Goal: Task Accomplishment & Management: Use online tool/utility

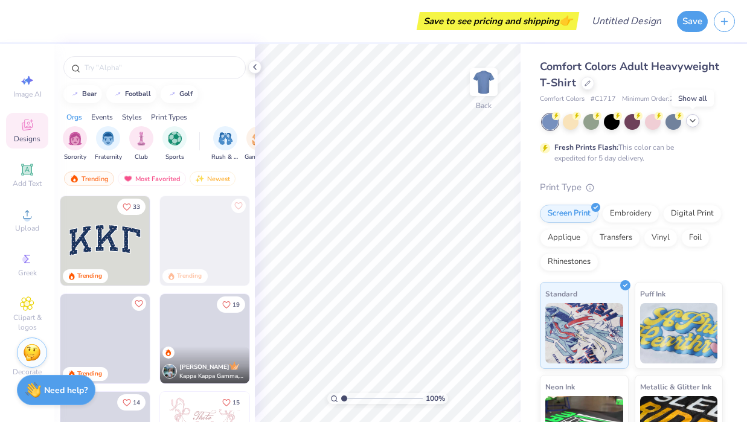
click at [691, 119] on icon at bounding box center [692, 121] width 10 height 10
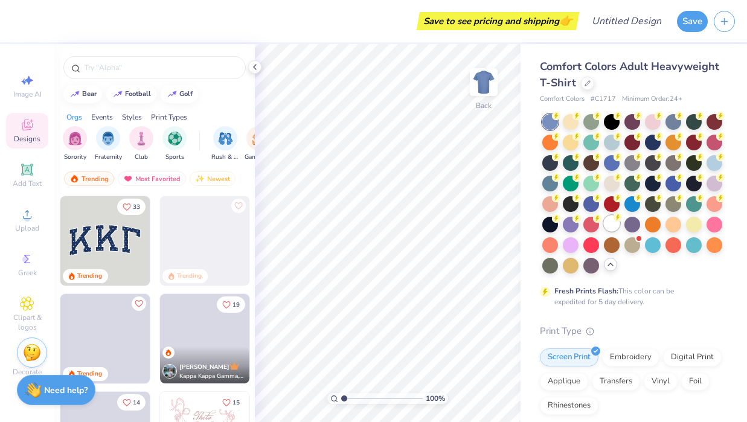
click at [607, 226] on div at bounding box center [612, 223] width 16 height 16
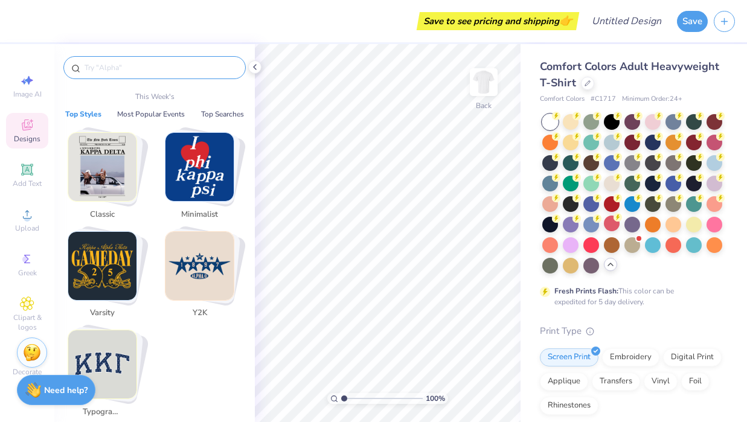
click at [113, 72] on input "text" at bounding box center [160, 68] width 155 height 12
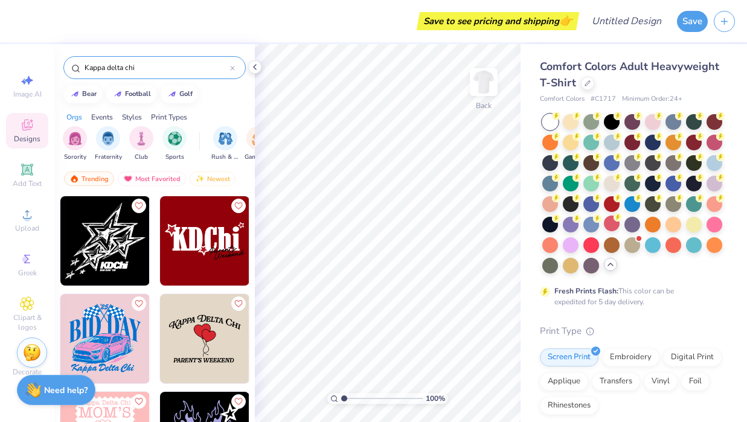
drag, startPoint x: 144, startPoint y: 69, endPoint x: 96, endPoint y: 69, distance: 48.3
click at [96, 69] on input "Kappa delta chi" at bounding box center [156, 68] width 147 height 12
type input "K"
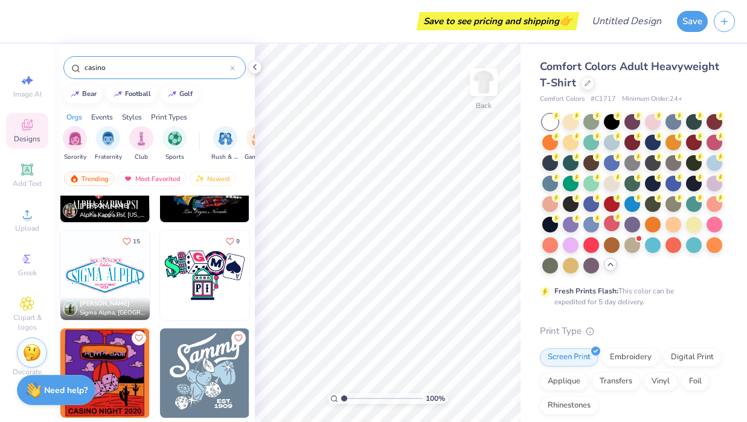
scroll to position [902, 0]
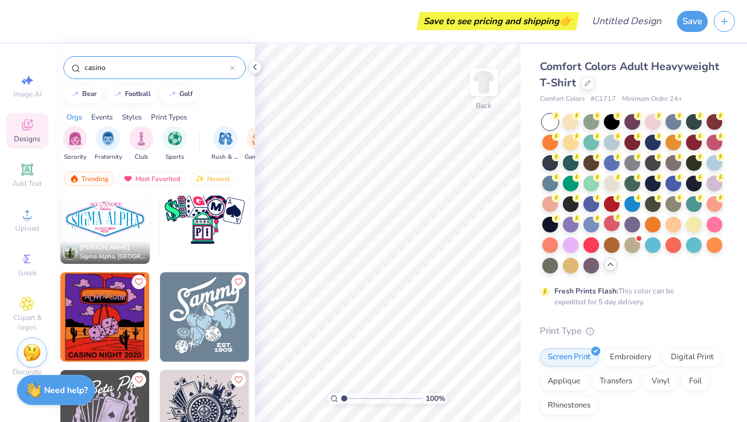
click at [178, 71] on input "casino" at bounding box center [156, 68] width 147 height 12
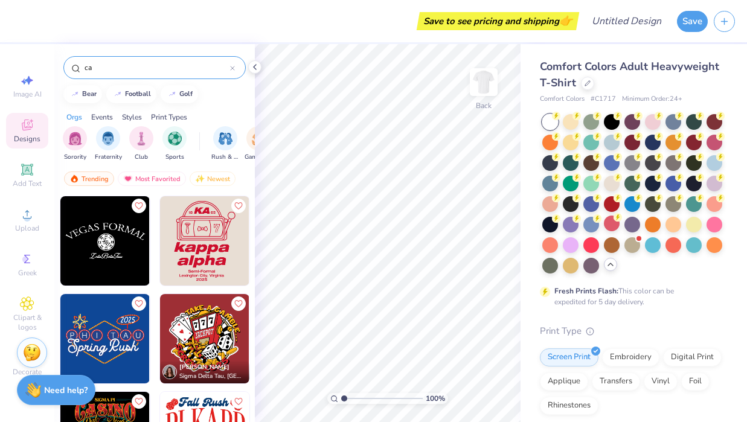
type input "c"
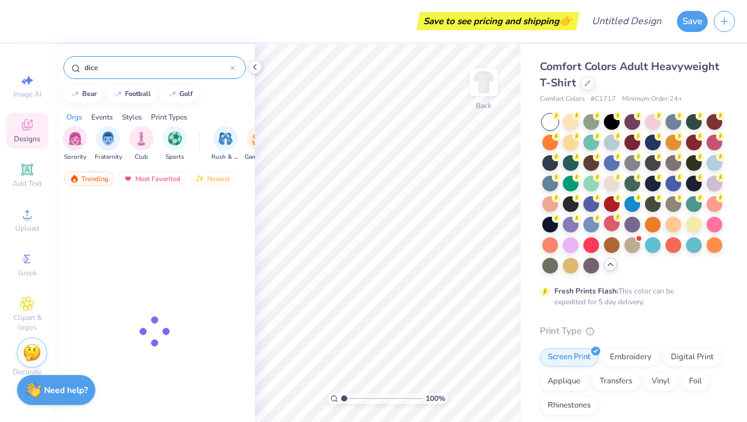
type input "dice"
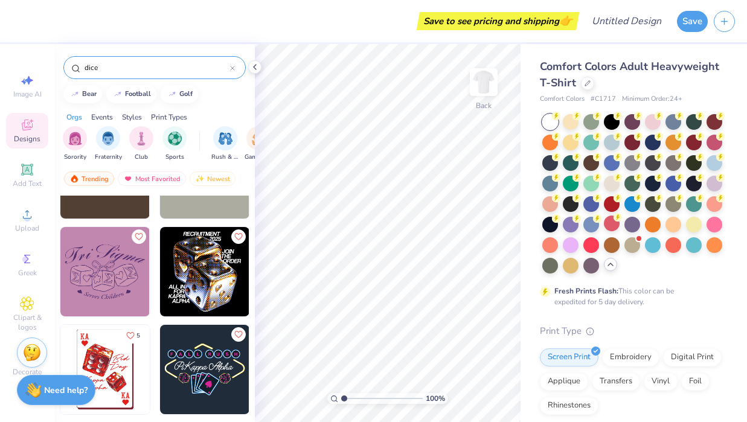
scroll to position [0, 0]
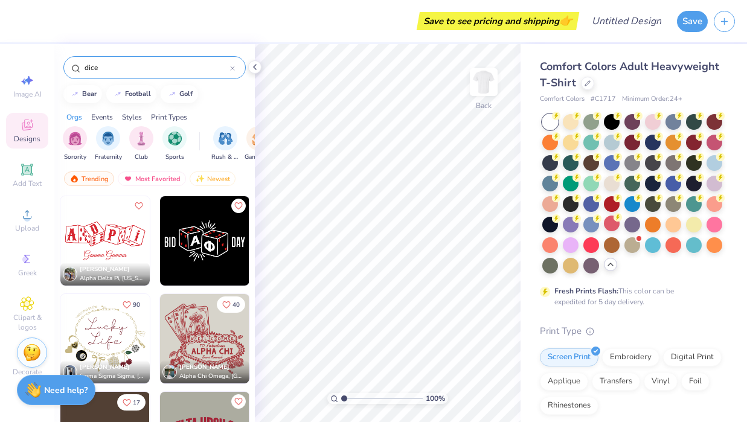
click at [101, 246] on img at bounding box center [104, 240] width 89 height 89
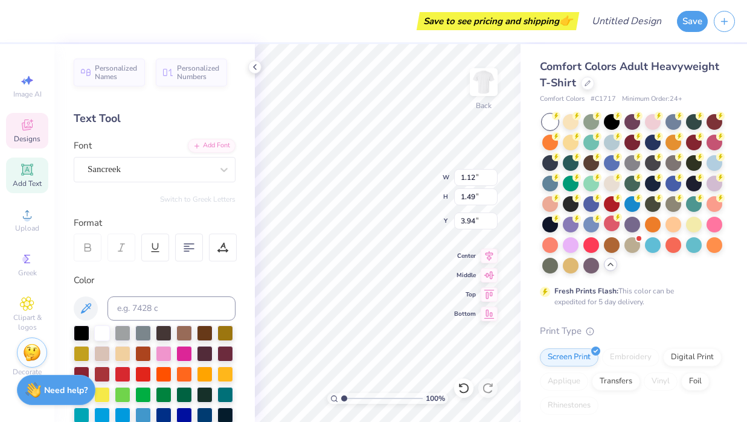
type input "1.26"
type input "1.57"
type input "3.95"
type textarea "K"
type input "1.12"
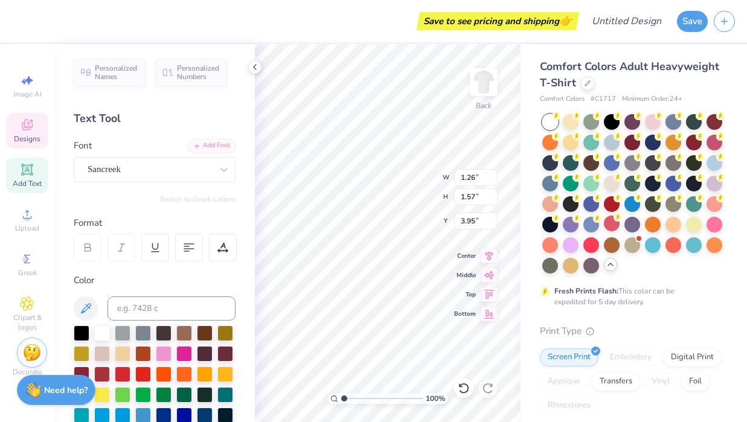
type input "1.49"
type input "3.94"
type textarea "c"
type input "0.74"
type input "1.43"
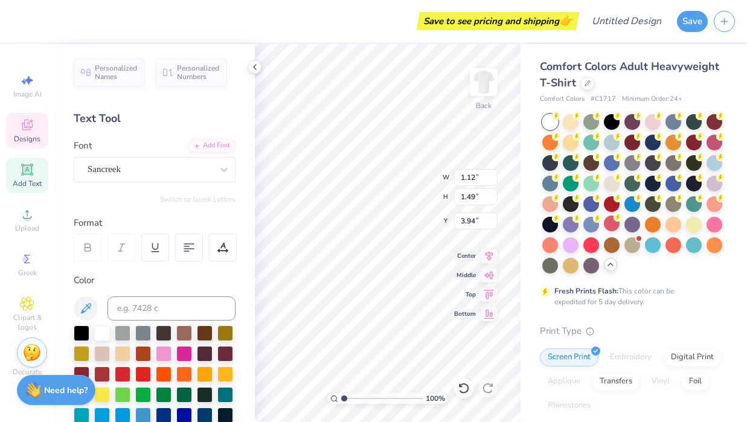
type input "4.09"
type textarea "H"
type textarea "a"
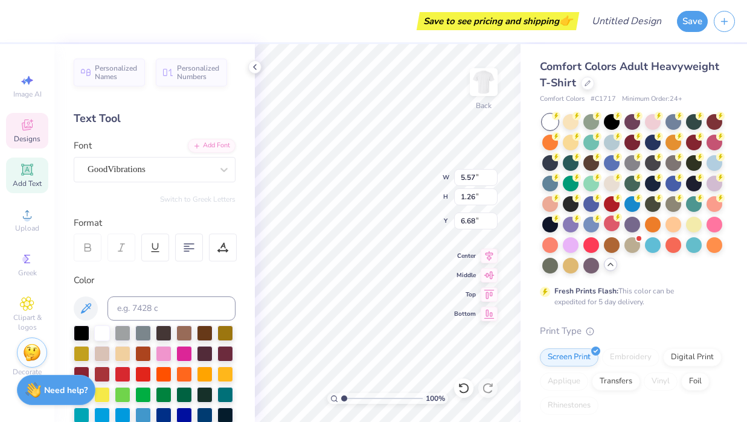
type textarea "All In With KDCHI"
click at [31, 135] on span "Designs" at bounding box center [27, 139] width 27 height 10
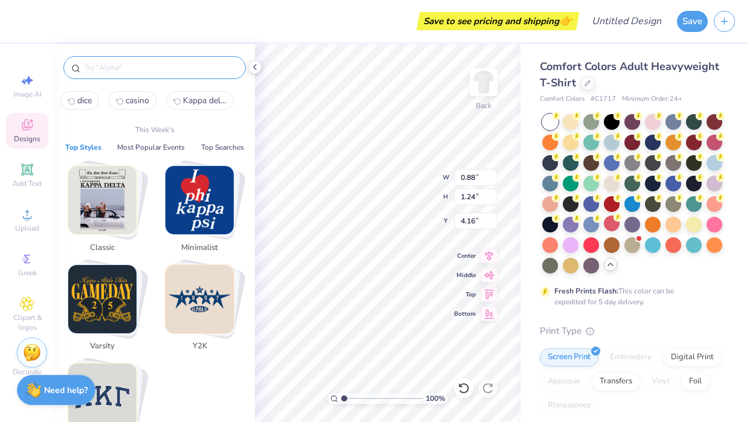
click at [135, 66] on input "text" at bounding box center [160, 68] width 155 height 12
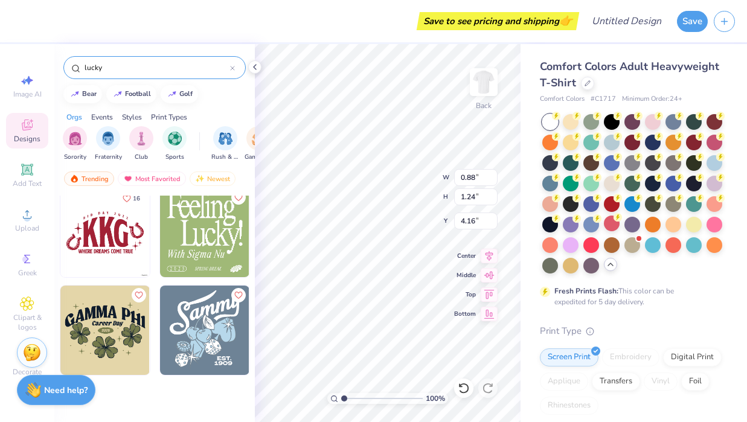
scroll to position [620, 0]
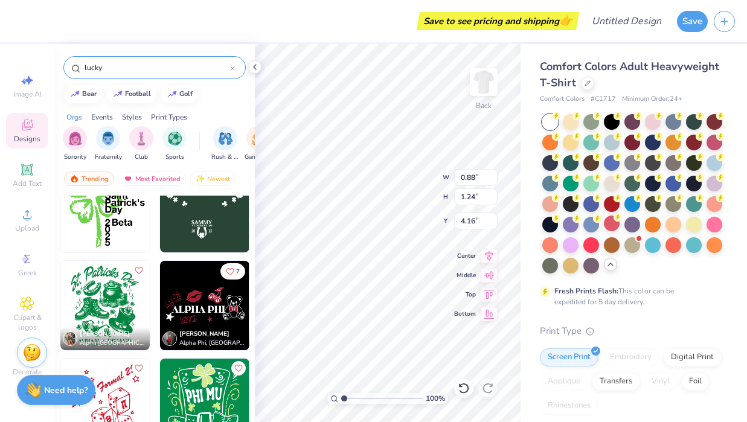
click at [157, 68] on input "lucky" at bounding box center [156, 68] width 147 height 12
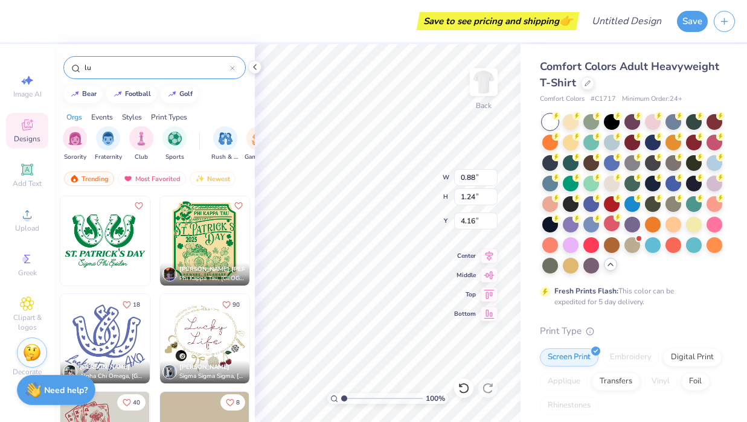
type input "l"
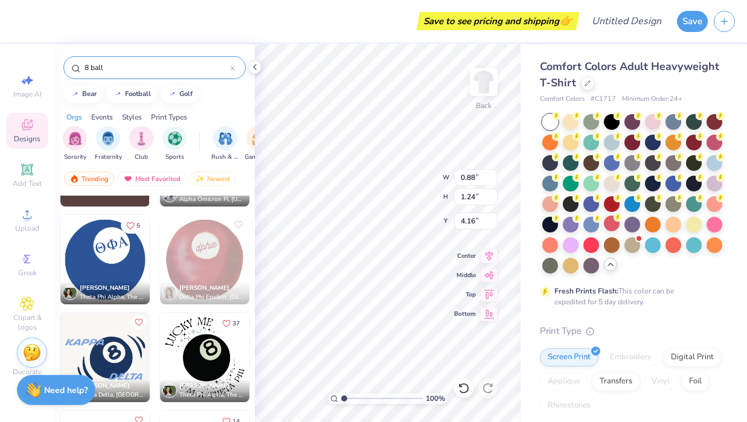
scroll to position [315, 0]
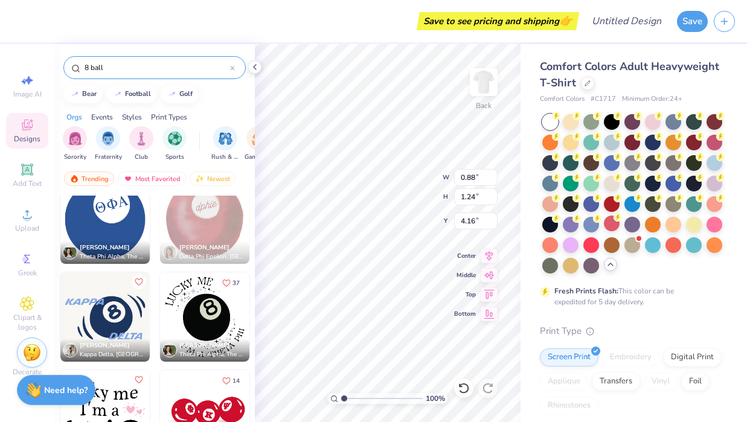
click at [164, 72] on input "8 ball" at bounding box center [156, 68] width 147 height 12
type input "8"
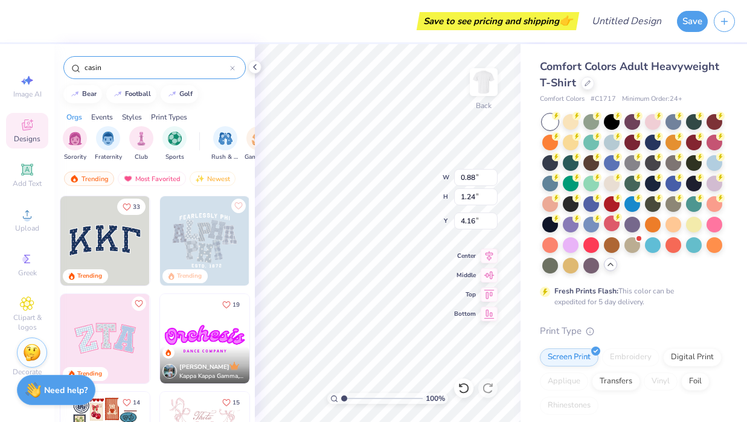
type input "casino"
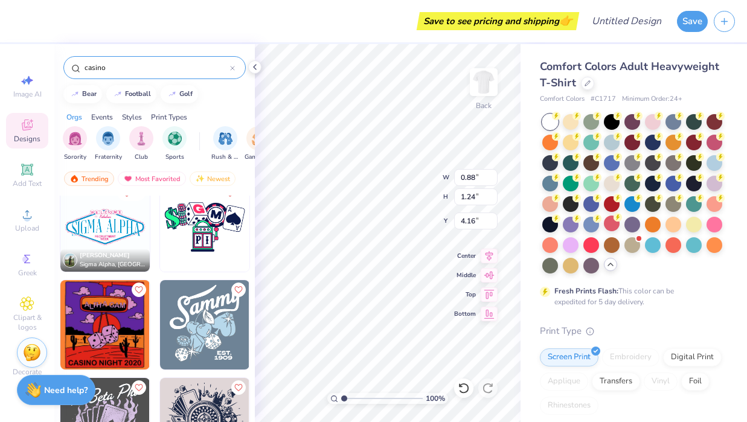
scroll to position [902, 0]
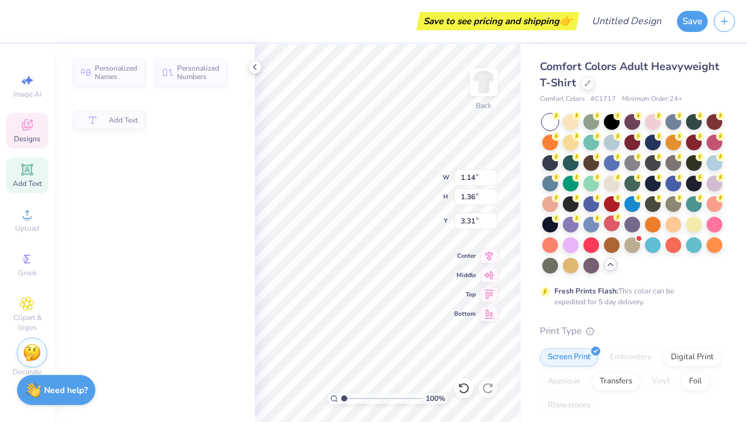
type input "1.14"
type input "1.36"
type input "3.31"
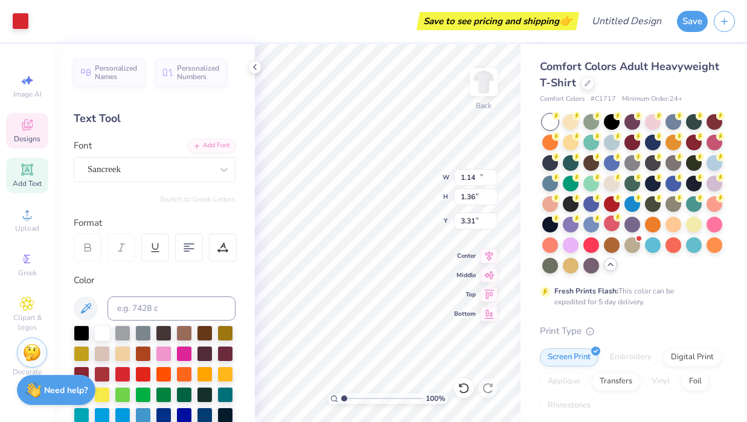
type input "10.28"
type input "3.17"
type input "3.00"
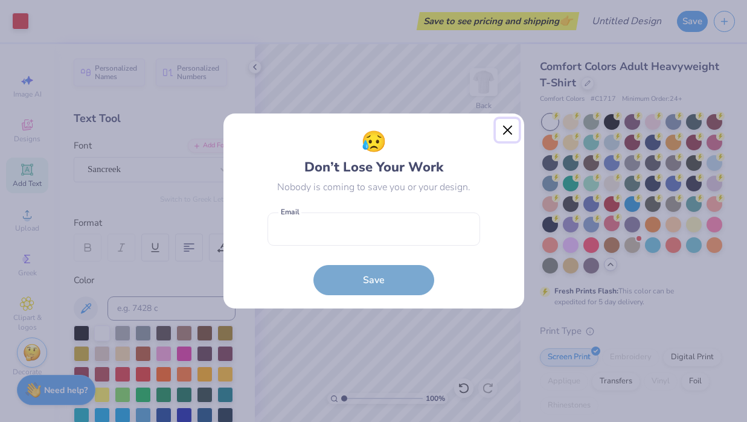
click at [512, 131] on button "Close" at bounding box center [507, 130] width 23 height 23
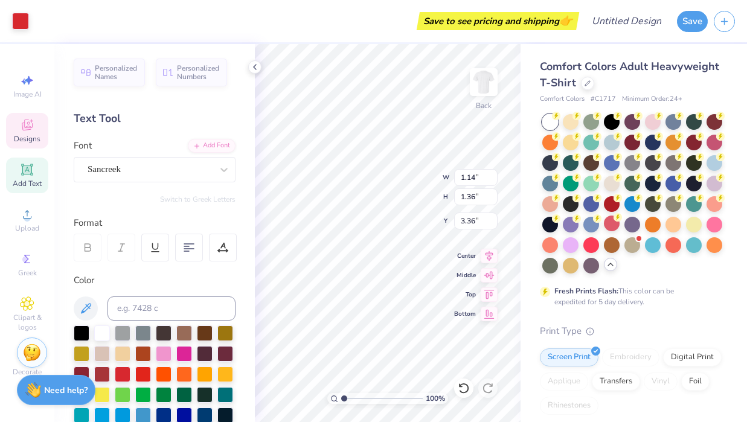
type input "3.36"
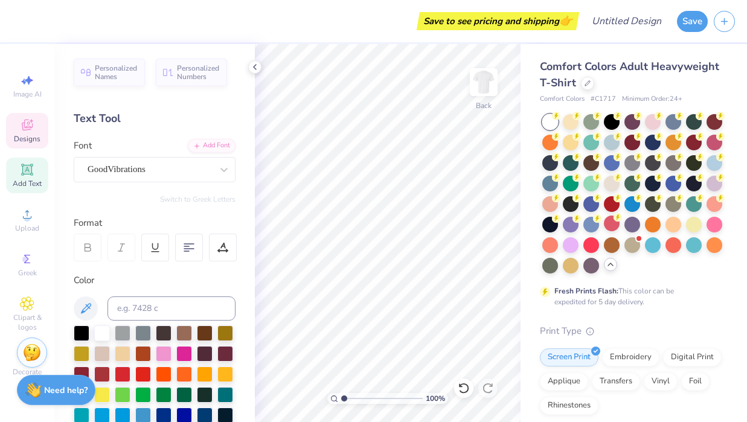
click at [33, 123] on icon at bounding box center [27, 125] width 14 height 14
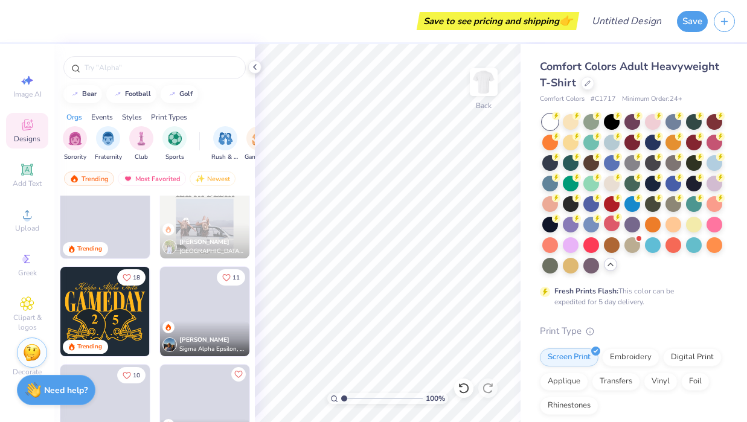
scroll to position [552, 0]
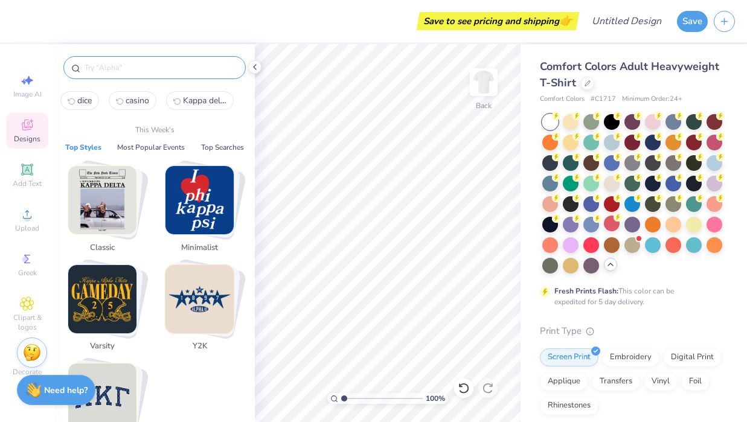
click at [180, 67] on input "text" at bounding box center [160, 68] width 155 height 12
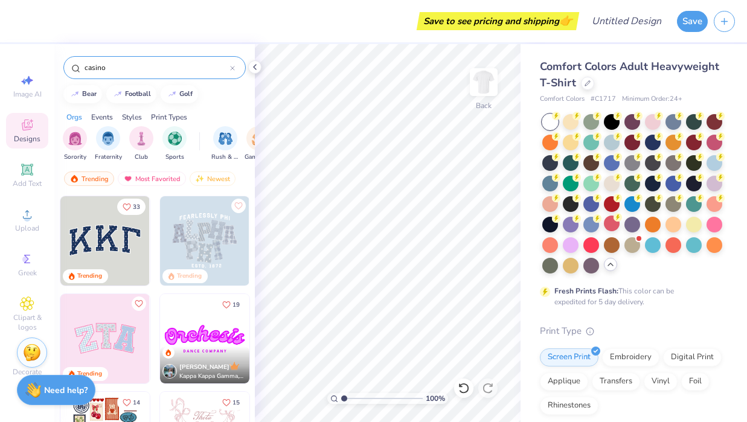
type input "casino"
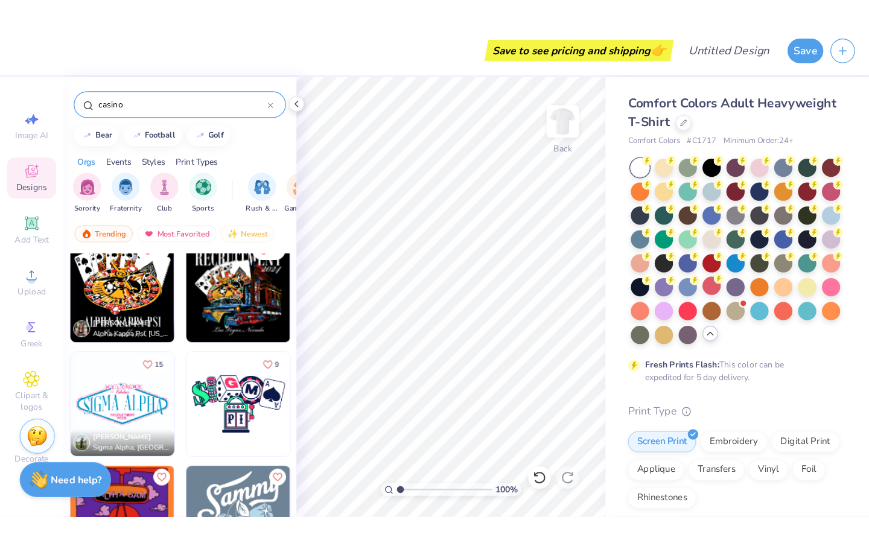
scroll to position [830, 0]
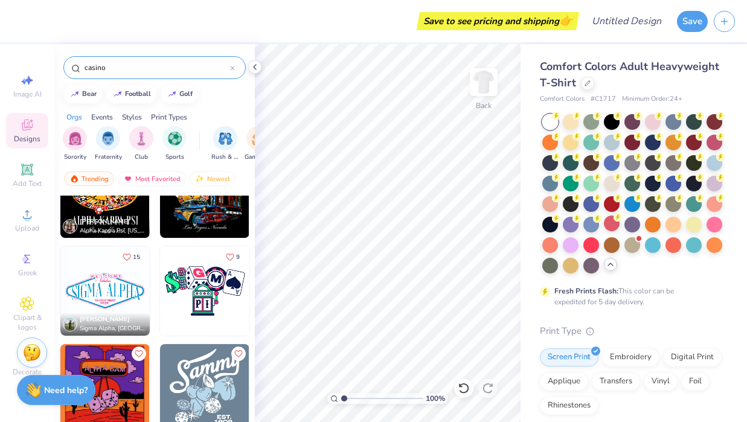
click at [106, 298] on img at bounding box center [104, 290] width 89 height 89
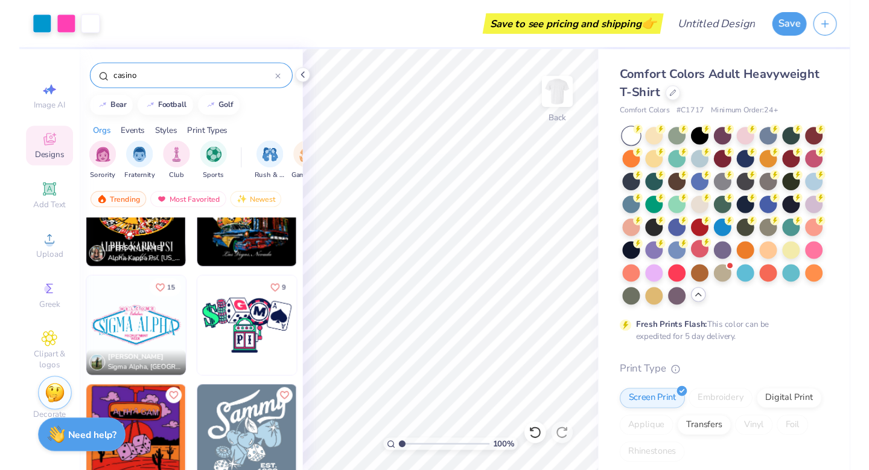
scroll to position [780, 0]
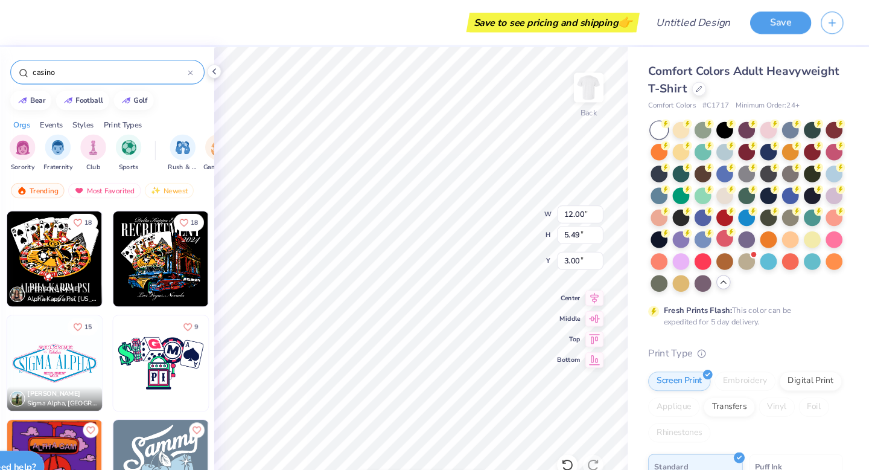
type input "10.27"
type input "2.66"
type input "4.49"
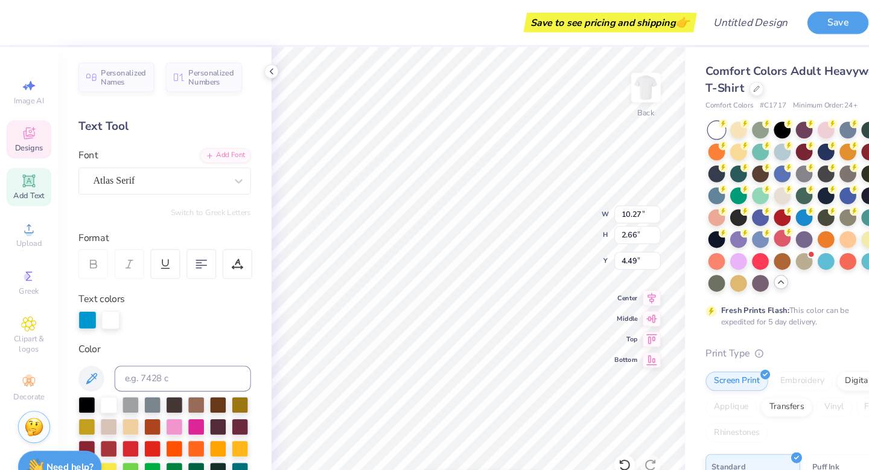
scroll to position [0, 3]
type textarea "Kappa Delta Chi"
type input "11.64"
type input "5.21"
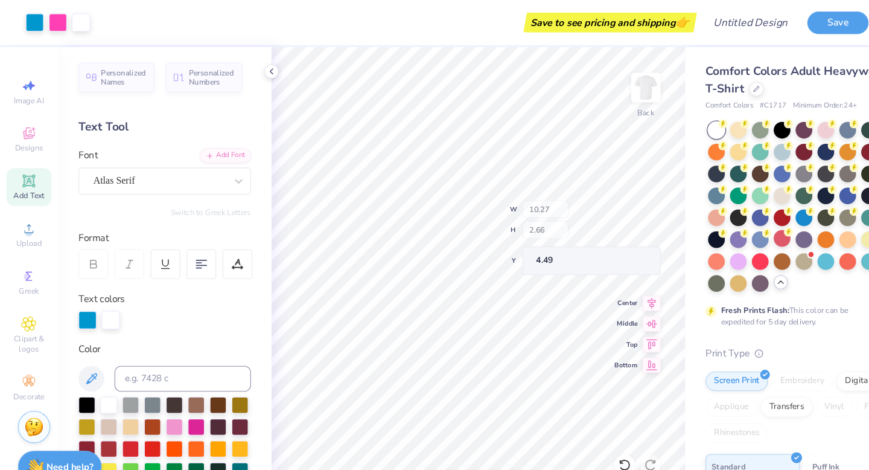
type input "3.15"
type input "12.00"
type input "5.49"
type input "3.00"
type input "12.75"
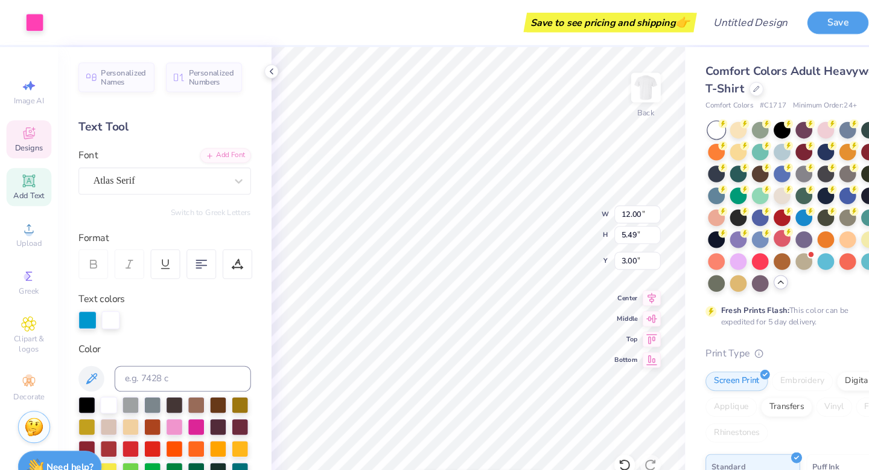
type input "5.83"
type input "13.66"
type input "6.25"
type input "12.86"
type input "2.90"
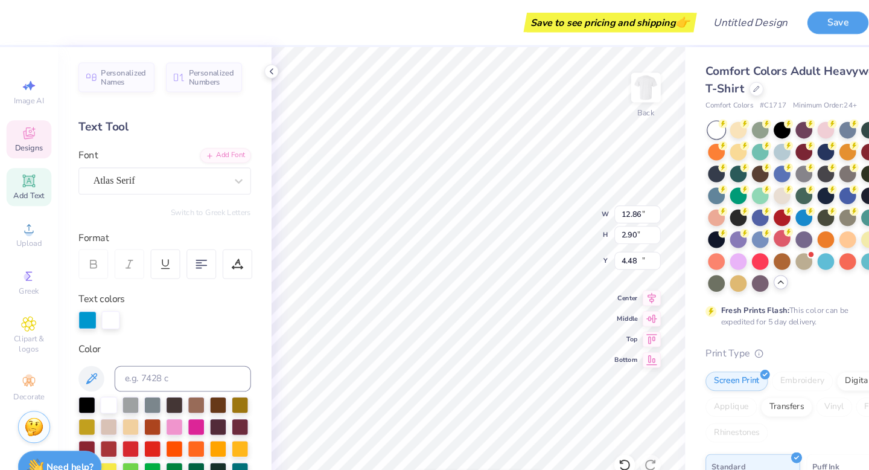
type input "13.85"
type input "11.64"
type input "5.21"
type input "3.33"
type input "3.00"
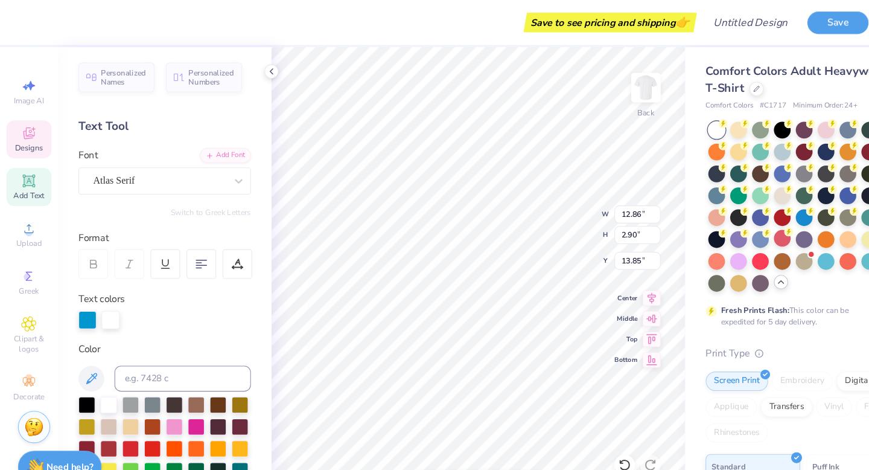
scroll to position [0, 0]
click at [104, 421] on div at bounding box center [102, 420] width 16 height 16
click at [584, 325] on div "Top" at bounding box center [597, 318] width 43 height 14
click at [24, 134] on span "Designs" at bounding box center [27, 139] width 27 height 10
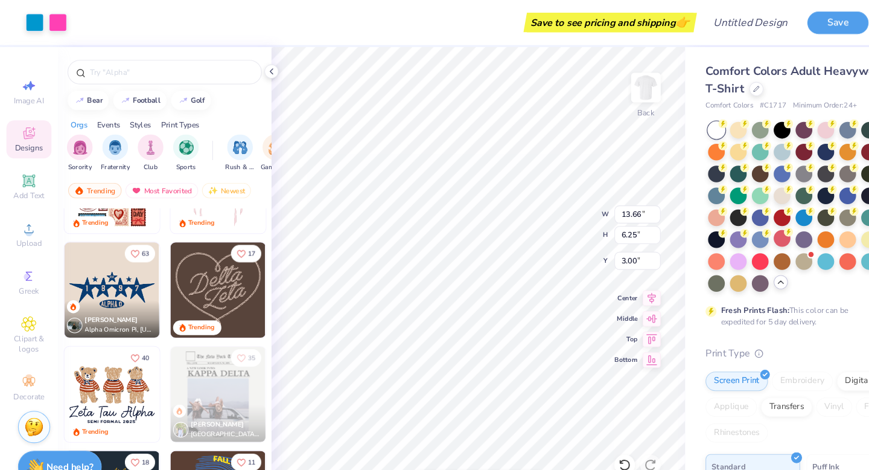
scroll to position [263, 0]
click at [505, 217] on div "100 % Back W 13.66 H 6.25 Y 3.00 Center Middle Top Bottom" at bounding box center [449, 257] width 388 height 426
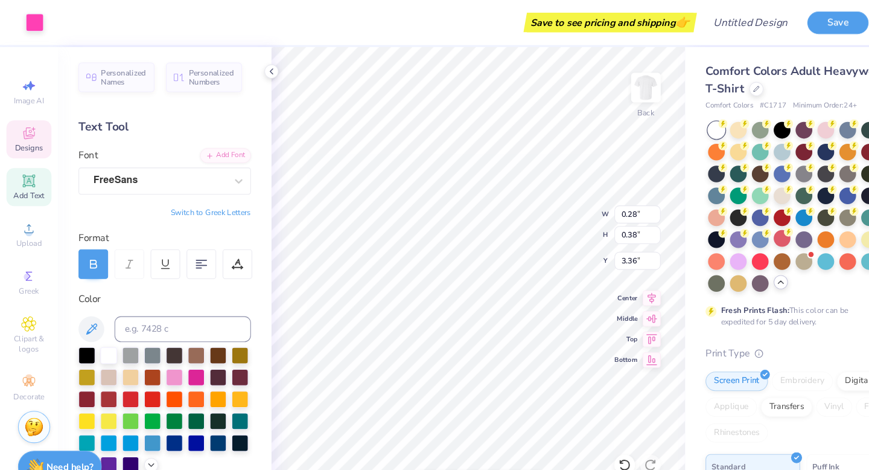
type input "3.33"
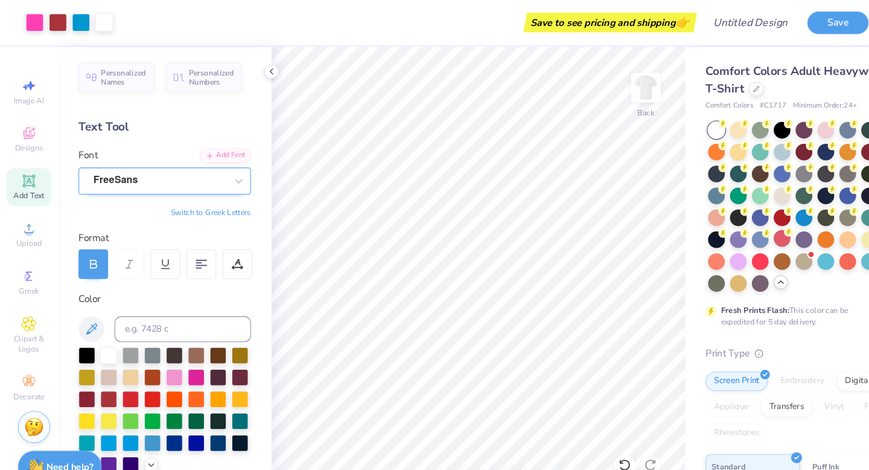
click at [153, 168] on div "FreeSans" at bounding box center [149, 169] width 127 height 19
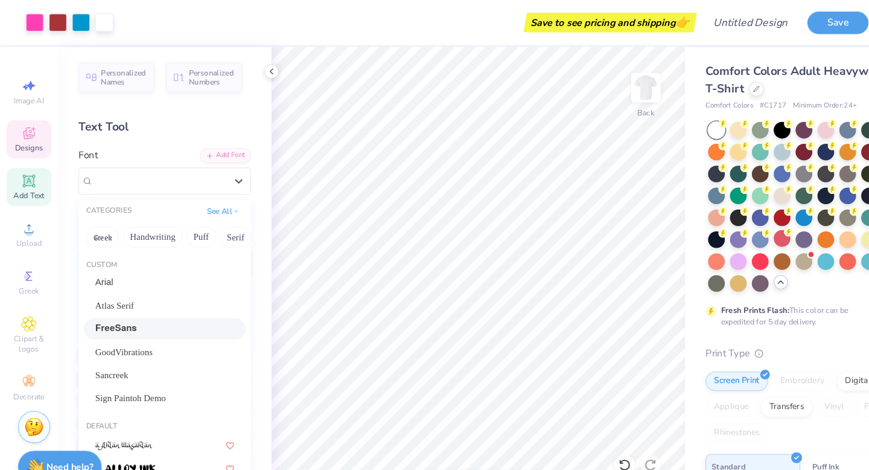
click at [33, 126] on icon at bounding box center [27, 125] width 14 height 14
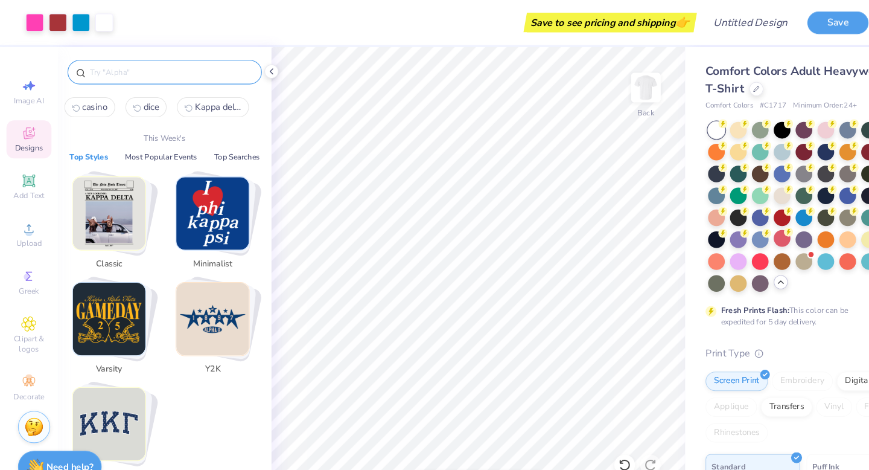
click at [159, 62] on input "text" at bounding box center [160, 68] width 155 height 12
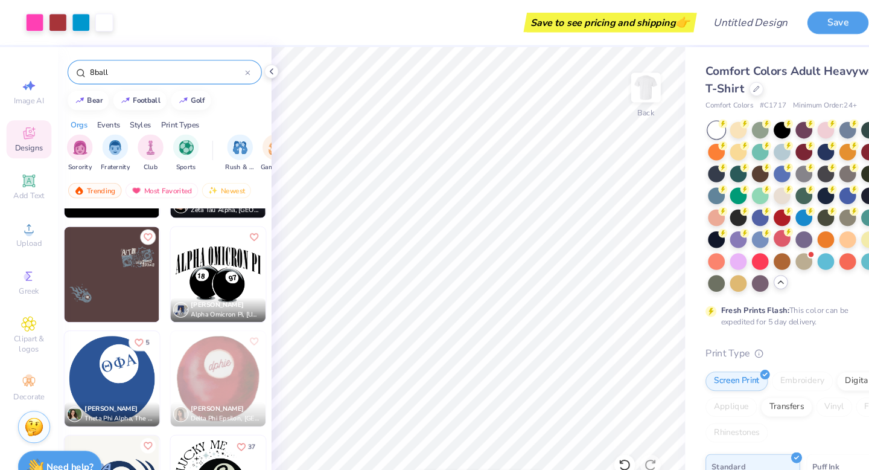
scroll to position [0, 0]
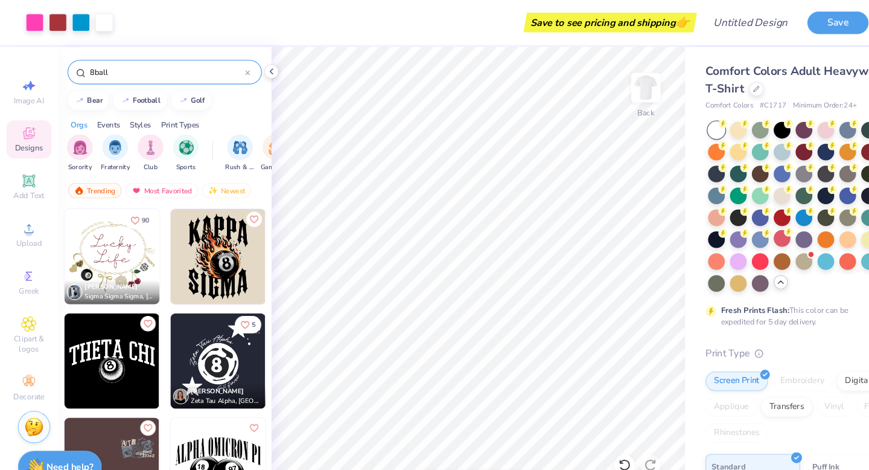
click at [169, 68] on input "8ball" at bounding box center [156, 68] width 147 height 12
type input "8"
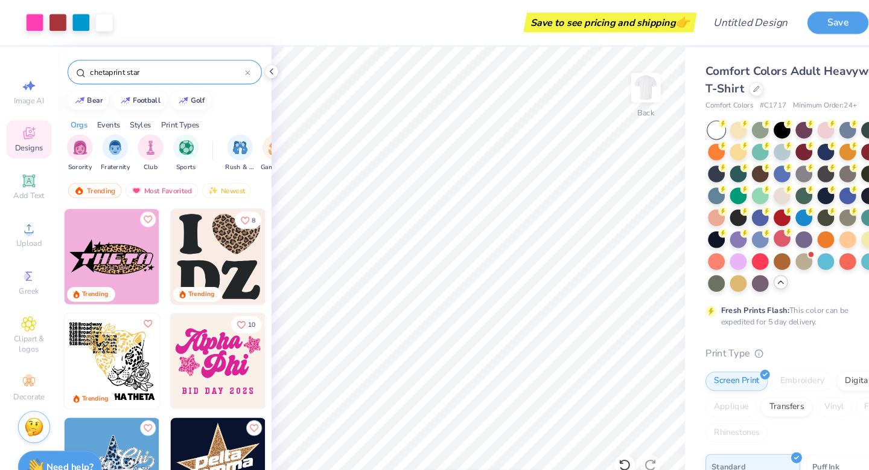
type input "chetaprint star"
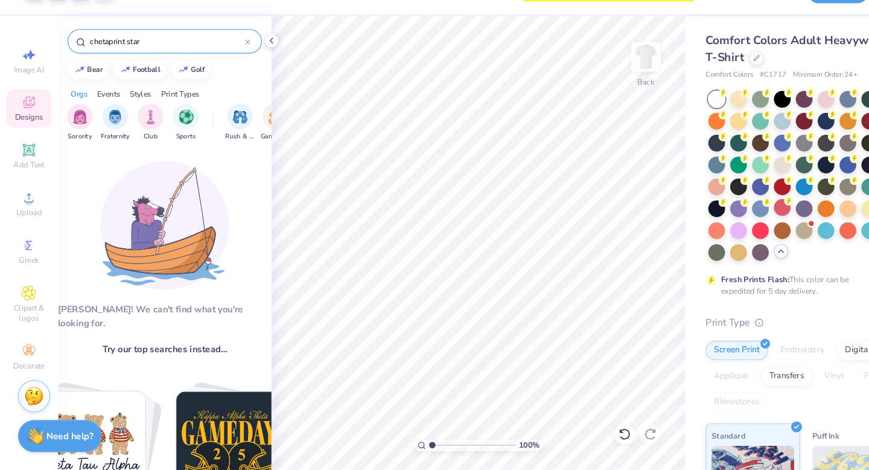
drag, startPoint x: 142, startPoint y: 68, endPoint x: 56, endPoint y: 68, distance: 86.3
click at [56, 68] on div "chetaprint star" at bounding box center [154, 64] width 200 height 41
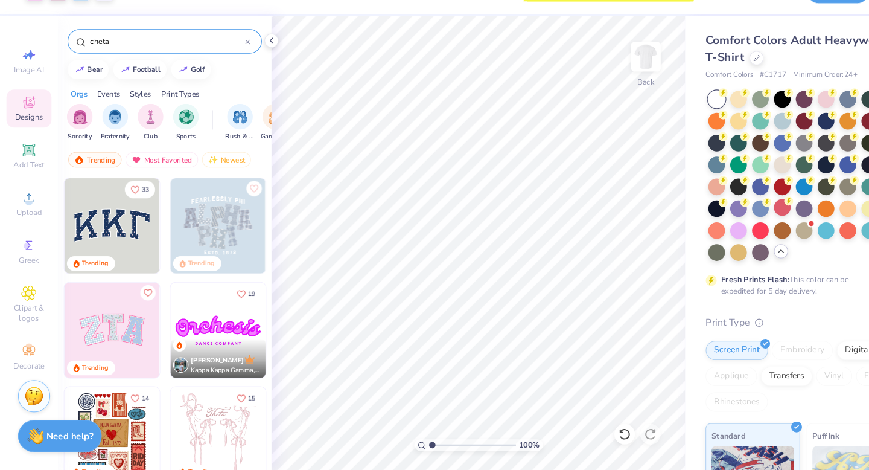
type input "cheta"
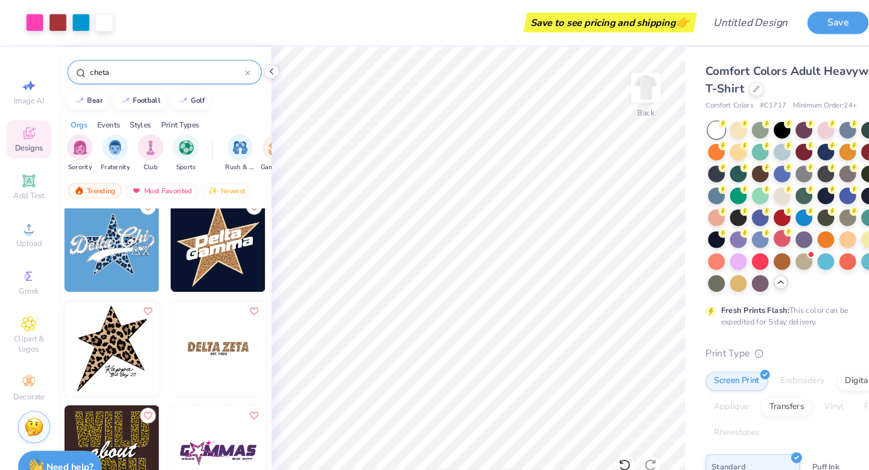
scroll to position [208, 0]
click at [105, 326] on img at bounding box center [104, 326] width 89 height 89
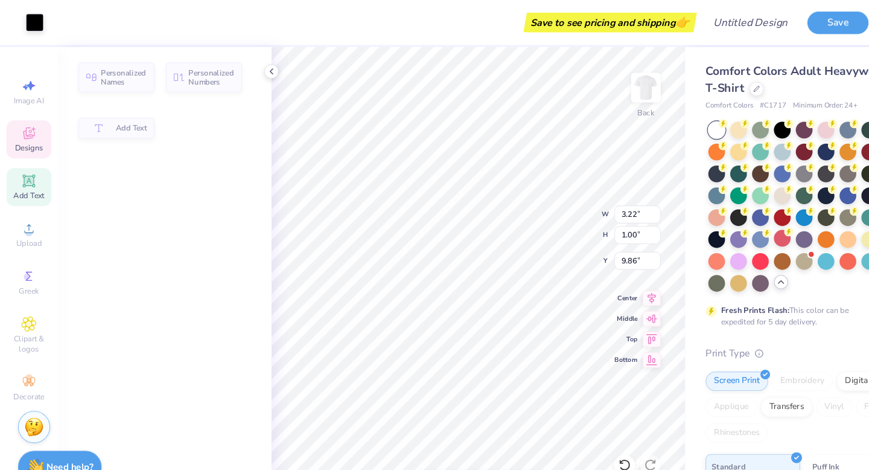
type input "3.22"
type input "1.00"
type input "9.86"
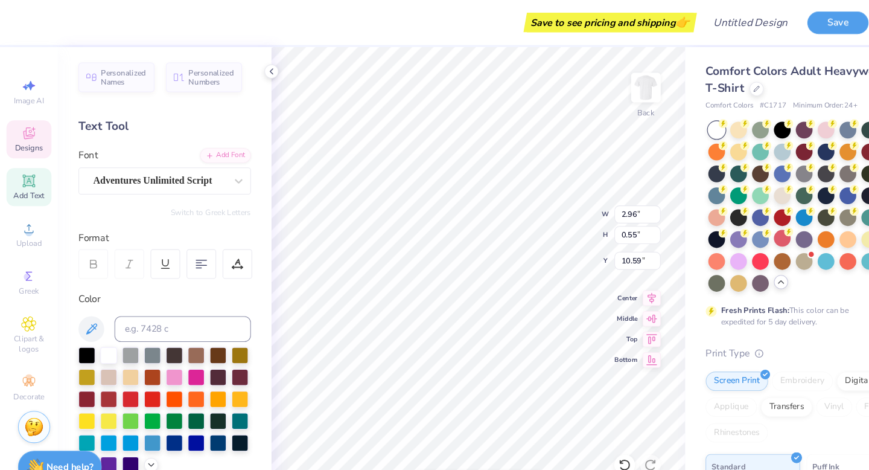
scroll to position [0, 0]
type textarea "rush ‘25"
type input "7.11"
type input "8.39"
click at [587, 421] on icon at bounding box center [586, 436] width 12 height 12
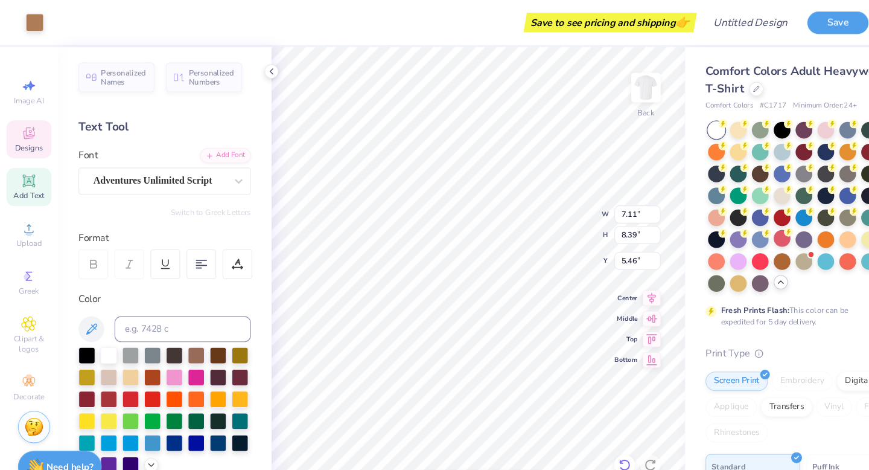
type input "3.66"
type input "3.96"
type input "4.86"
type input "1.25"
type input "0.32"
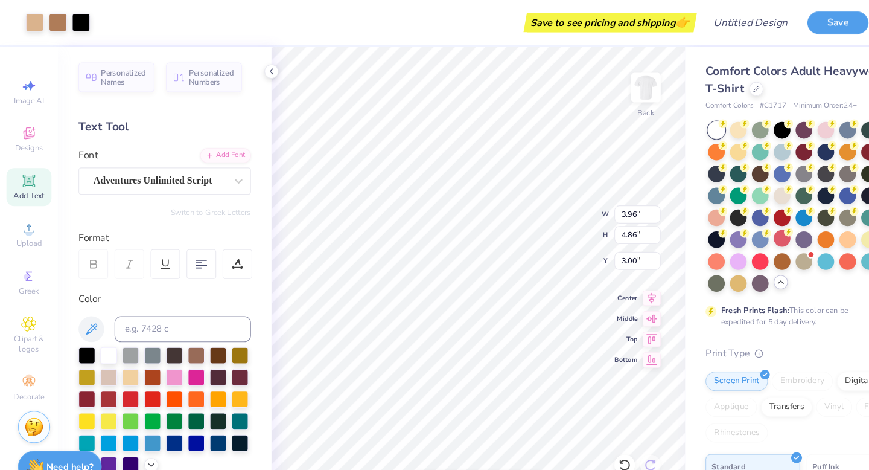
type input "7.38"
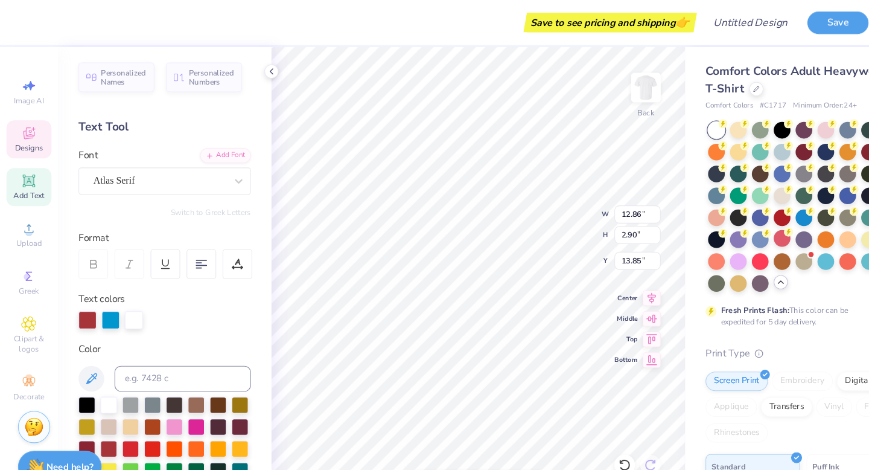
type input "3.90"
type input "4.68"
type input "6.35"
type input "3.96"
type input "4.86"
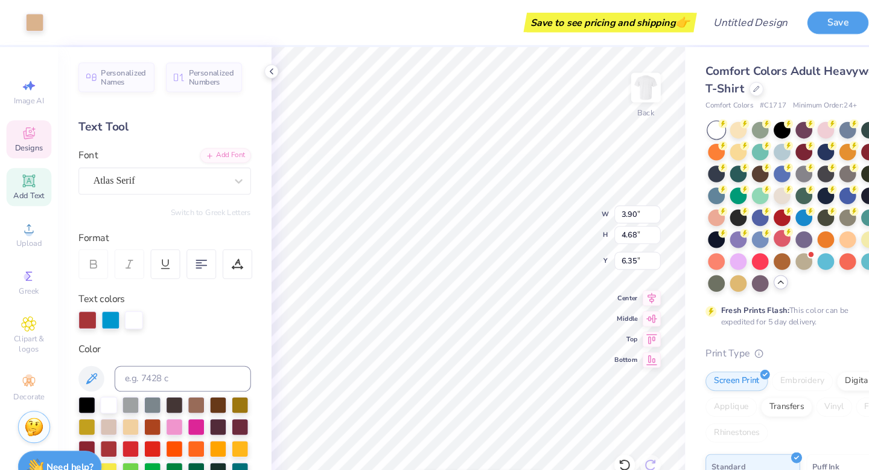
type input "6.24"
type input "12.86"
type input "2.90"
type input "3.34"
type input "3.96"
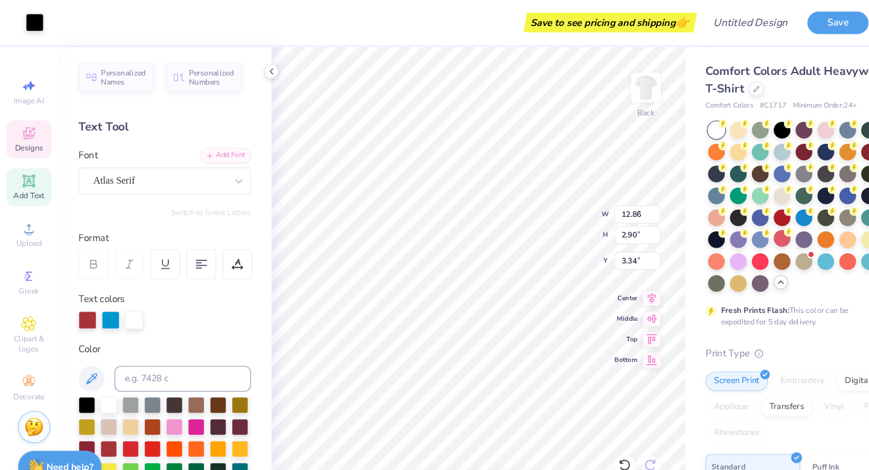
type input "4.86"
click at [584, 421] on icon at bounding box center [586, 436] width 12 height 12
type input "6.24"
click at [589, 421] on icon at bounding box center [586, 435] width 10 height 11
type input "12.86"
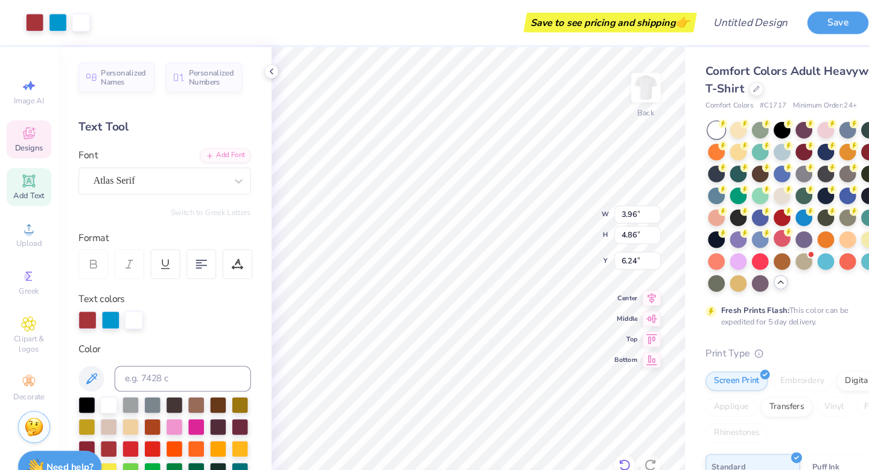
type input "2.90"
type input "3.34"
click at [521, 217] on div "100 % Back W 12.86 12.86 " H 2.90 2.90 " Y 3.34 3.34 " Center Middle Top Bottom" at bounding box center [449, 257] width 388 height 426
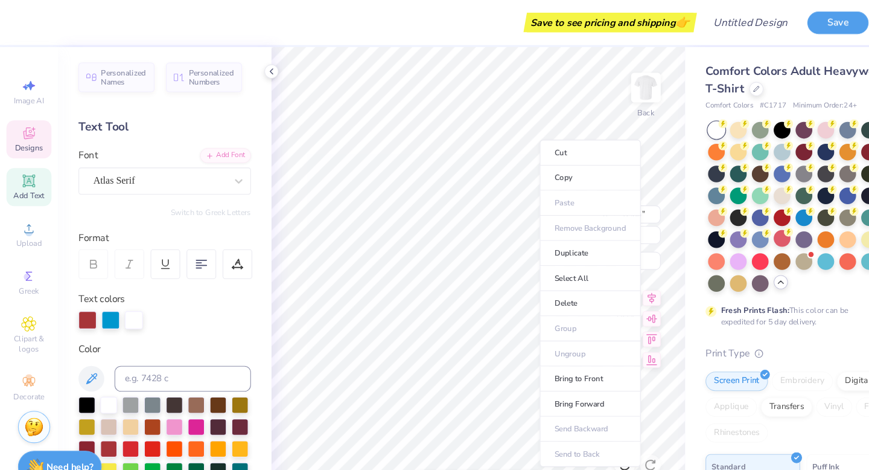
type input "3.76"
click at [550, 350] on li "Bring to Front" at bounding box center [553, 355] width 95 height 24
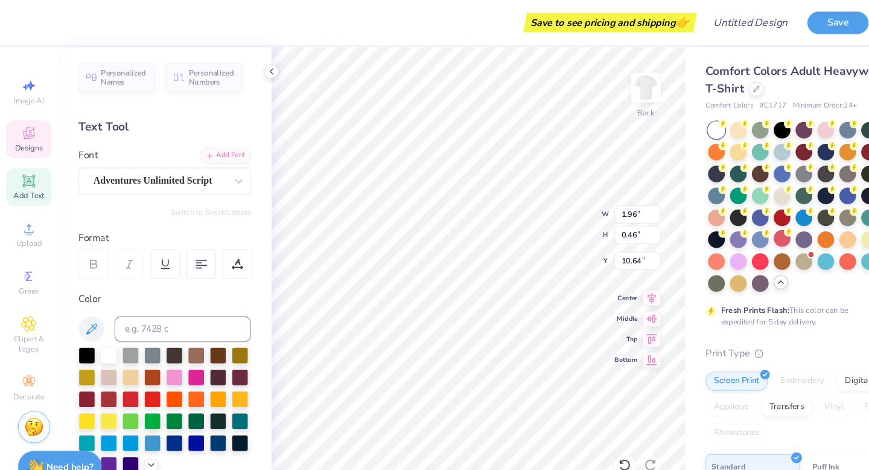
type input "2.54"
type input "1.96"
type input "0.46"
type input "2.54"
type input "2.07"
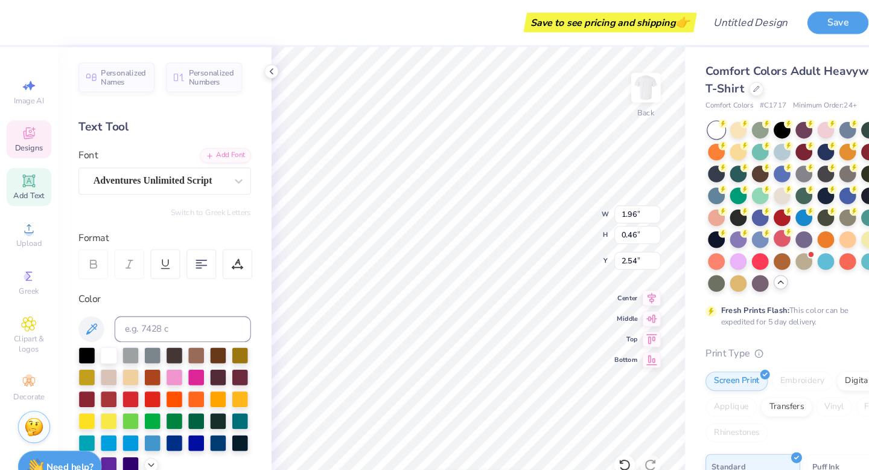
type input "0.49"
type input "2.51"
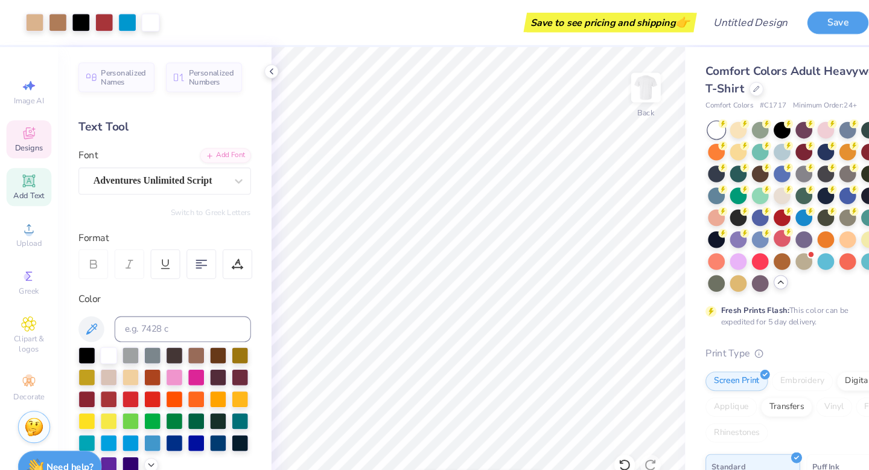
click at [30, 130] on icon at bounding box center [27, 125] width 14 height 14
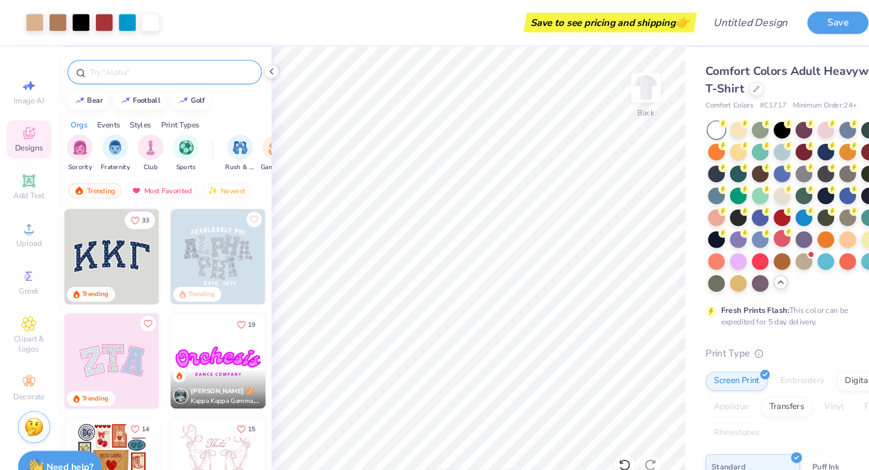
click at [145, 63] on input "text" at bounding box center [160, 68] width 155 height 12
type input "all in"
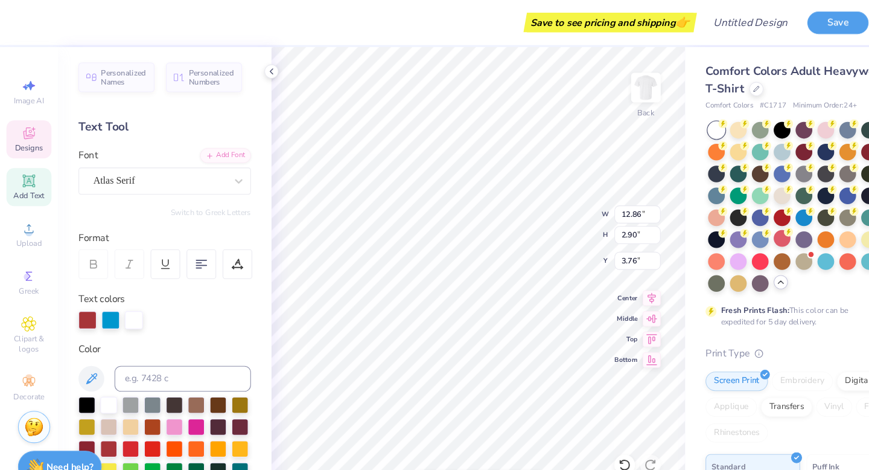
click at [31, 132] on div "Designs" at bounding box center [27, 131] width 42 height 36
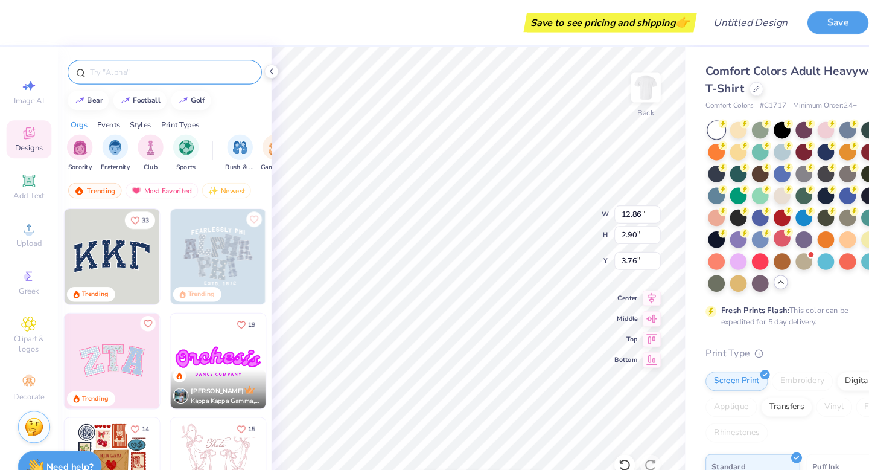
click at [127, 62] on input "text" at bounding box center [160, 68] width 155 height 12
type input "vagas"
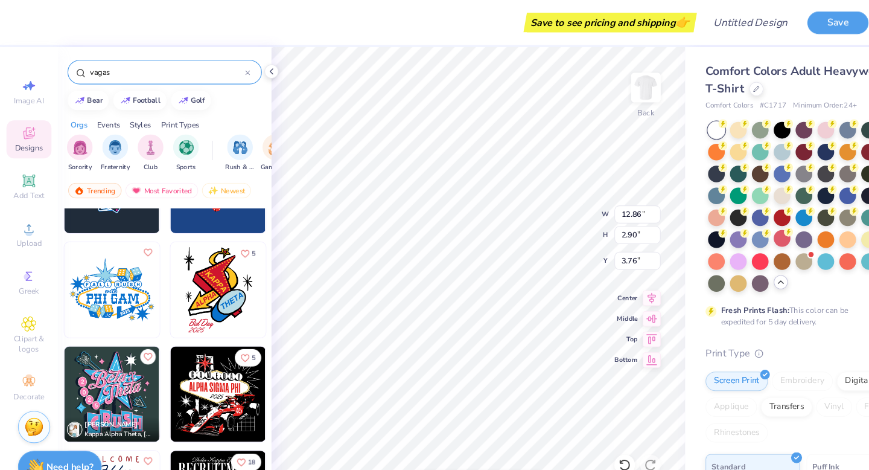
scroll to position [353, 0]
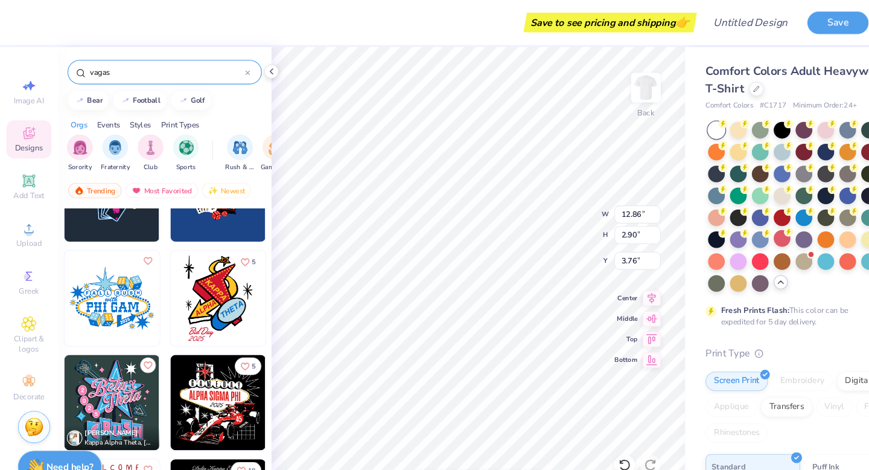
click at [116, 288] on img at bounding box center [104, 279] width 89 height 89
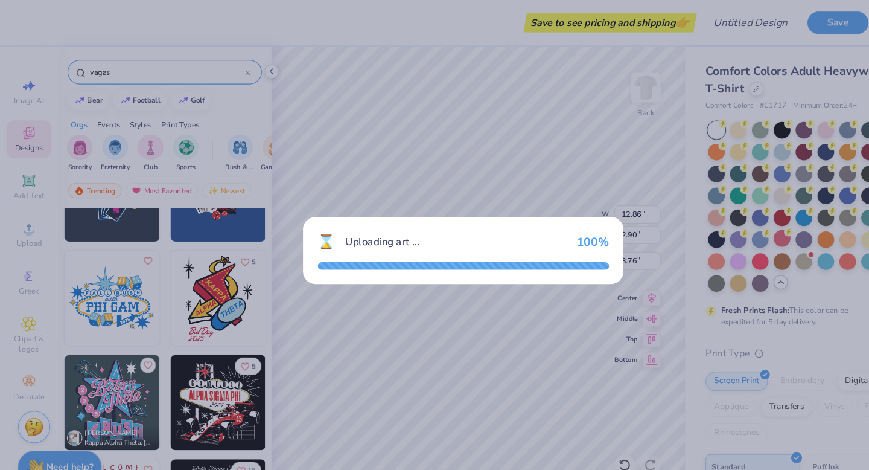
type input "11.80"
type input "8.80"
type input "3.00"
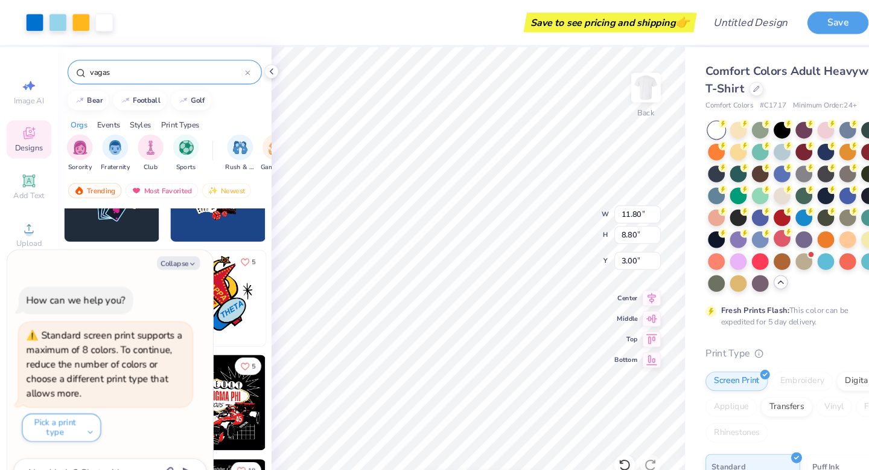
type textarea "x"
type input "7.79"
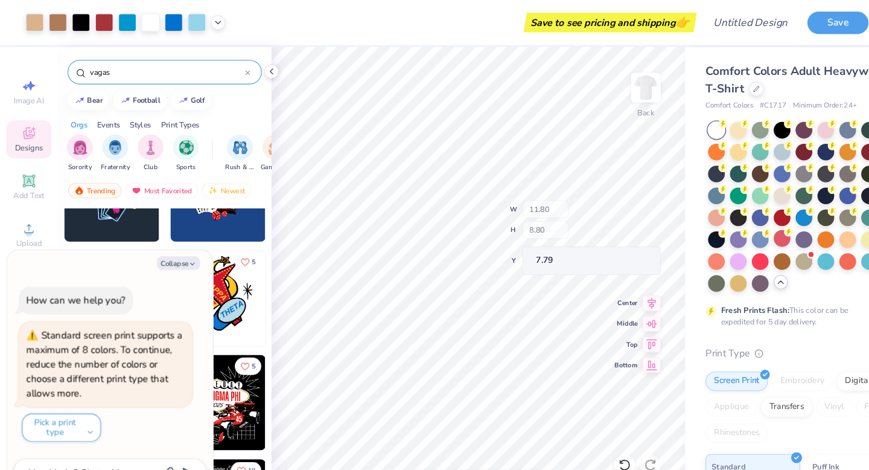
type textarea "x"
type input "7.80"
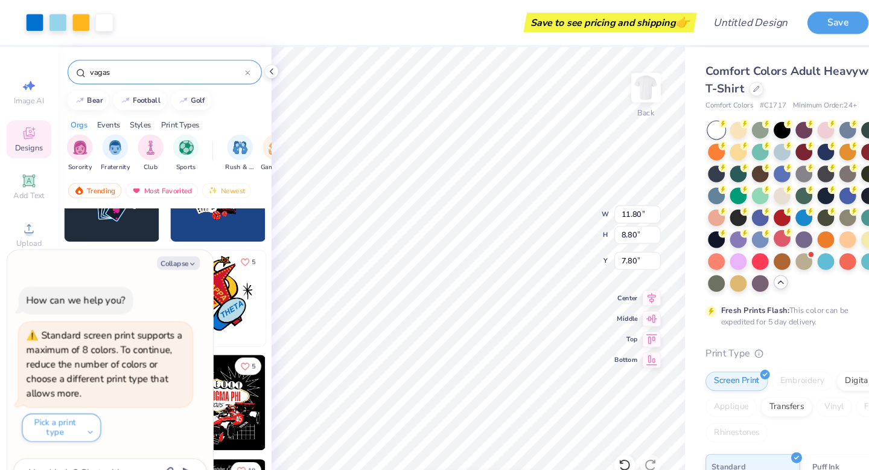
type textarea "x"
type input "7.79"
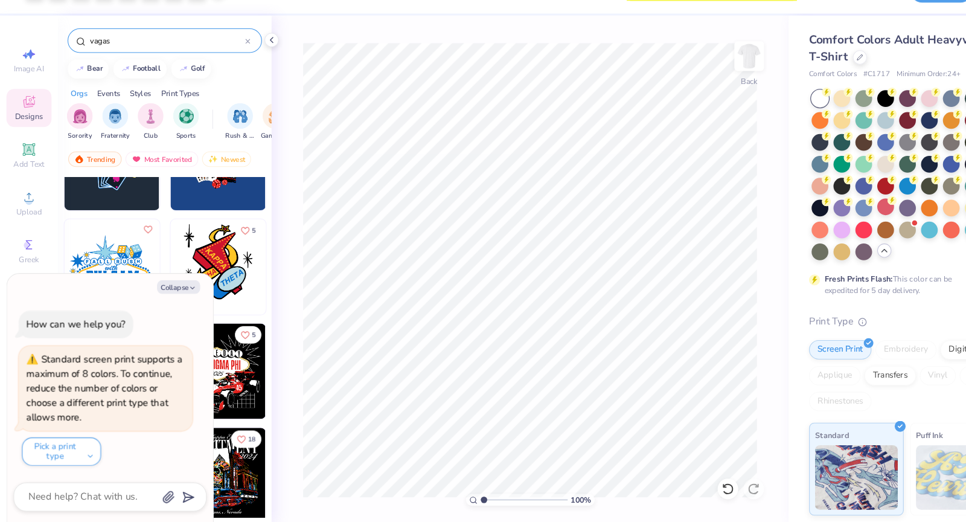
scroll to position [352, 0]
click at [109, 421] on textarea at bounding box center [86, 496] width 123 height 16
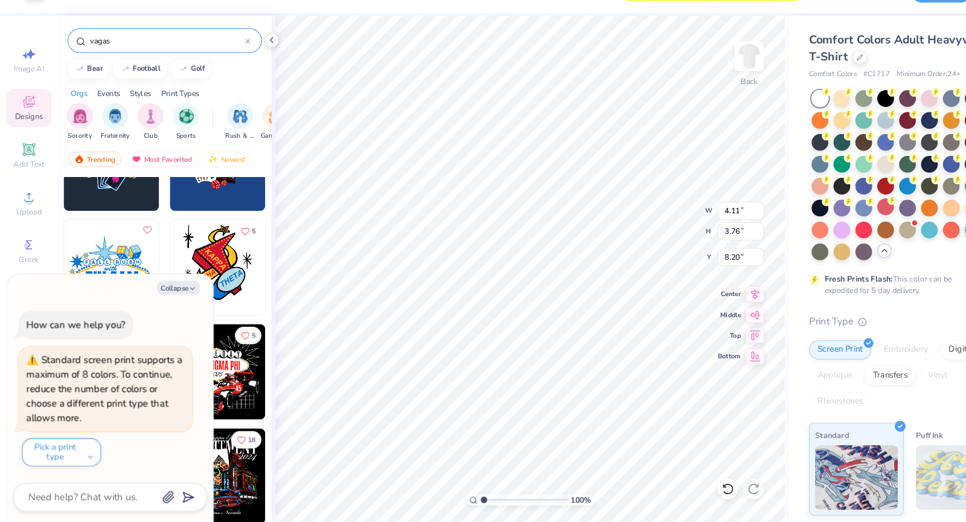
type textarea "x"
type input "7.22"
type input "1.41"
type input "12.50"
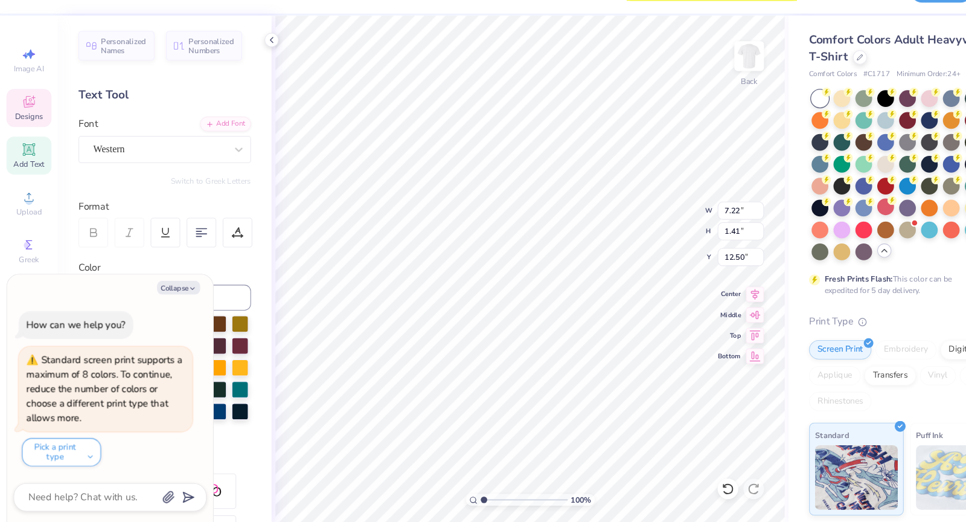
scroll to position [0, 1]
type textarea "x"
type textarea "K"
type textarea "x"
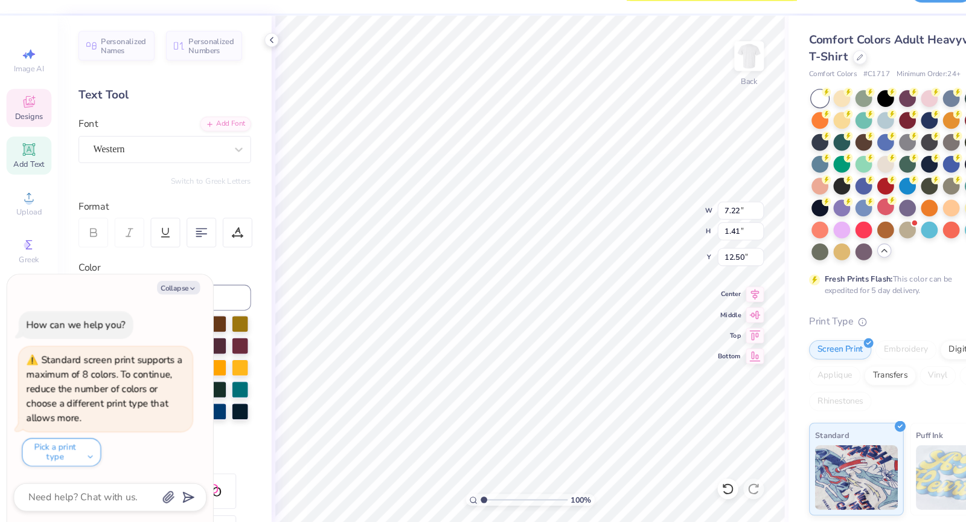
type textarea "KD"
type textarea "x"
type textarea "KDC"
type textarea "x"
type textarea "KDCH"
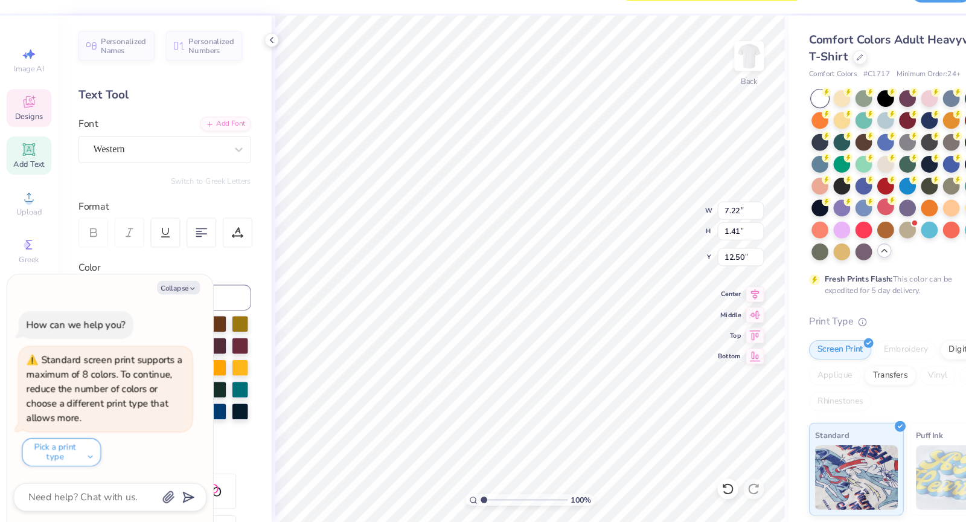
scroll to position [0, 1]
type textarea "x"
type textarea "KDCHI"
type textarea "x"
type input "9.35"
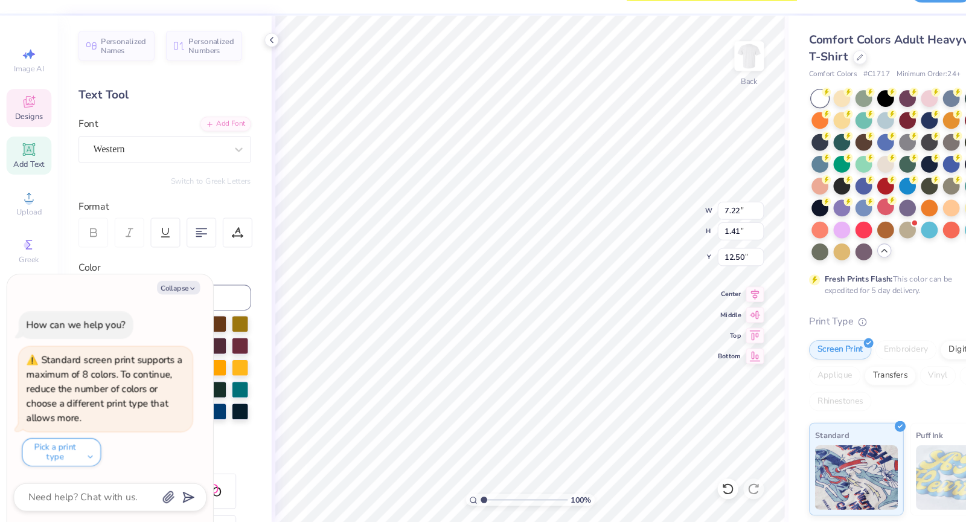
type input "4.40"
type input "11.23"
type textarea "x"
type input "12.50"
click at [164, 304] on button "Collapse" at bounding box center [167, 299] width 40 height 13
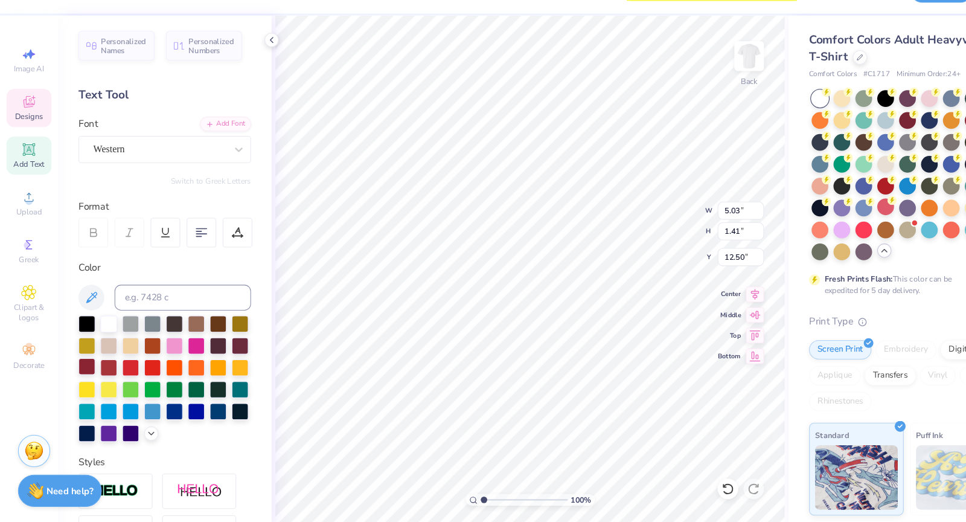
click at [85, 373] on div at bounding box center [82, 373] width 16 height 16
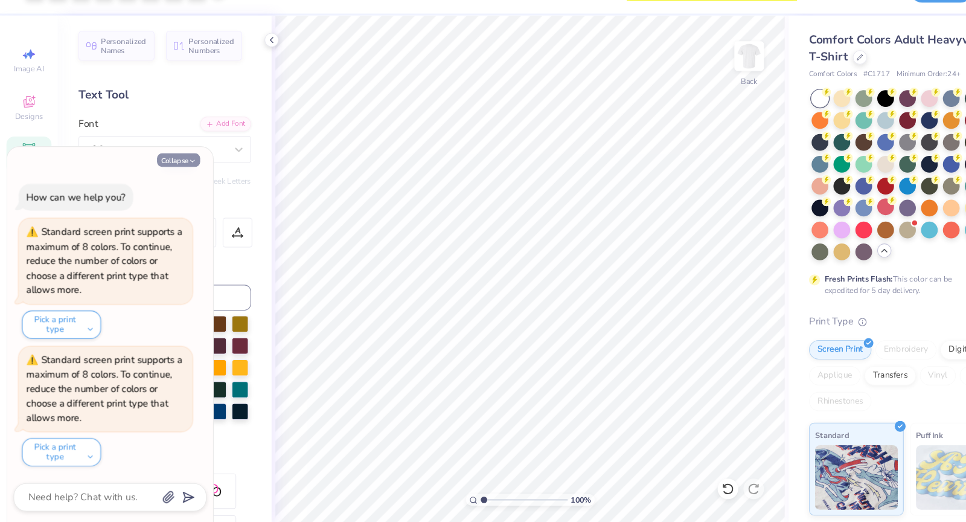
click at [165, 176] on button "Collapse" at bounding box center [167, 179] width 40 height 13
type textarea "x"
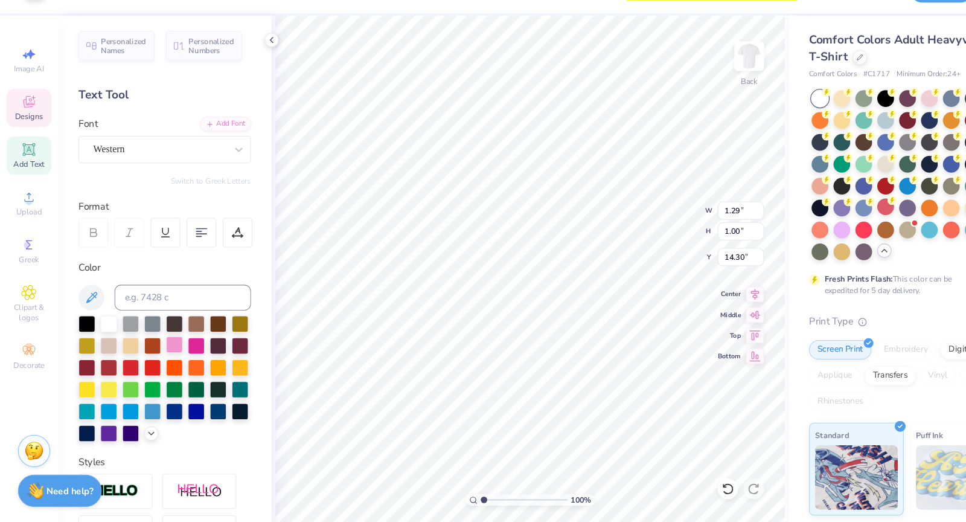
click at [159, 354] on div at bounding box center [164, 353] width 16 height 16
type input "5.03"
type input "1.41"
type input "12.77"
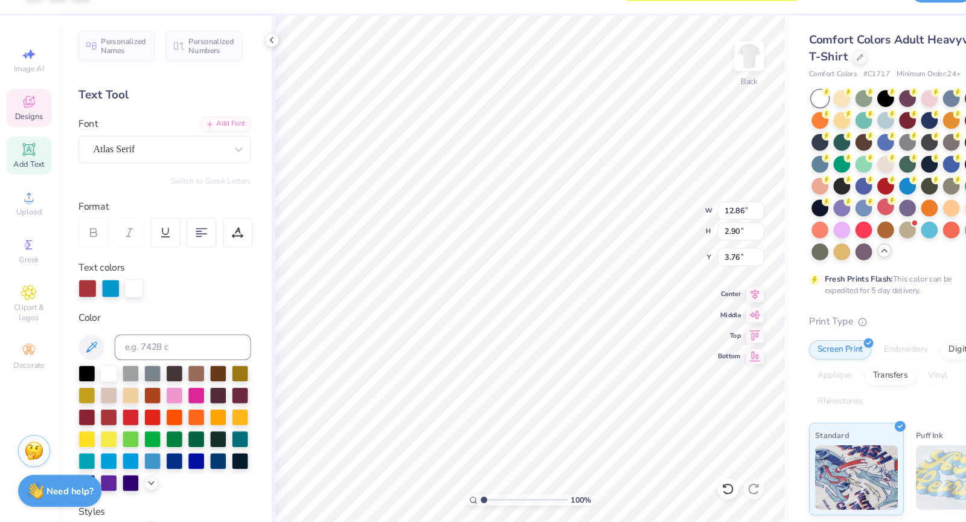
type input "12.86"
type input "2.90"
type input "3.76"
type input "3.90"
type input "4.68"
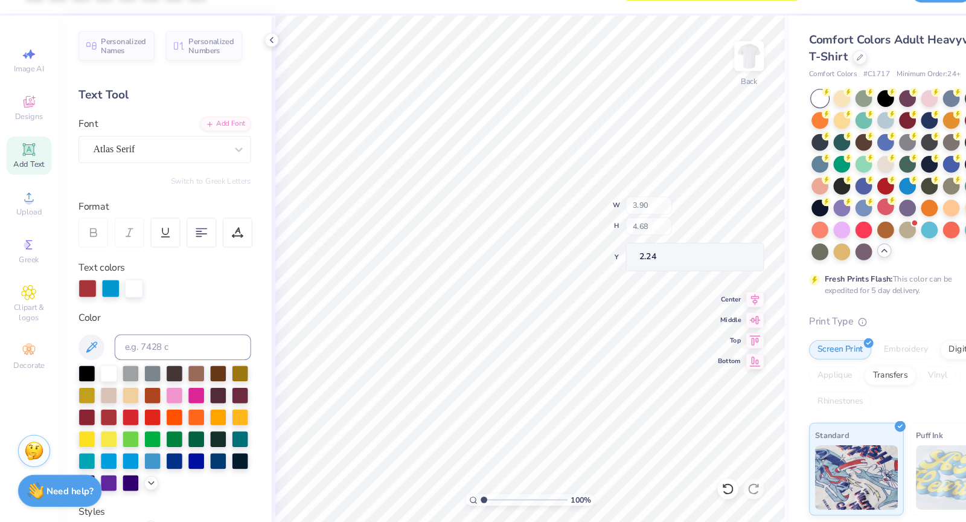
type input "8.69"
click at [687, 421] on icon at bounding box center [682, 487] width 10 height 11
click at [685, 421] on icon at bounding box center [683, 488] width 12 height 12
type input "2.13"
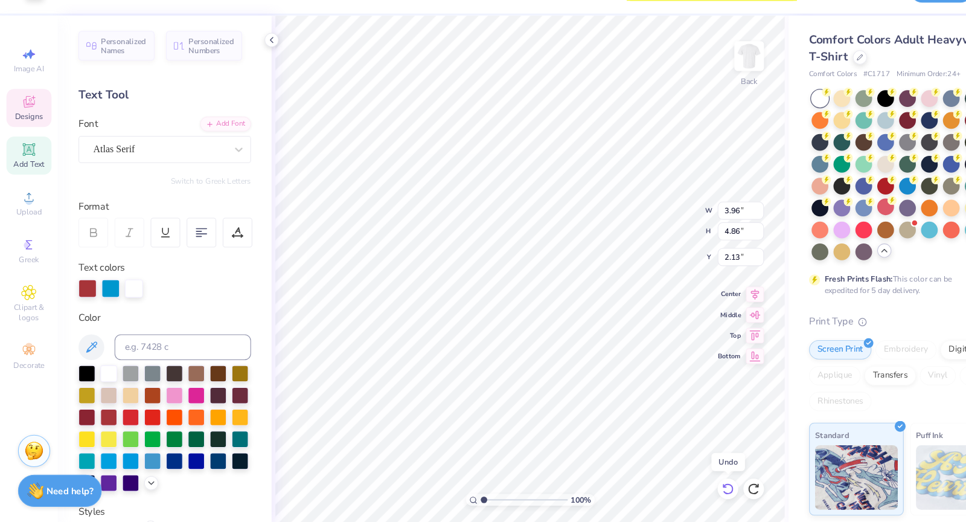
click at [685, 421] on icon at bounding box center [683, 488] width 12 height 12
type input "1.51"
type input "1.16"
click at [162, 400] on div at bounding box center [164, 399] width 16 height 16
type input "8.98"
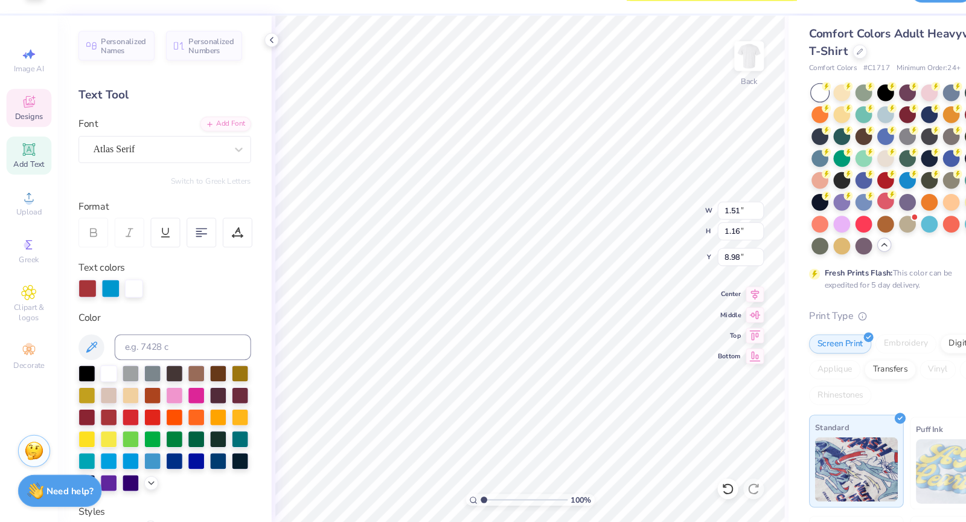
scroll to position [0, 0]
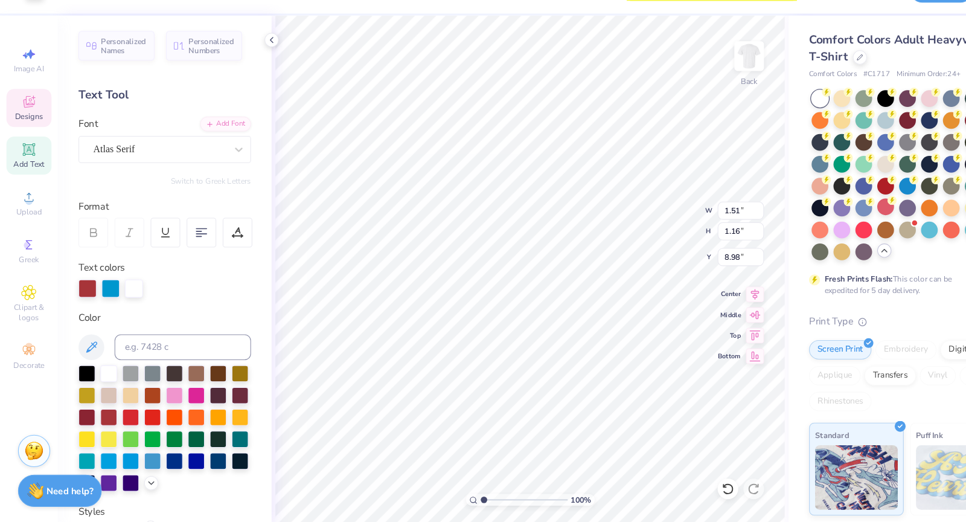
type input "1.39"
type input "0.94"
type input "14.84"
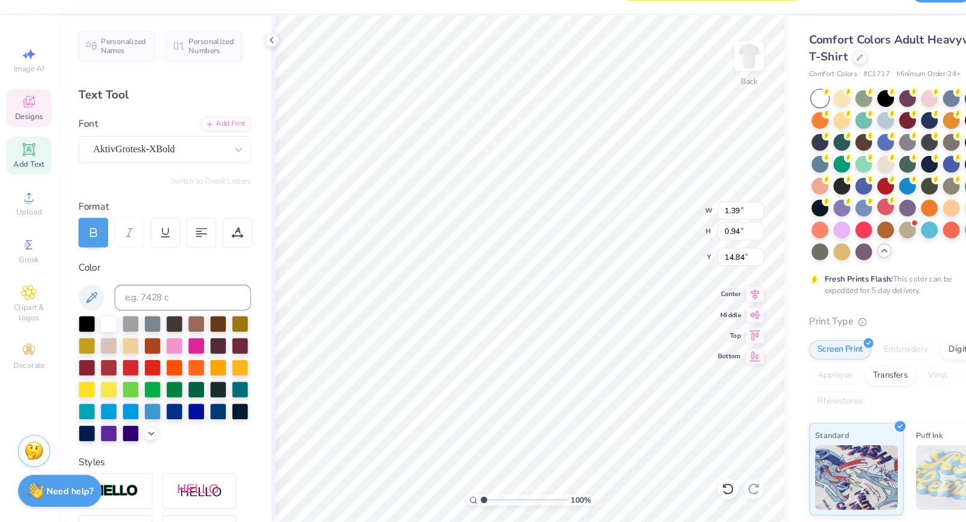
type input "2.65"
type input "1.98"
type input "14.23"
type input "9.71"
type input "4.77"
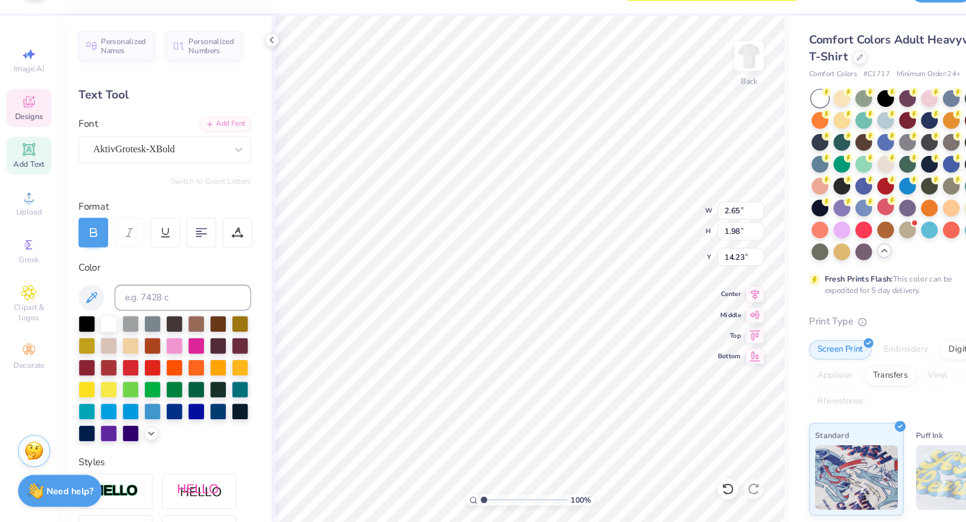
type input "11.04"
click at [80, 334] on div at bounding box center [82, 332] width 16 height 16
type input "10.35"
type input "3.16"
type input "11.68"
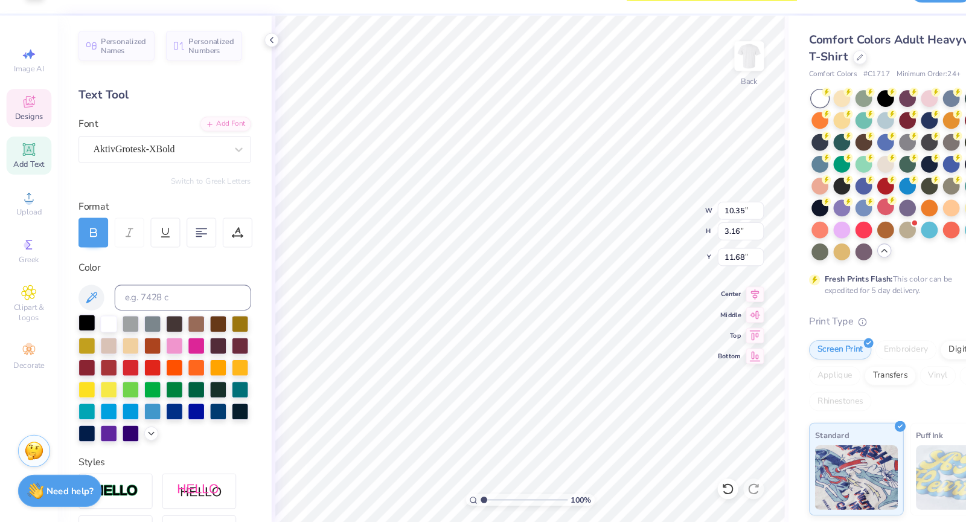
click at [80, 330] on div at bounding box center [82, 332] width 16 height 16
type input "9.35"
type input "4.40"
type input "17.82"
type input "17.02"
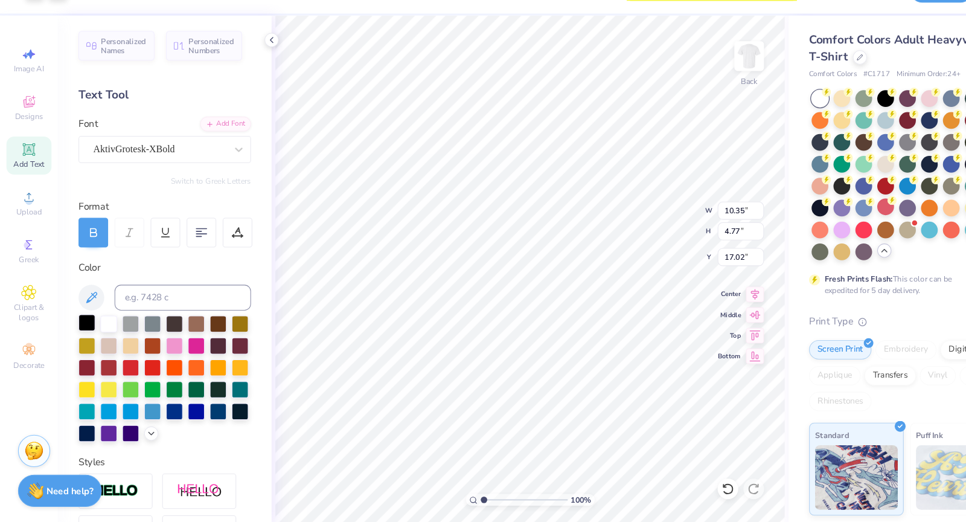
click at [83, 334] on div at bounding box center [82, 332] width 16 height 16
type input "10.35"
type input "5.36"
click at [81, 331] on div at bounding box center [82, 332] width 16 height 16
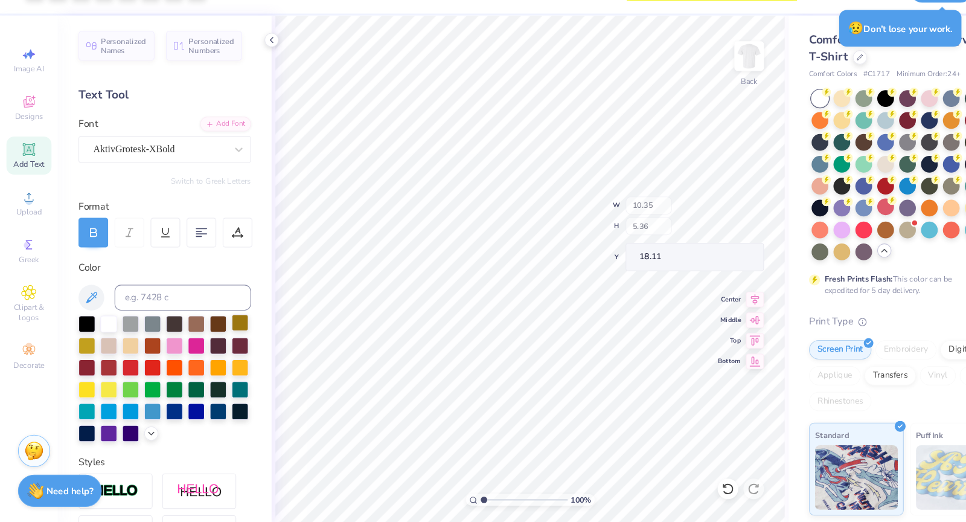
type input "18.11"
type input "18.83"
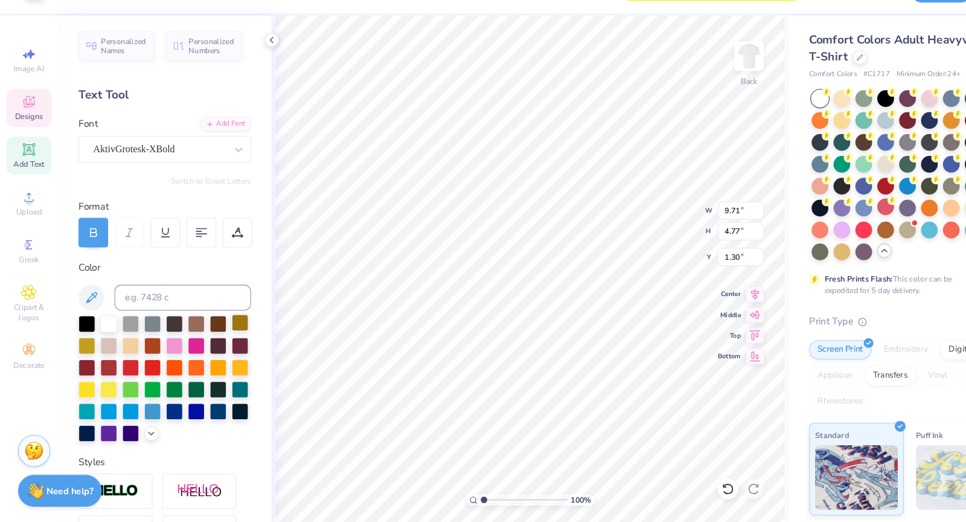
type input "1.30"
click at [85, 330] on div at bounding box center [82, 332] width 16 height 16
click at [83, 330] on div at bounding box center [82, 332] width 16 height 16
click at [86, 307] on icon at bounding box center [85, 308] width 14 height 14
click at [82, 332] on div at bounding box center [82, 332] width 16 height 16
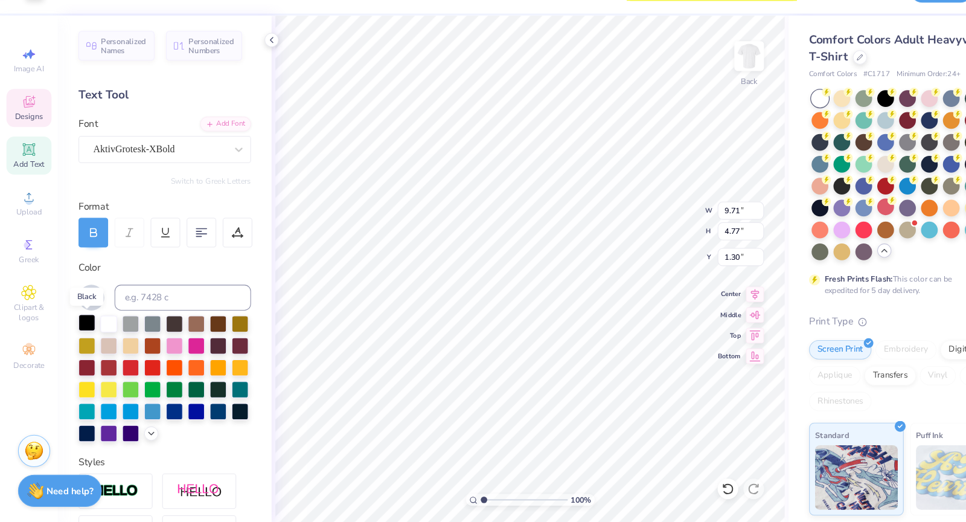
click at [82, 332] on div at bounding box center [82, 332] width 16 height 16
drag, startPoint x: 82, startPoint y: 332, endPoint x: 178, endPoint y: 330, distance: 96.0
click at [178, 330] on div at bounding box center [155, 384] width 162 height 118
click at [82, 328] on div at bounding box center [82, 332] width 16 height 16
click at [35, 136] on span "Designs" at bounding box center [27, 139] width 27 height 10
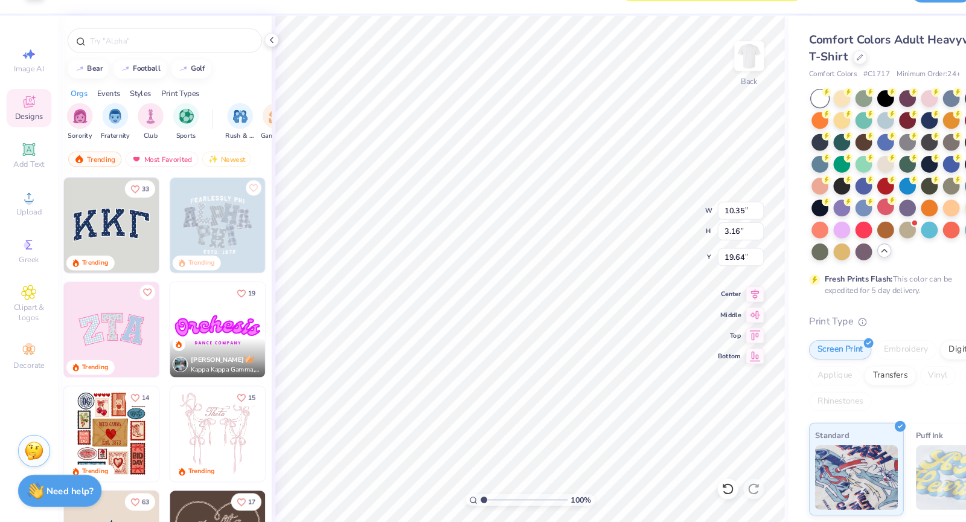
type input "10.35"
type input "3.16"
type input "2.11"
type input "9.35"
type input "4.40"
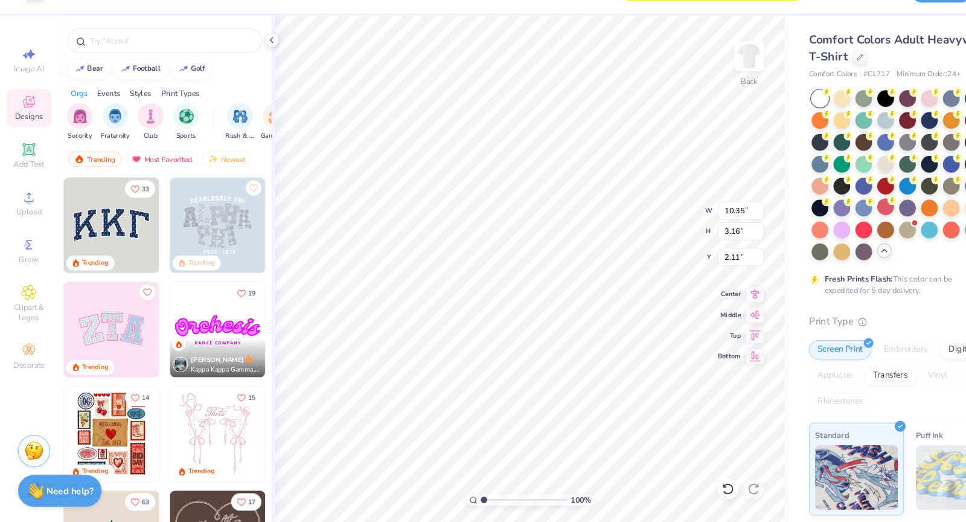
type input "19.80"
type input "4.89"
type input "4.53"
type input "7.70"
type input "6.08"
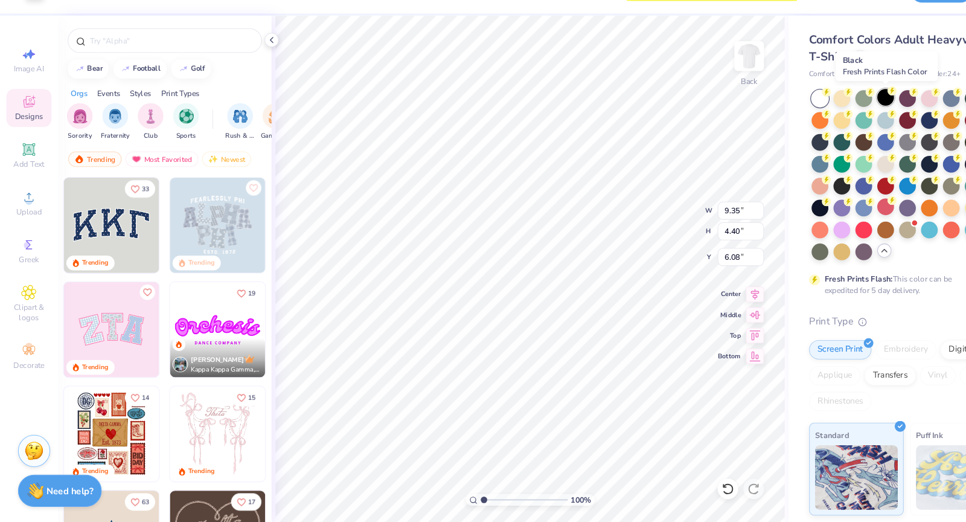
click at [746, 118] on icon at bounding box center [836, 114] width 8 height 8
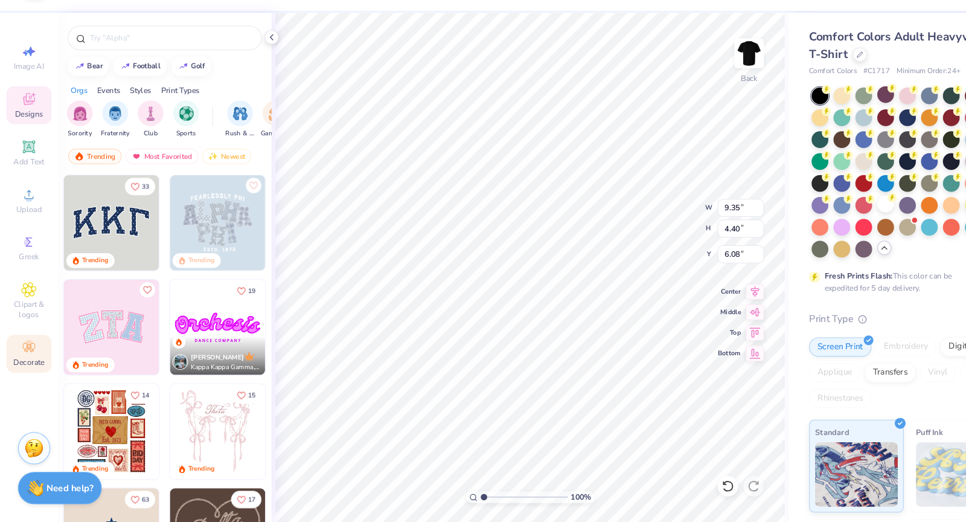
click at [34, 357] on icon at bounding box center [27, 358] width 14 height 14
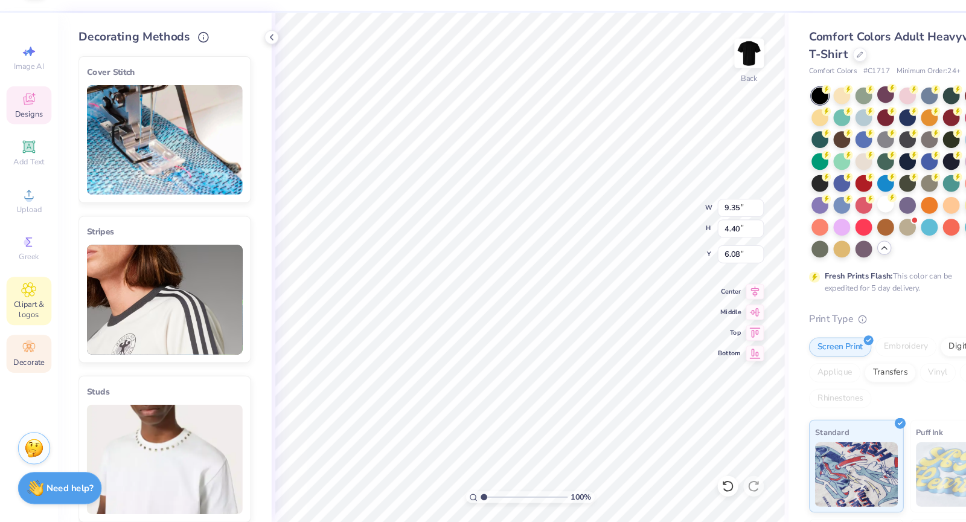
click at [26, 321] on span "Clipart & logos" at bounding box center [27, 322] width 42 height 19
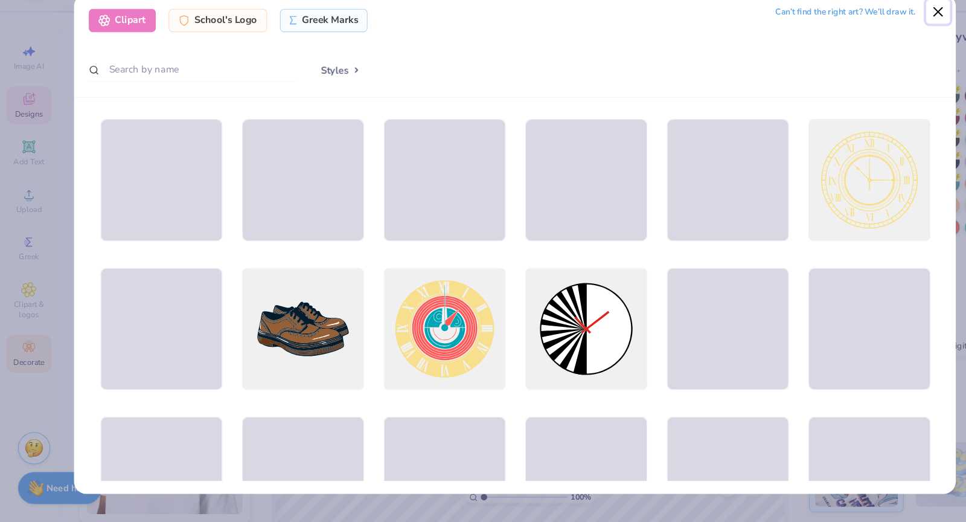
click at [746, 42] on button "Close" at bounding box center [880, 43] width 23 height 23
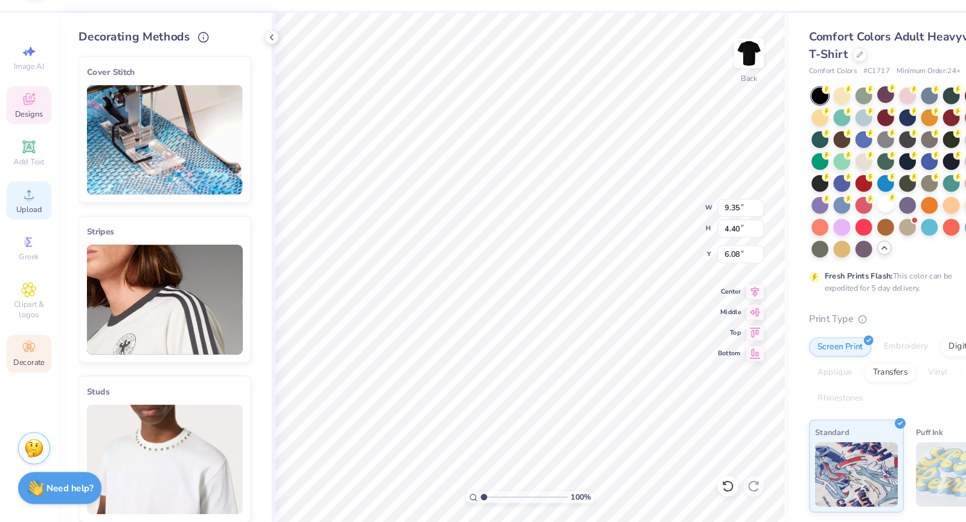
click at [34, 212] on div "Upload" at bounding box center [27, 220] width 42 height 36
click at [22, 125] on icon at bounding box center [27, 125] width 14 height 14
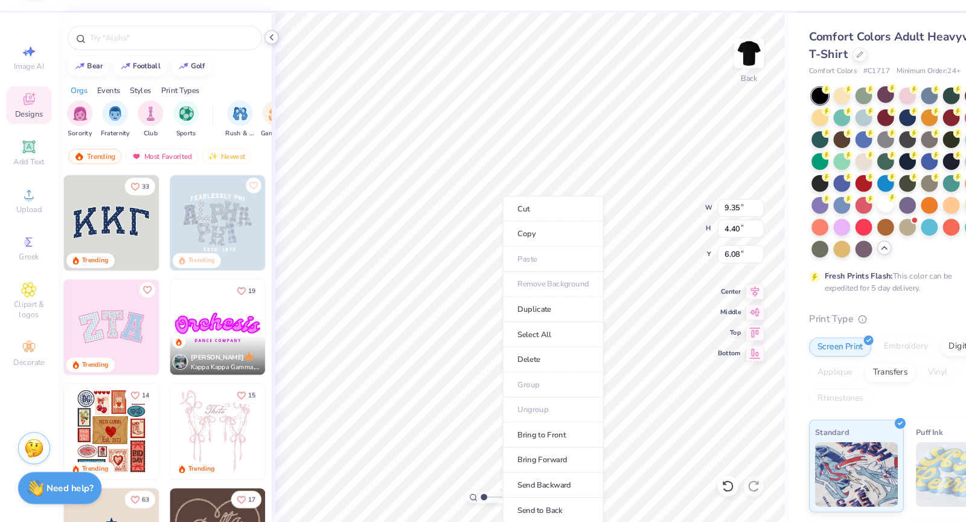
click at [257, 63] on icon at bounding box center [255, 67] width 10 height 10
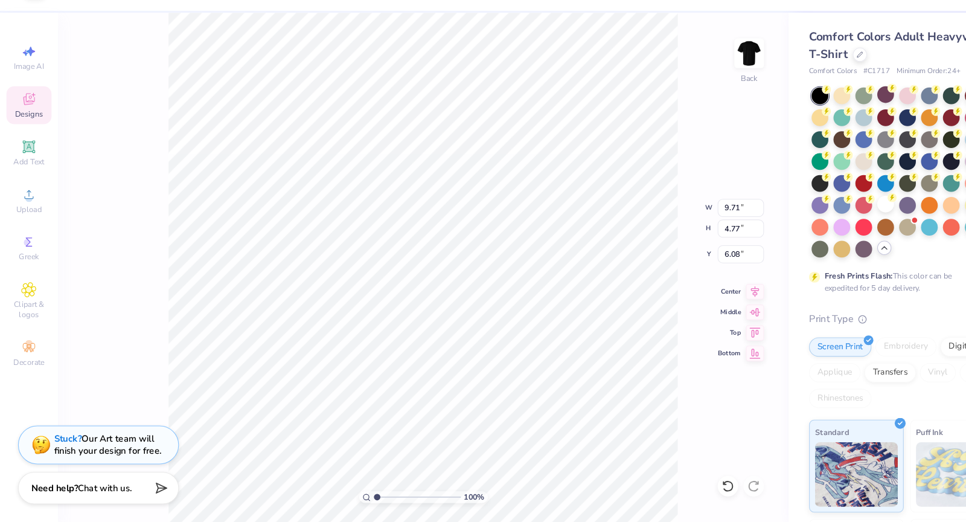
type input "9.71"
type input "4.77"
type input "1.31"
type input "9.35"
type input "4.40"
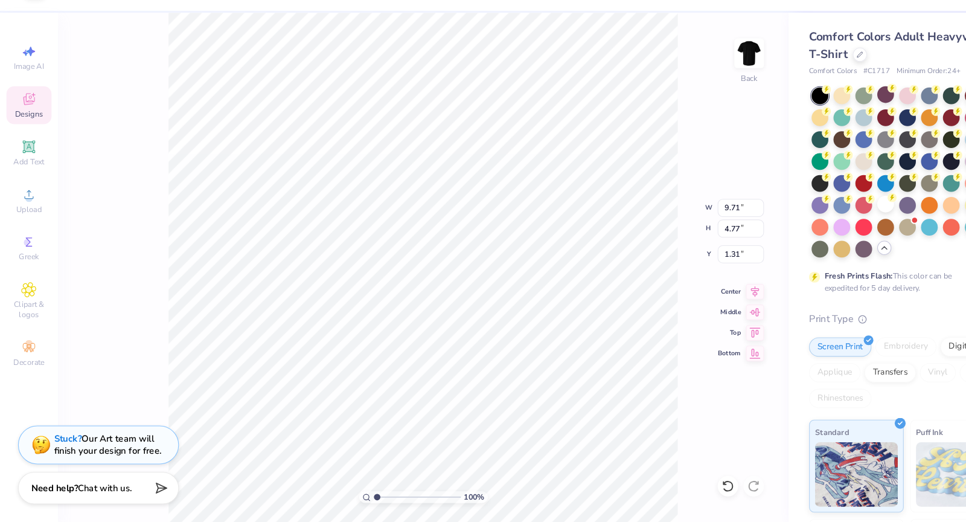
type input "6.08"
click at [30, 128] on icon at bounding box center [27, 125] width 14 height 14
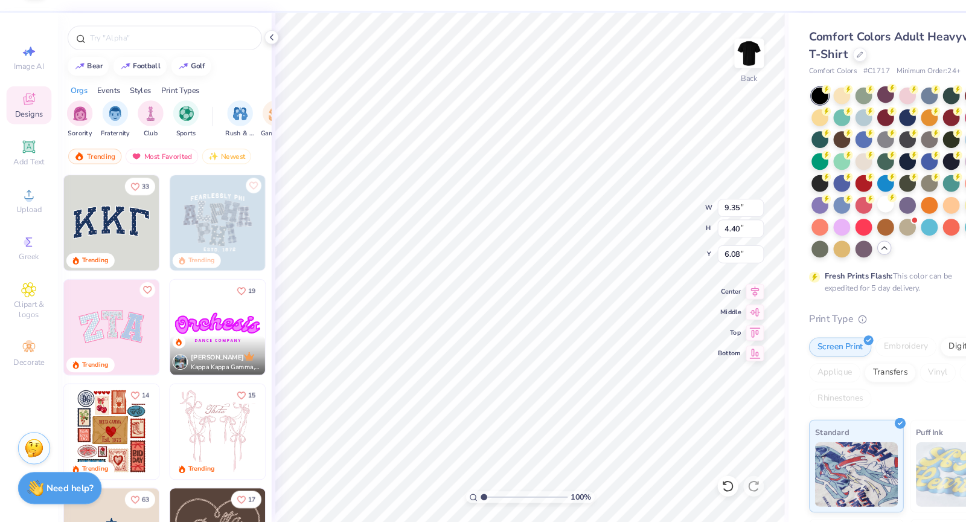
click at [135, 113] on div "Styles" at bounding box center [132, 117] width 20 height 11
type input "9.71"
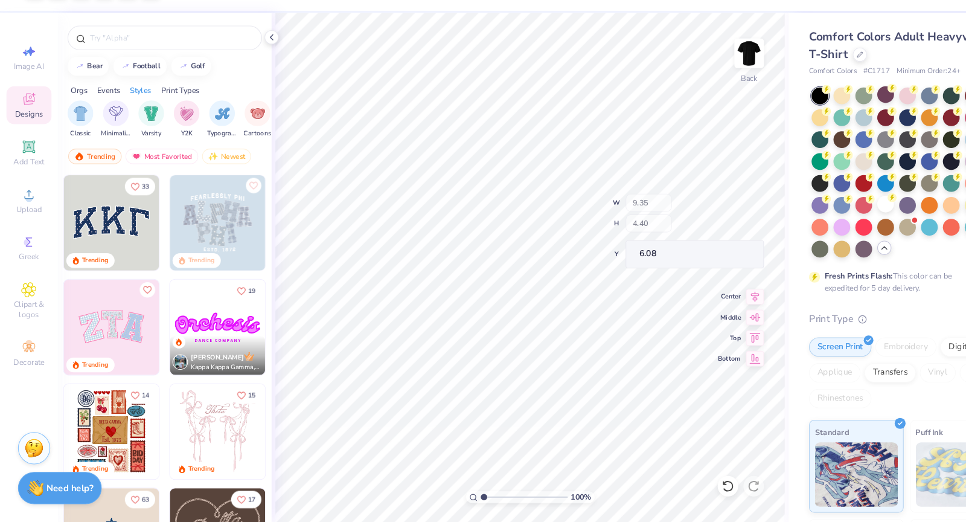
type input "4.77"
type input "1.31"
type input "10.35"
click at [167, 71] on input "text" at bounding box center [160, 68] width 155 height 12
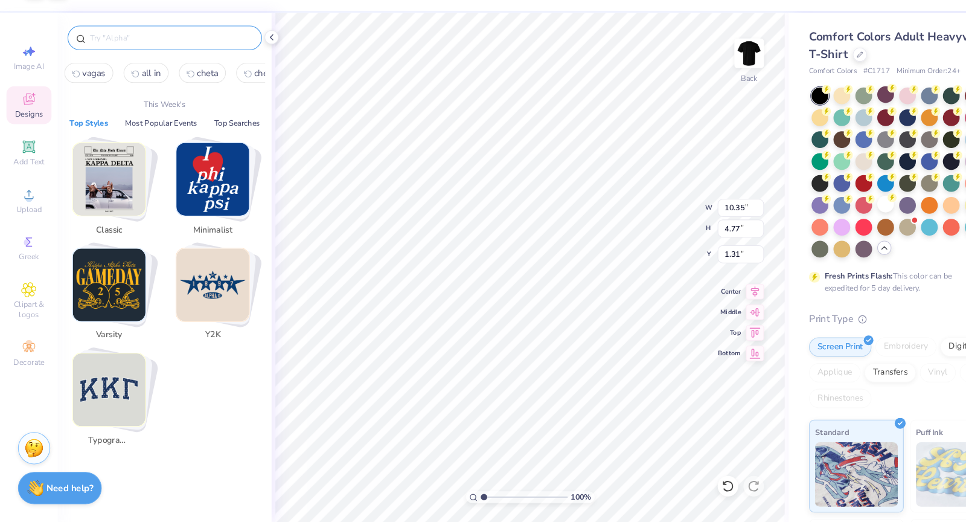
click at [88, 102] on span "vagas" at bounding box center [88, 100] width 22 height 11
type input "vagas"
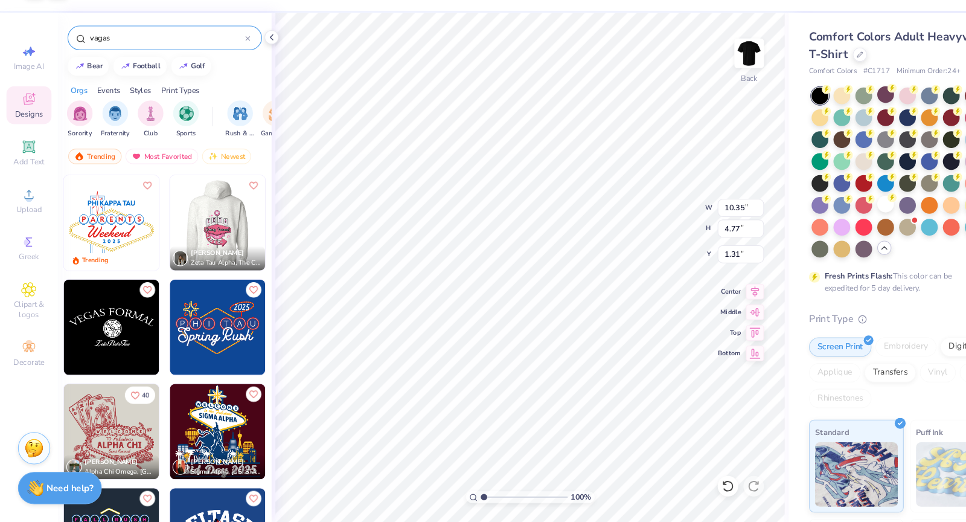
click at [107, 252] on img at bounding box center [104, 240] width 89 height 89
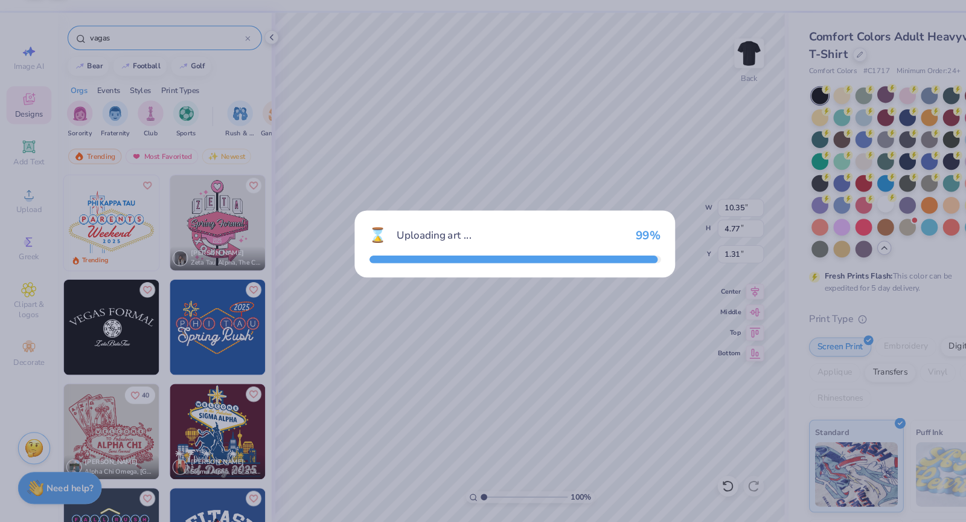
type input "9.71"
type input "7.23"
type input "3.00"
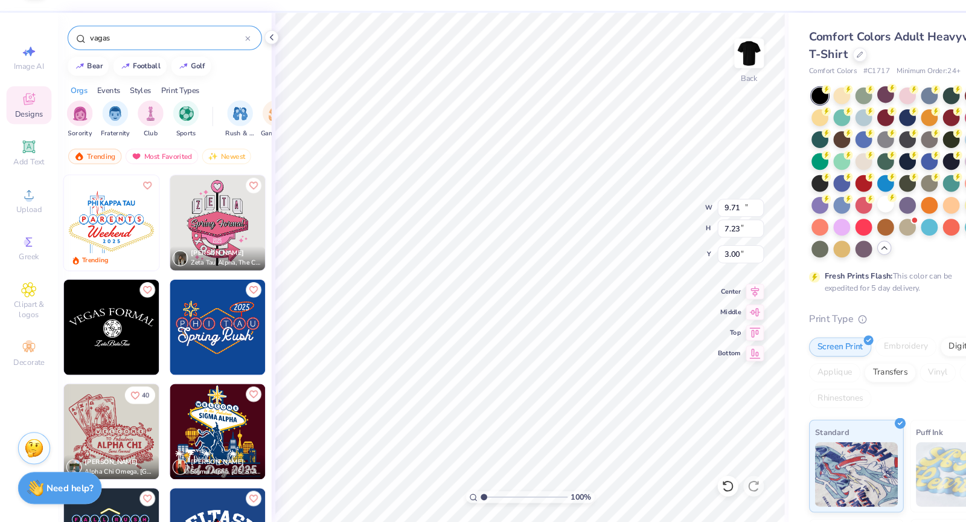
type input "10.35"
type input "3.16"
type input "2.11"
type input "9.71"
type input "4.77"
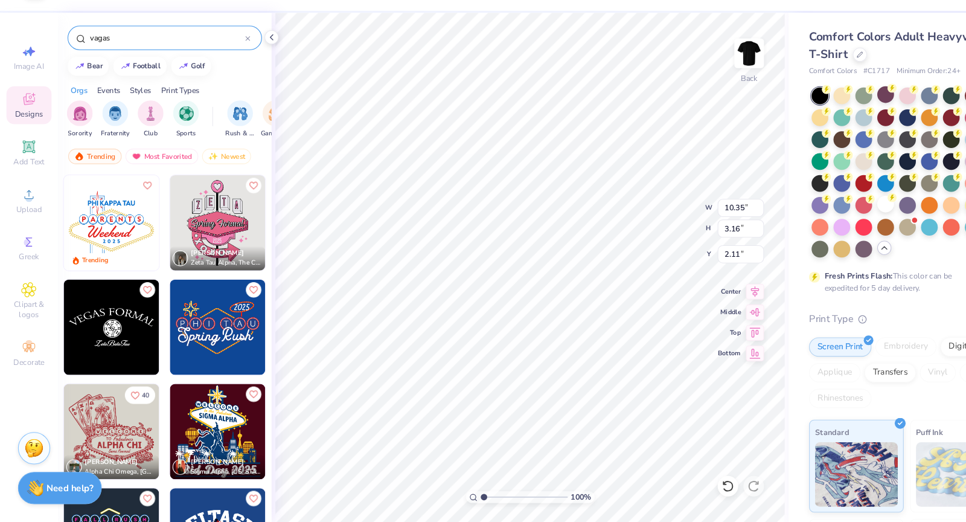
type input "1.31"
type input "9.35"
type input "4.40"
type input "6.08"
type input "9.71"
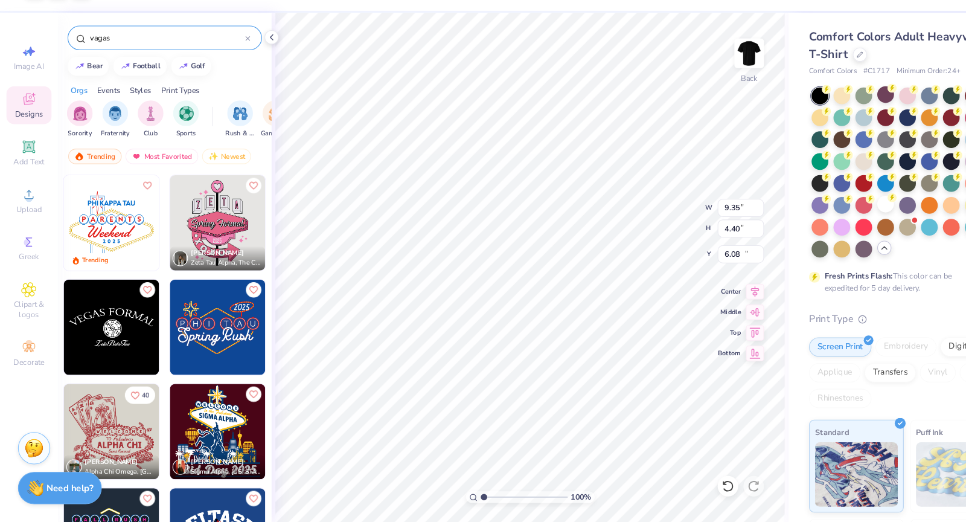
type input "7.23"
type input "10.87"
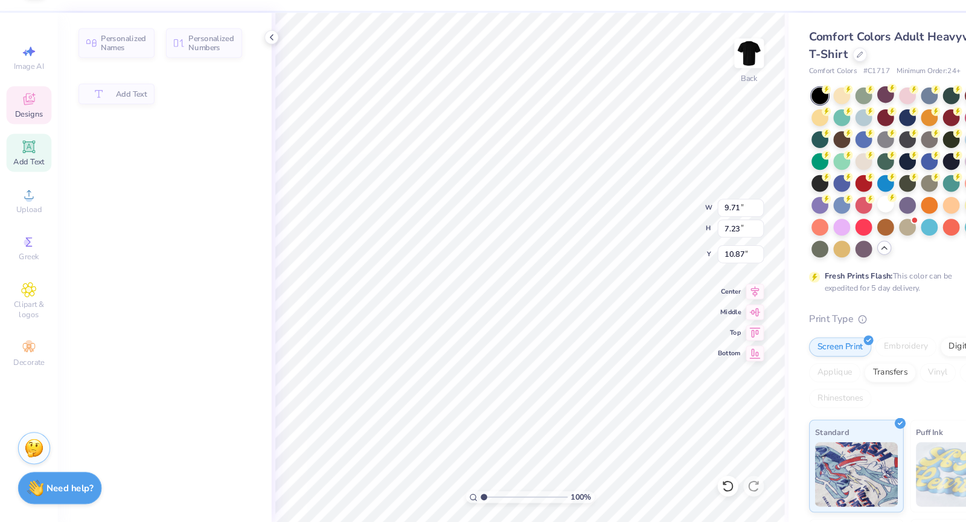
type input "5.36"
type input "1.40"
type input "14.76"
type input "9.71"
type input "4.90"
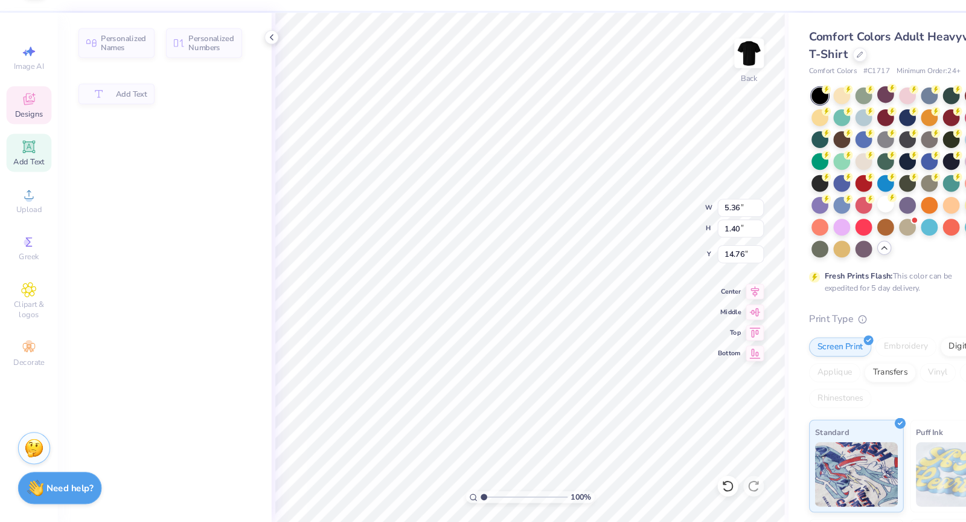
type input "12.86"
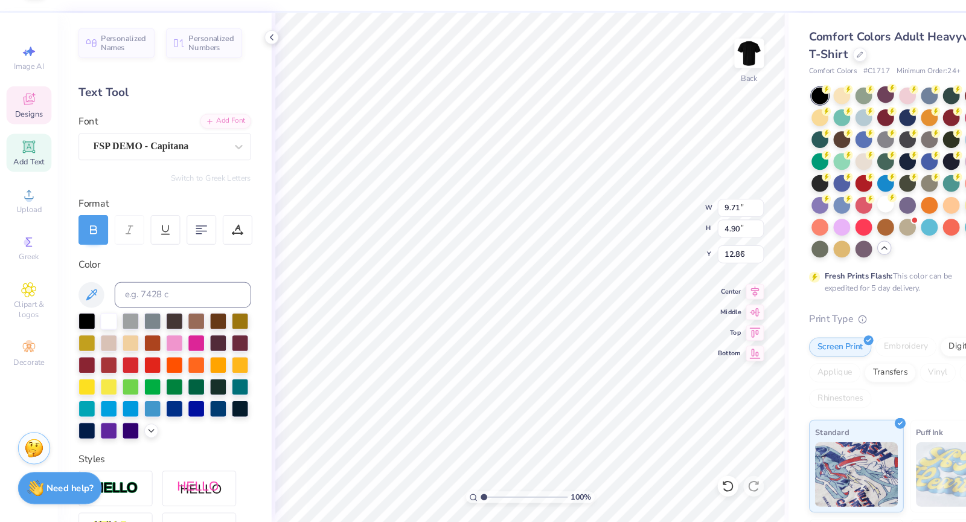
type input "5.34"
type input "0.58"
type input "6.08"
type input "2.76"
click at [680, 421] on icon at bounding box center [683, 488] width 12 height 12
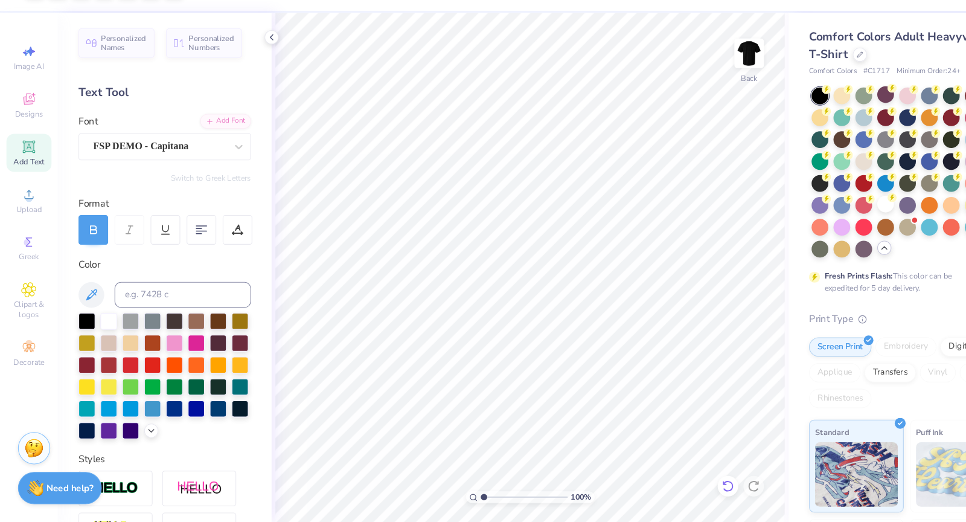
click at [686, 421] on icon at bounding box center [683, 488] width 12 height 12
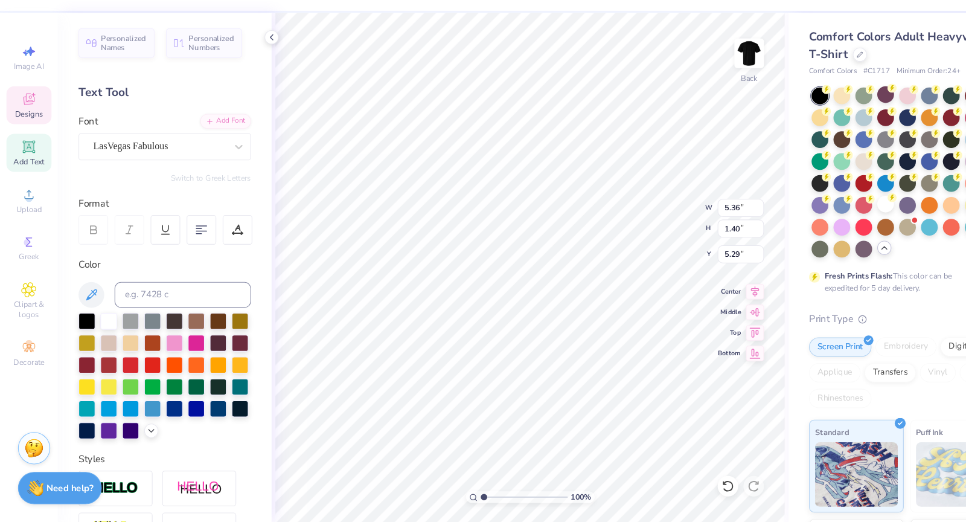
scroll to position [0, 1]
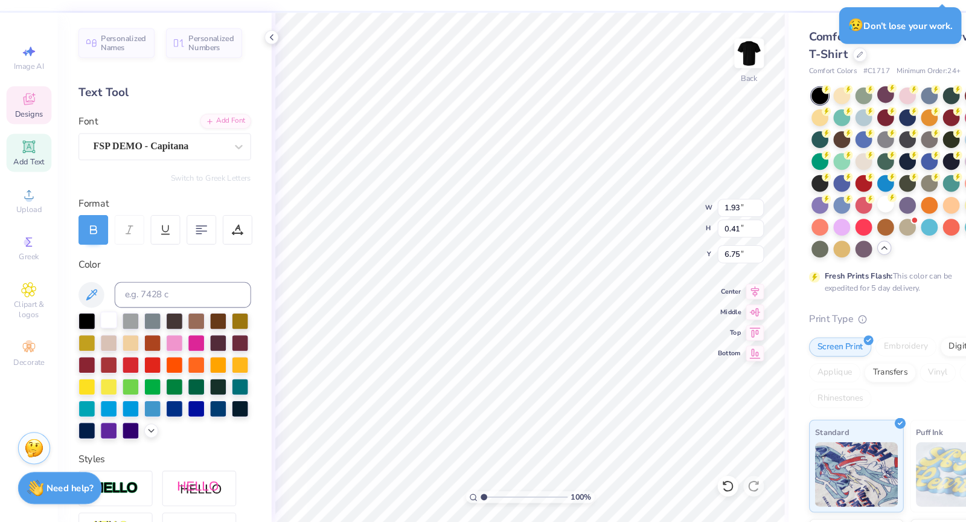
click at [99, 333] on div at bounding box center [102, 332] width 16 height 16
click at [684, 421] on icon at bounding box center [683, 488] width 12 height 12
click at [684, 421] on icon at bounding box center [682, 487] width 10 height 11
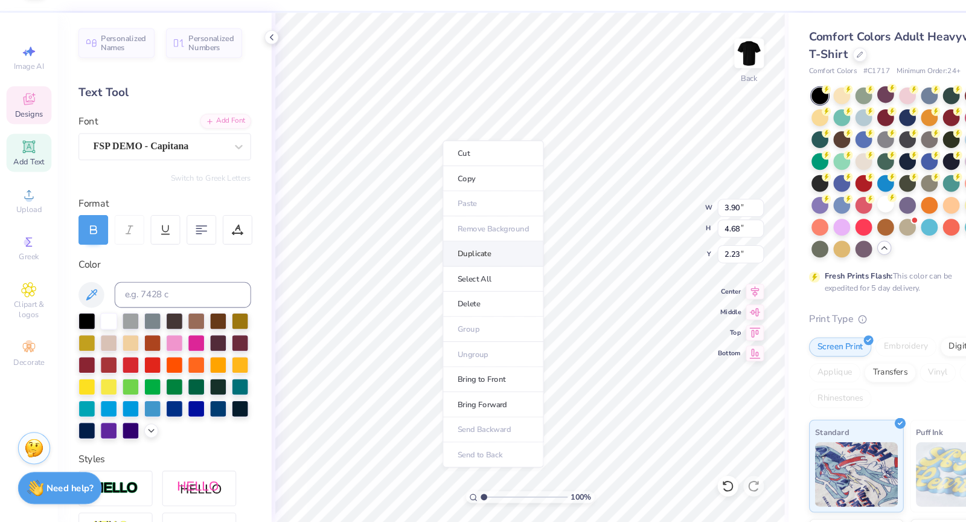
click at [458, 269] on li "Duplicate" at bounding box center [462, 270] width 95 height 24
click at [682, 421] on icon at bounding box center [683, 488] width 12 height 12
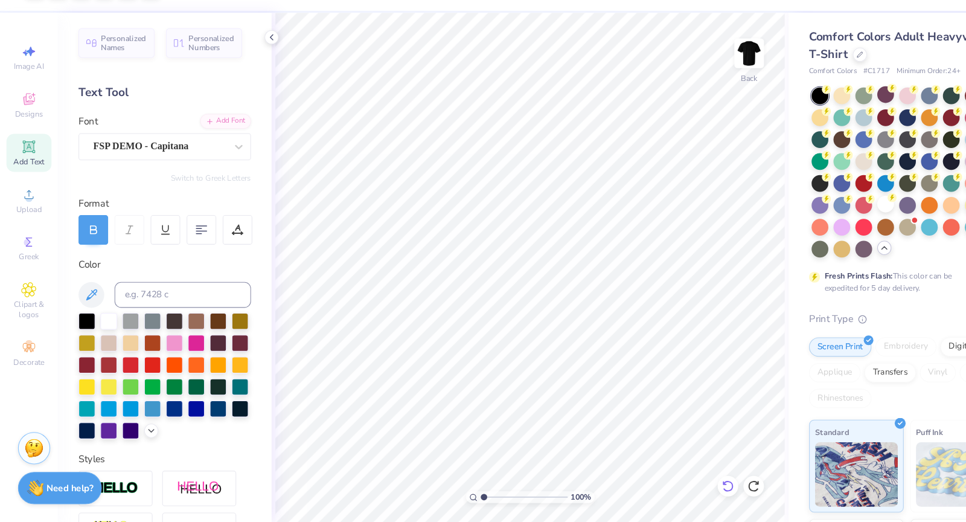
click at [686, 421] on icon at bounding box center [682, 487] width 10 height 11
click at [683, 421] on icon at bounding box center [683, 488] width 12 height 12
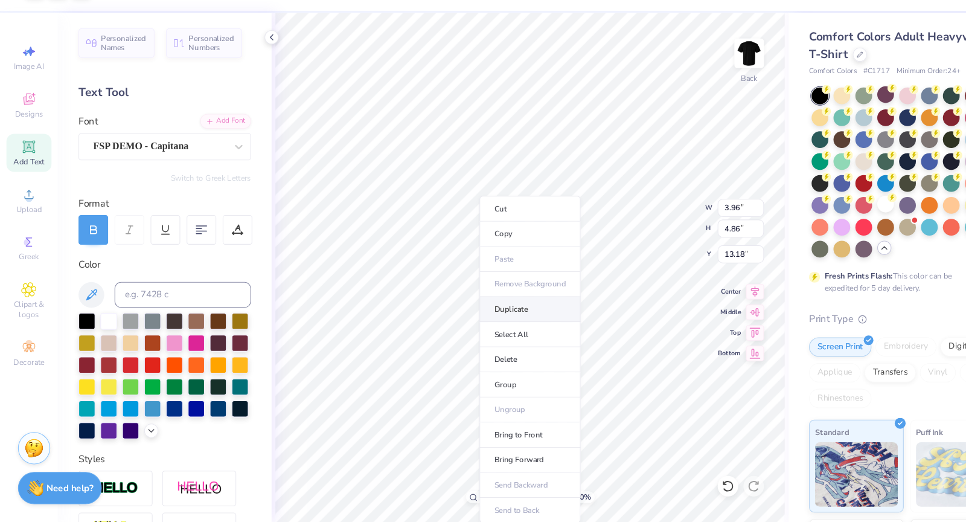
click at [483, 324] on li "Duplicate" at bounding box center [497, 322] width 95 height 24
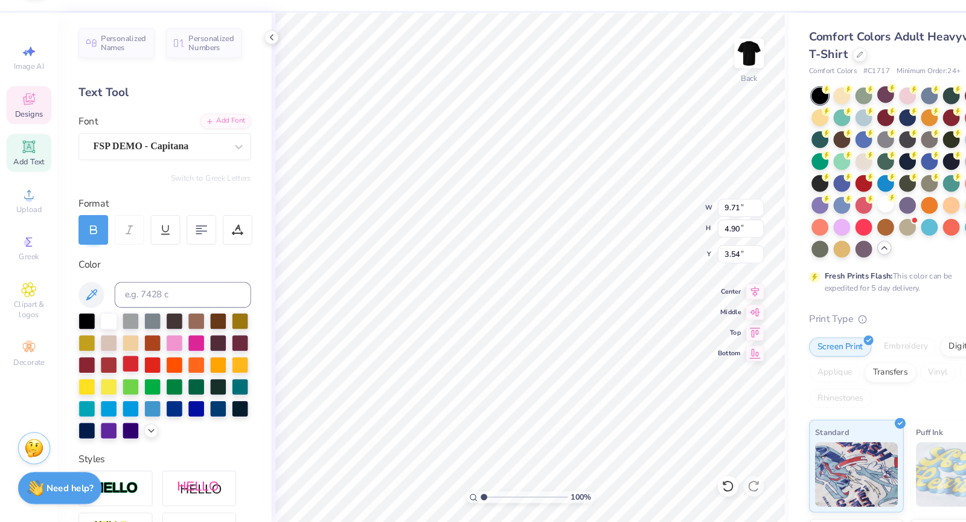
click at [125, 371] on div at bounding box center [123, 373] width 16 height 16
click at [122, 372] on div at bounding box center [123, 373] width 16 height 16
click at [124, 367] on div at bounding box center [123, 373] width 16 height 16
click at [122, 372] on div at bounding box center [123, 373] width 16 height 16
click at [106, 331] on div at bounding box center [102, 332] width 16 height 16
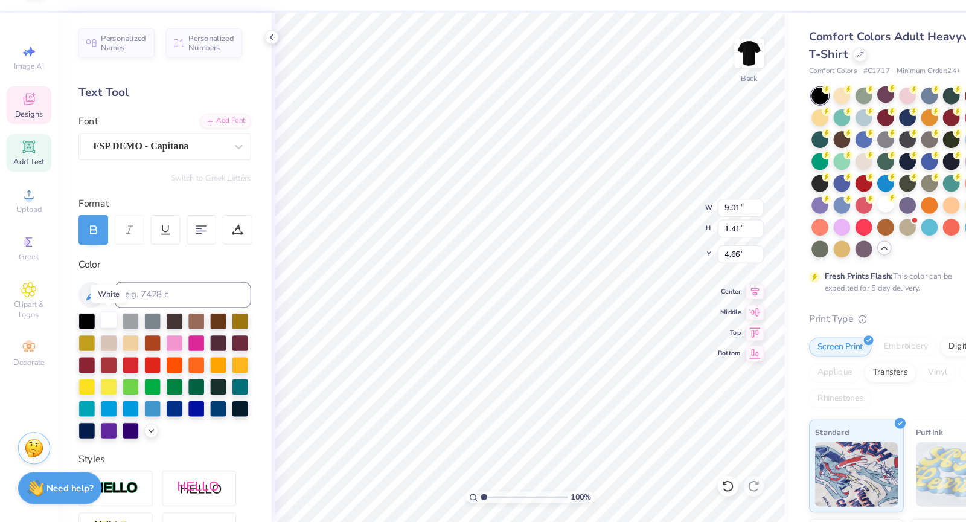
click at [104, 330] on div at bounding box center [102, 332] width 16 height 16
click at [102, 331] on div at bounding box center [102, 332] width 16 height 16
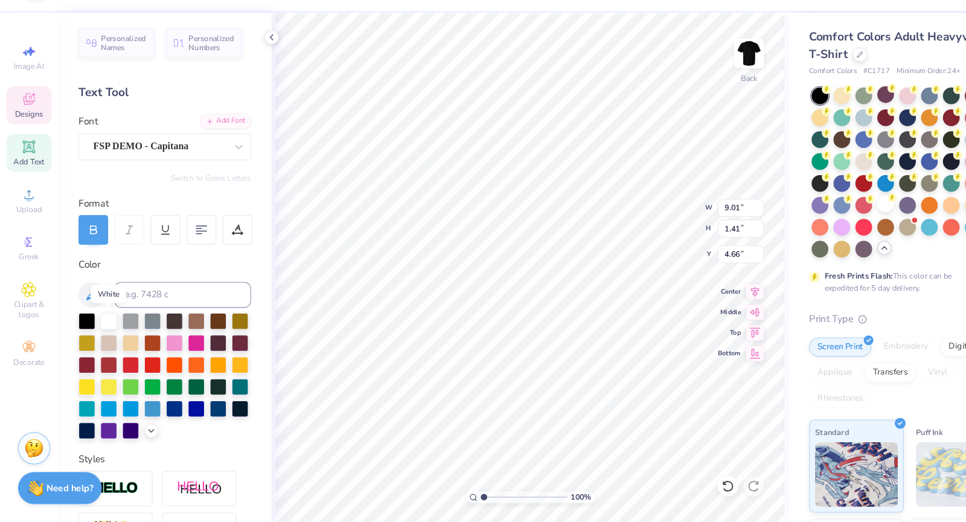
click at [132, 331] on div at bounding box center [155, 384] width 162 height 118
click at [122, 331] on div at bounding box center [123, 333] width 16 height 16
click at [99, 331] on div at bounding box center [102, 333] width 16 height 16
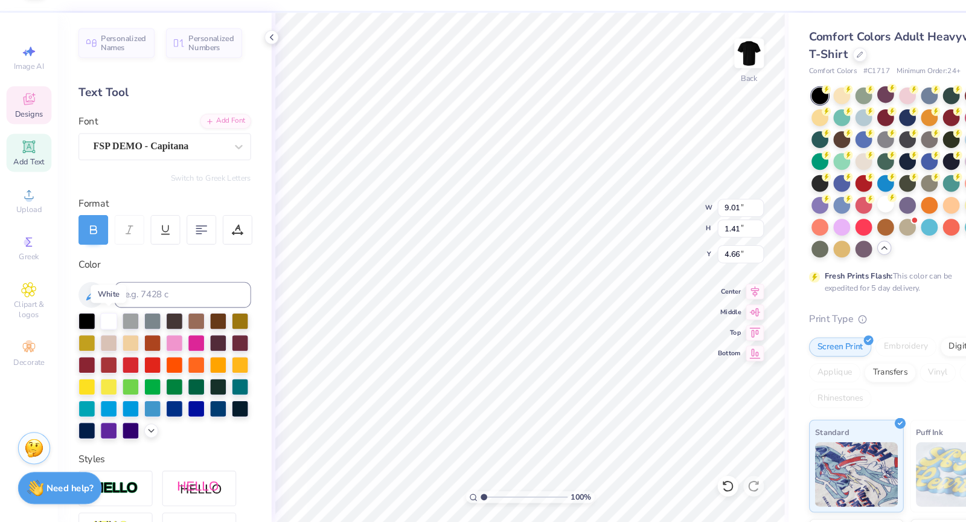
click at [36, 154] on div "Image AI Designs Add Text Upload Greek Clipart & logos Decorate" at bounding box center [27, 224] width 42 height 313
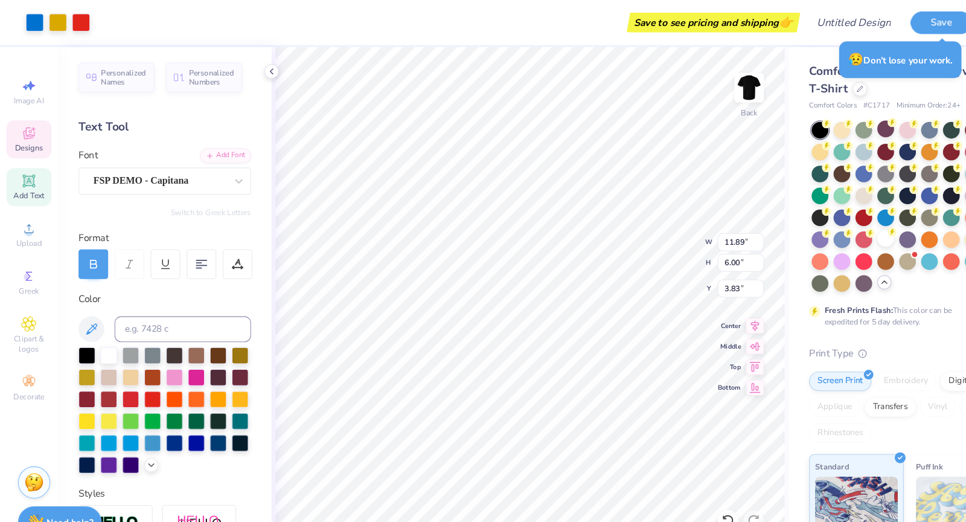
click at [31, 118] on icon at bounding box center [27, 125] width 14 height 14
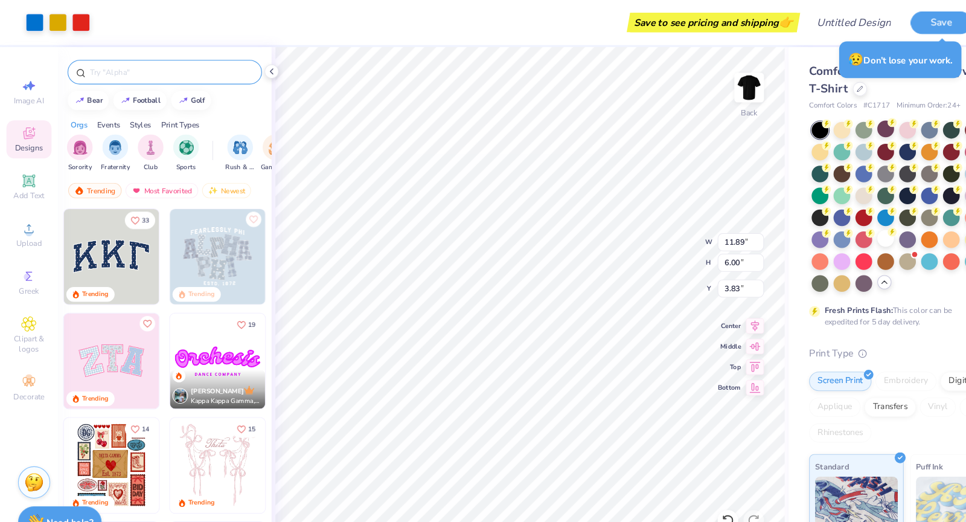
click at [159, 65] on input "text" at bounding box center [160, 68] width 155 height 12
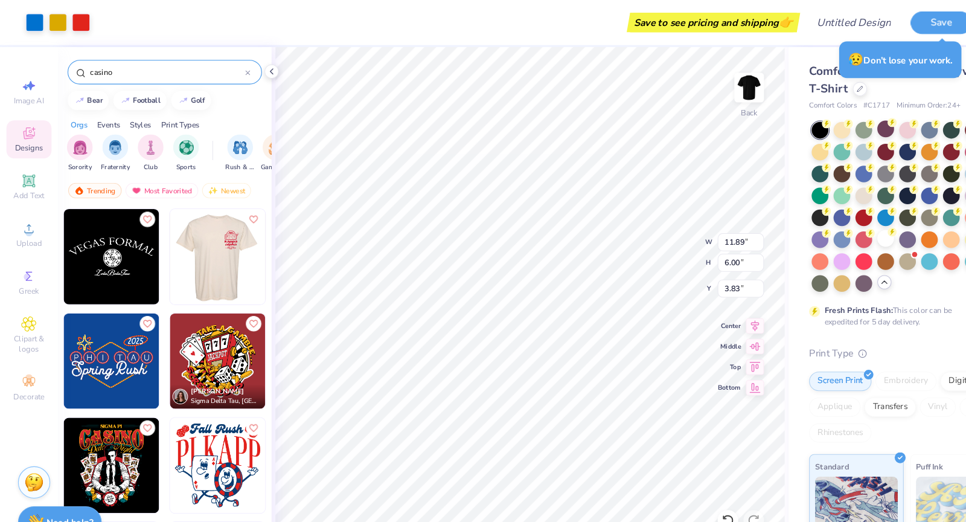
click at [159, 244] on img at bounding box center [114, 240] width 89 height 89
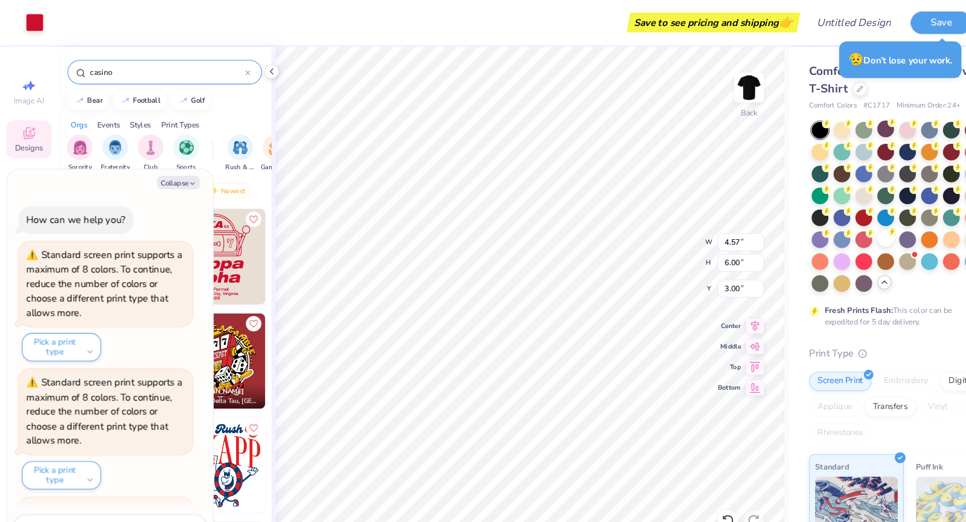
scroll to position [109, 0]
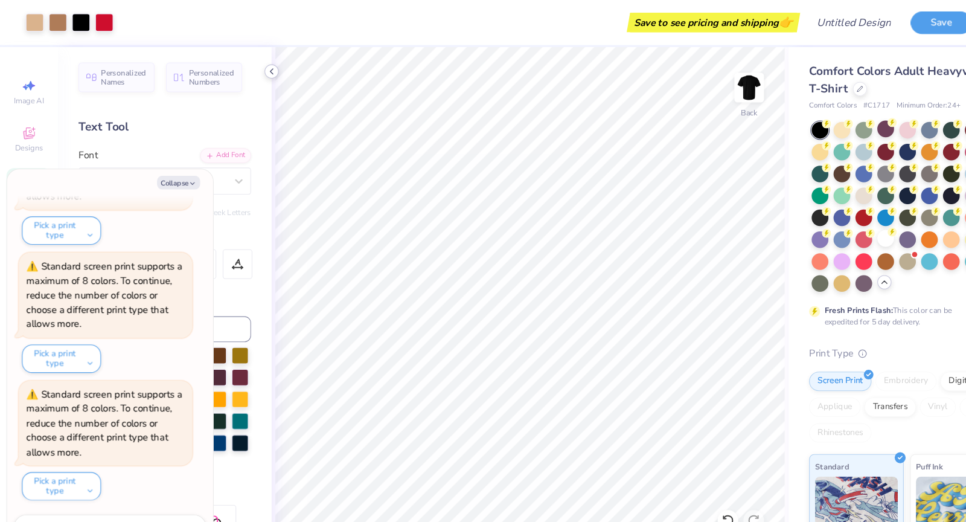
click at [254, 67] on icon at bounding box center [255, 67] width 10 height 10
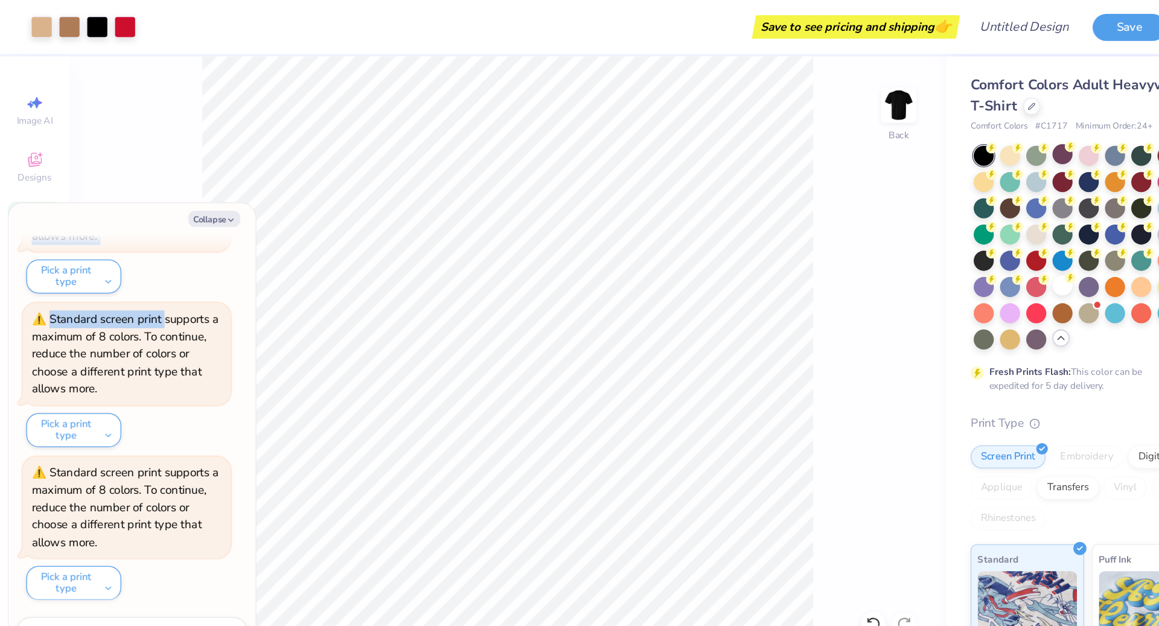
scroll to position [107, 0]
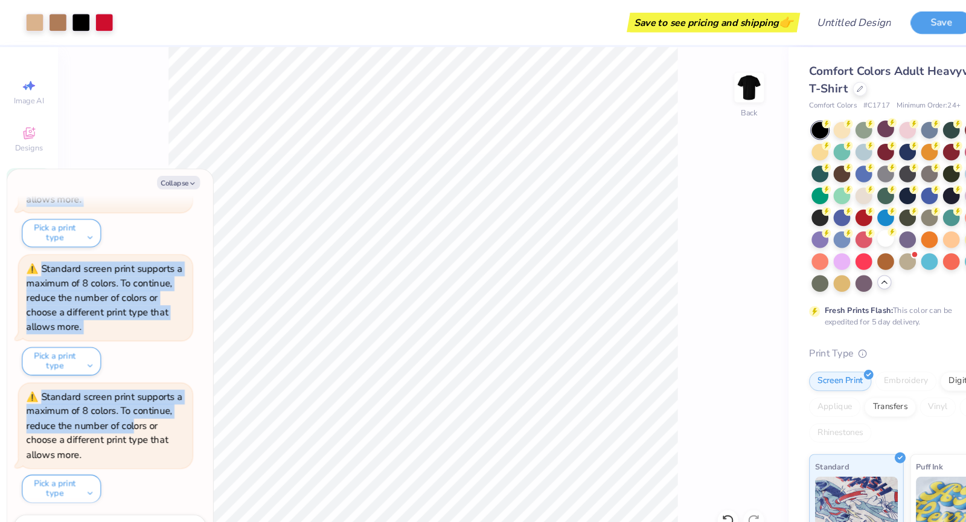
drag, startPoint x: 121, startPoint y: 170, endPoint x: 123, endPoint y: 411, distance: 241.4
click at [123, 411] on div "Collapse How can we help you? Standard screen print supports a maximum of 8 col…" at bounding box center [103, 340] width 193 height 362
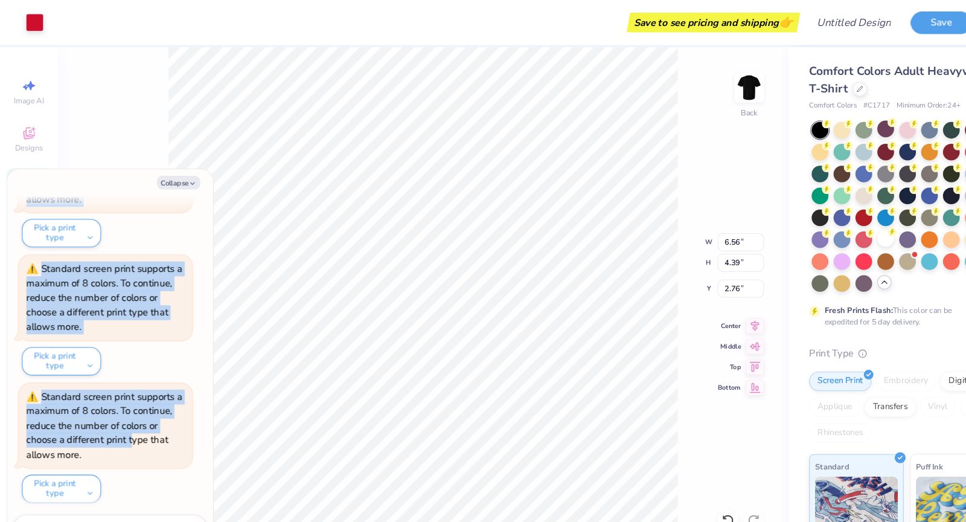
drag, startPoint x: 698, startPoint y: 104, endPoint x: 196, endPoint y: 186, distance: 508.8
click at [698, 105] on div "Back" at bounding box center [703, 105] width 16 height 11
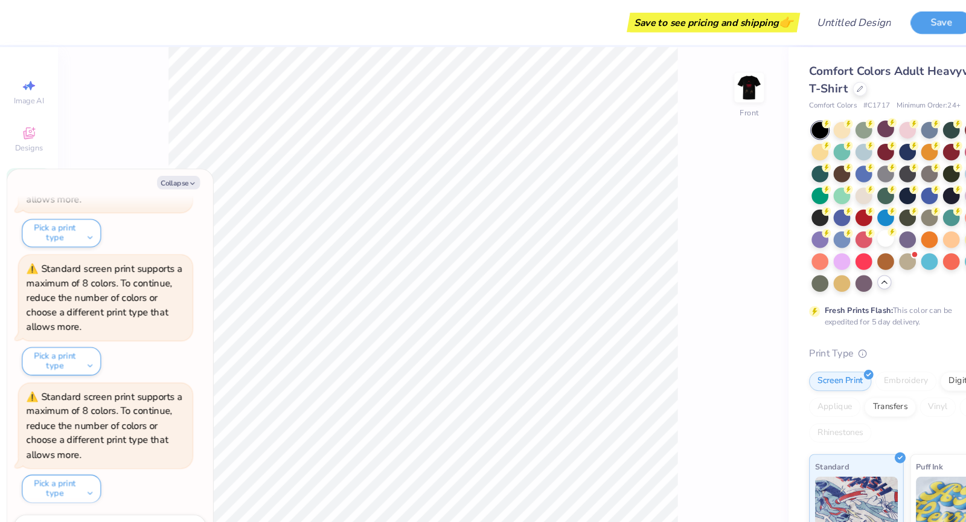
click at [698, 371] on div "100 % Front" at bounding box center [396, 282] width 685 height 477
click at [694, 91] on img at bounding box center [702, 82] width 48 height 48
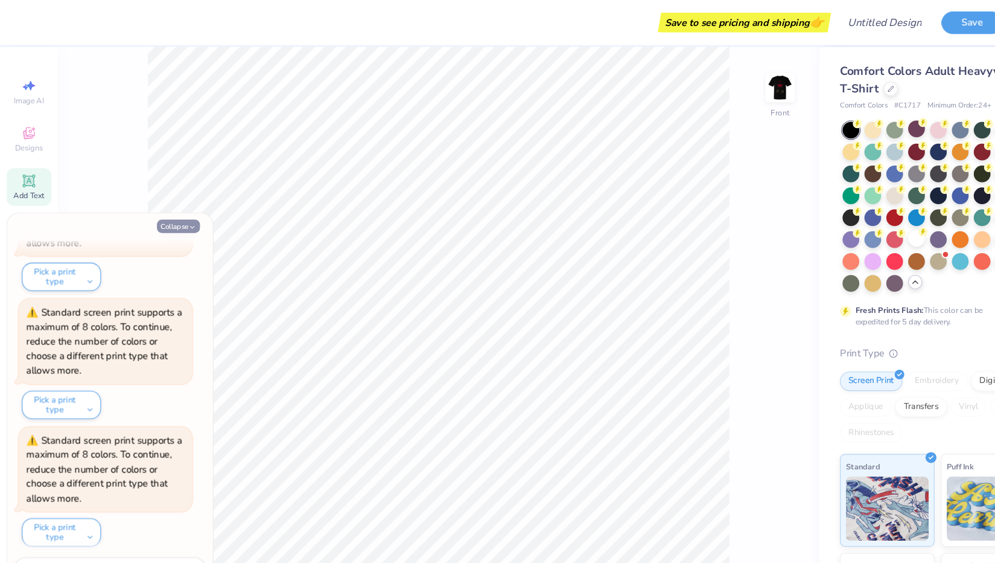
click at [176, 214] on button "Collapse" at bounding box center [167, 212] width 40 height 13
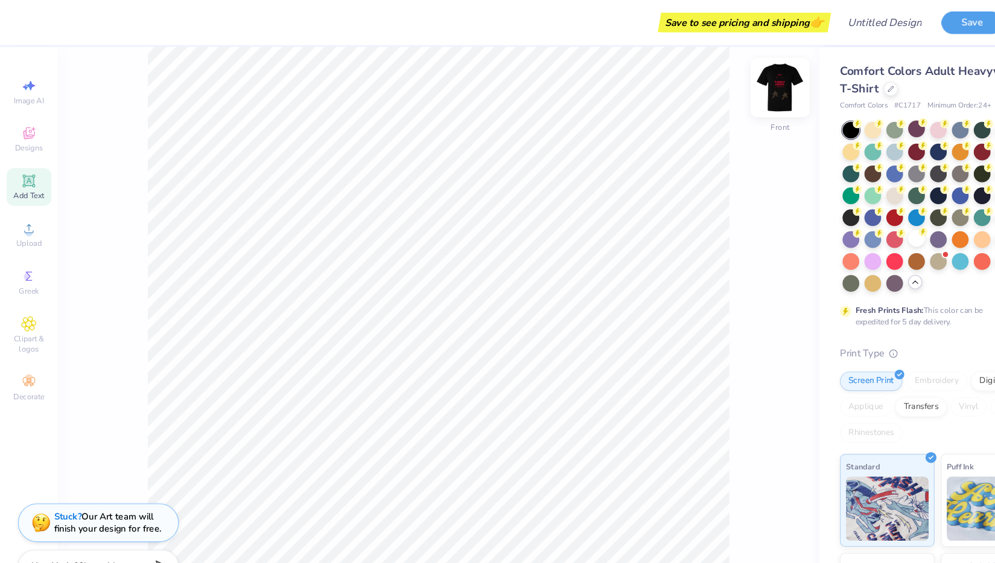
click at [734, 85] on img at bounding box center [732, 82] width 48 height 48
click at [730, 94] on img at bounding box center [732, 82] width 24 height 24
click at [731, 81] on img at bounding box center [732, 82] width 48 height 48
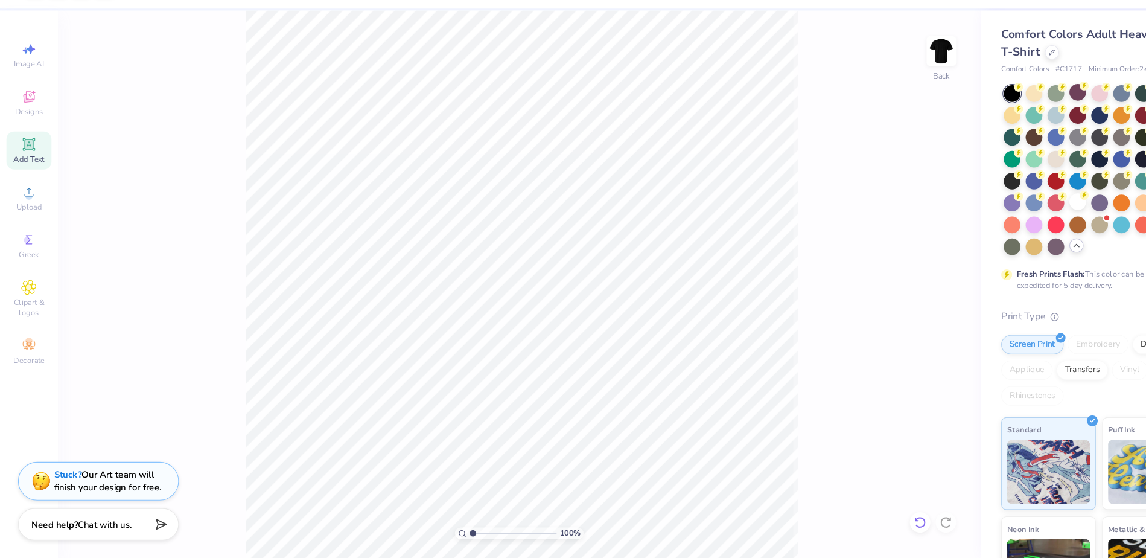
click at [746, 421] on icon at bounding box center [863, 524] width 12 height 12
click at [746, 421] on icon at bounding box center [863, 523] width 10 height 11
click at [746, 421] on icon at bounding box center [887, 524] width 12 height 12
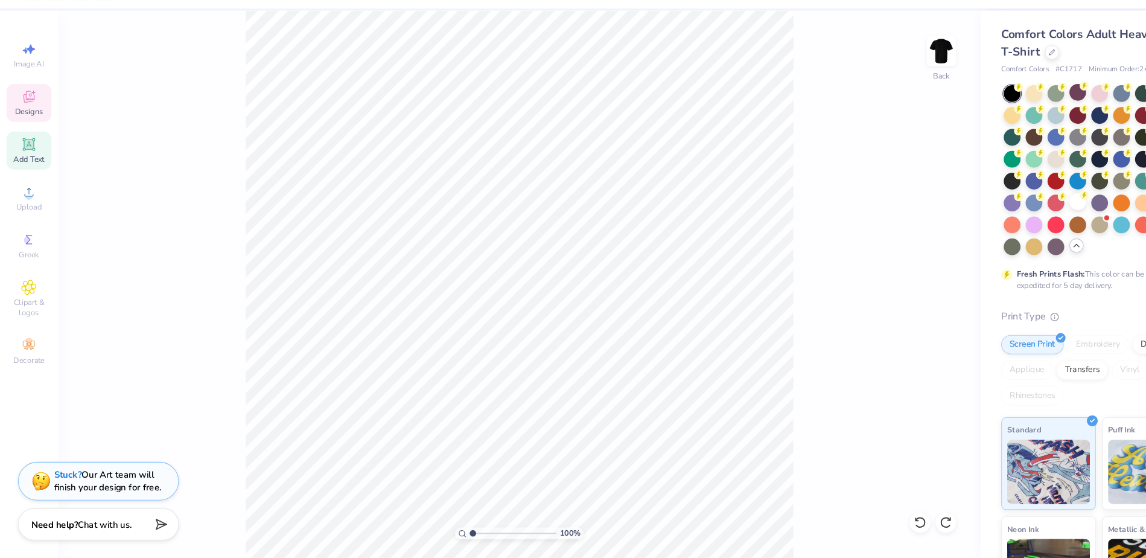
click at [35, 124] on div "Designs" at bounding box center [27, 131] width 42 height 36
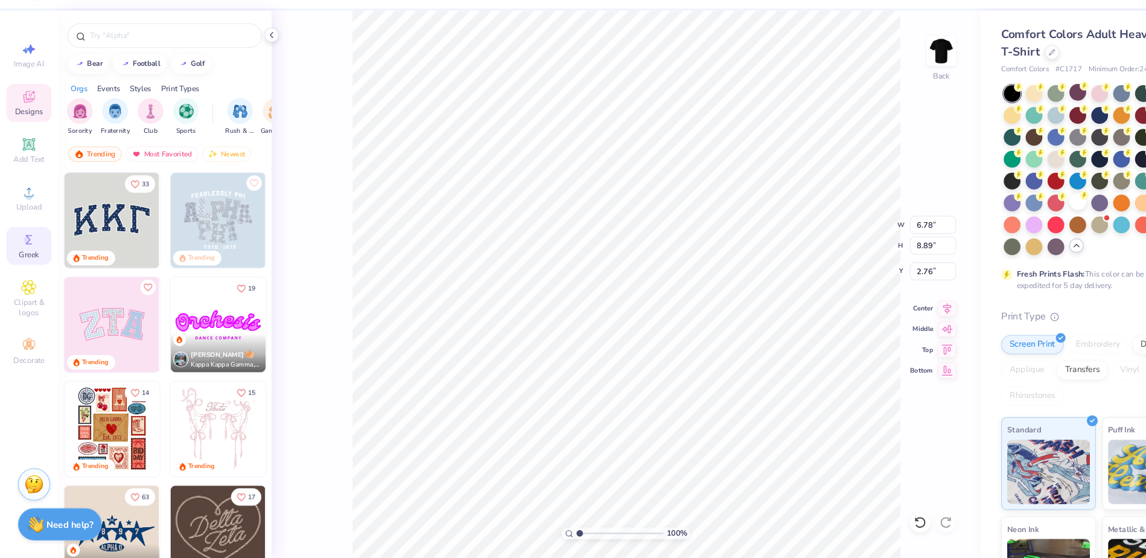
click at [39, 257] on div "Greek" at bounding box center [27, 265] width 42 height 36
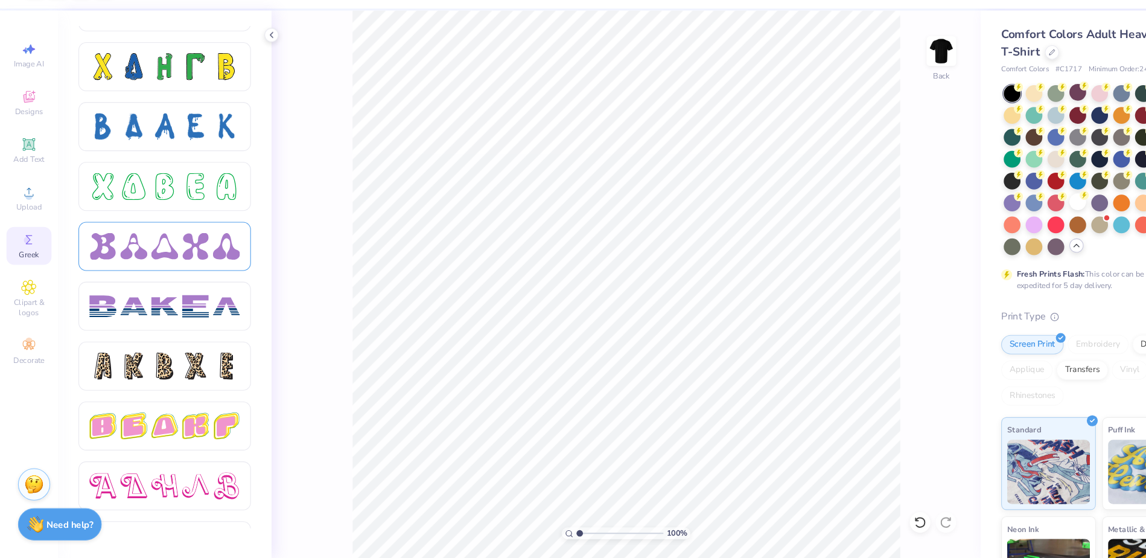
scroll to position [1726, 0]
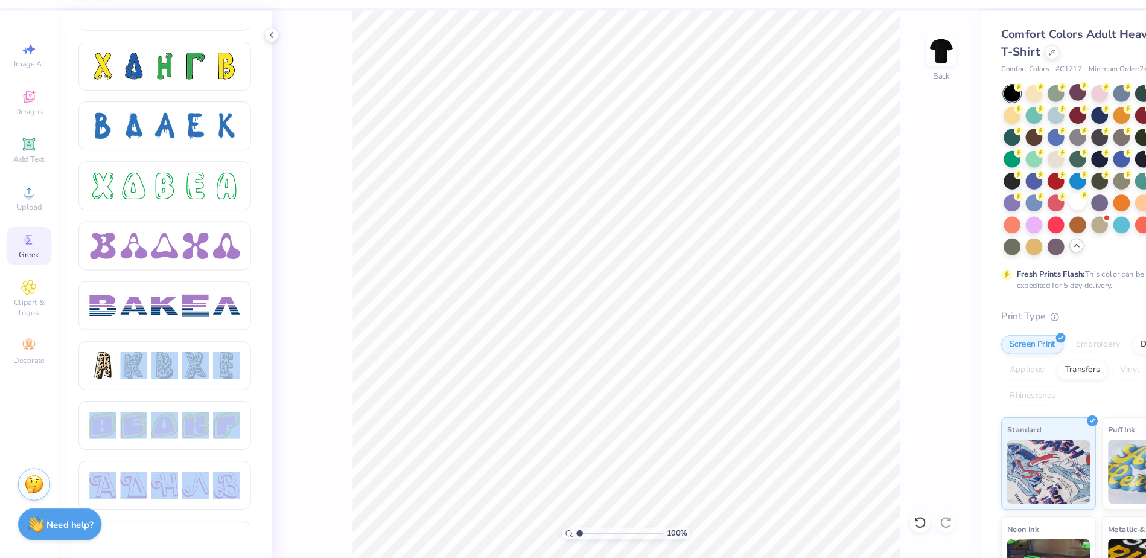
drag, startPoint x: 122, startPoint y: 369, endPoint x: 279, endPoint y: 343, distance: 159.2
click at [279, 343] on div "Art colors Save to see pricing and shipping 👉 Design Title Save Image AI Design…" at bounding box center [573, 279] width 1146 height 558
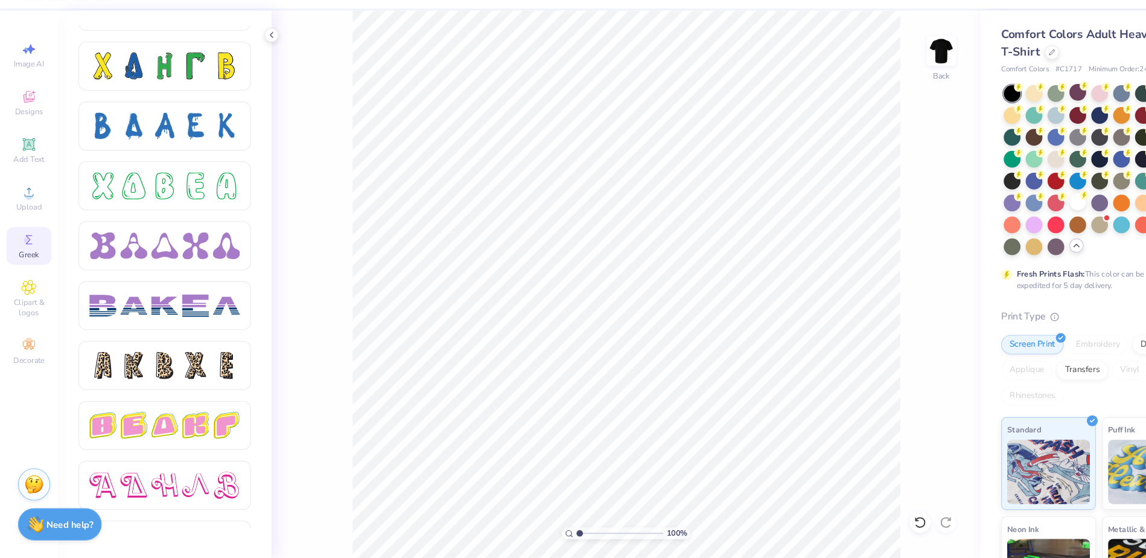
click at [287, 418] on div "100 % Back" at bounding box center [587, 301] width 665 height 514
click at [210, 378] on div at bounding box center [212, 376] width 25 height 25
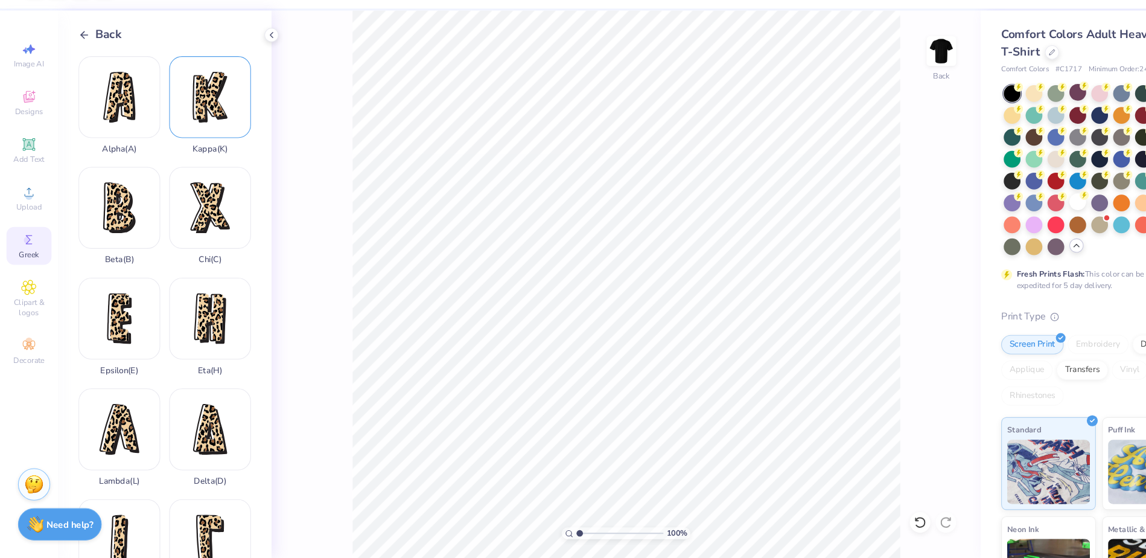
click at [197, 120] on div "Kappa ( K )" at bounding box center [197, 133] width 77 height 92
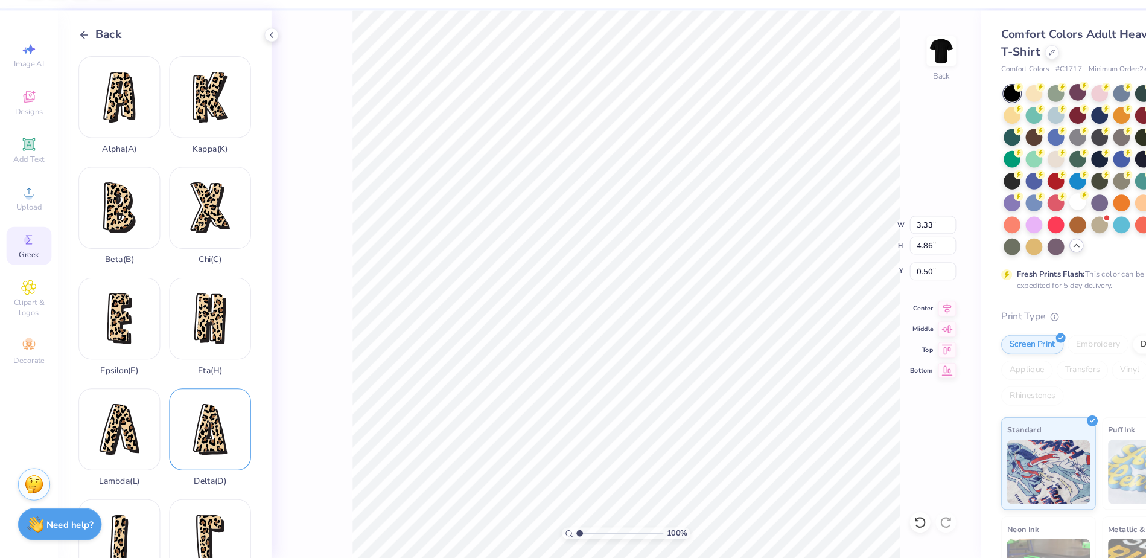
click at [199, 421] on div "Delta ( D )" at bounding box center [197, 444] width 77 height 92
click at [201, 218] on div "Chi ( C )" at bounding box center [197, 237] width 77 height 92
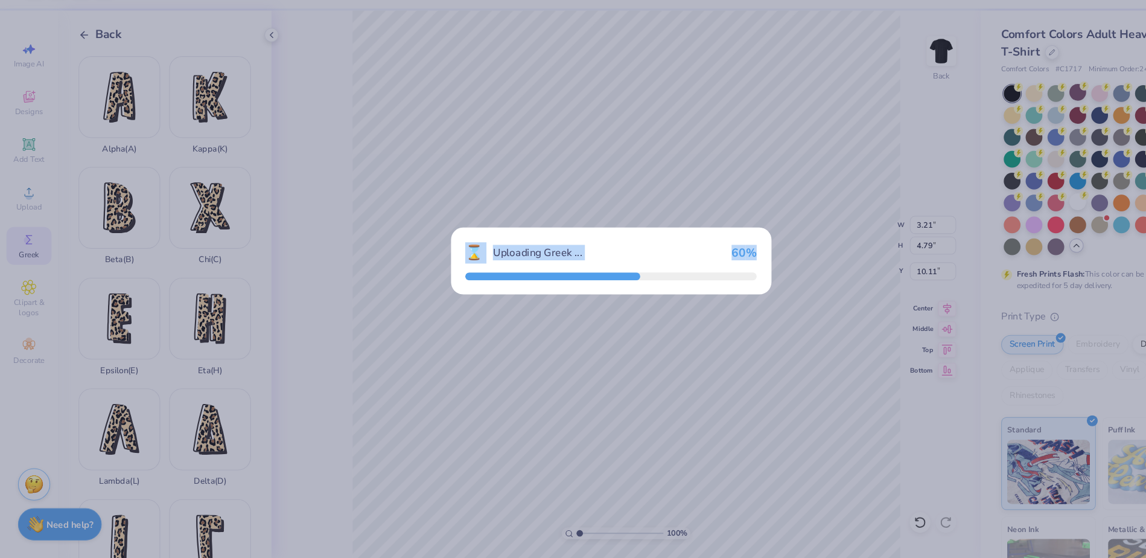
drag, startPoint x: 201, startPoint y: 218, endPoint x: 374, endPoint y: 319, distance: 199.9
click at [374, 316] on div "⌛ Uploading Greek ... 60 %" at bounding box center [573, 279] width 1146 height 558
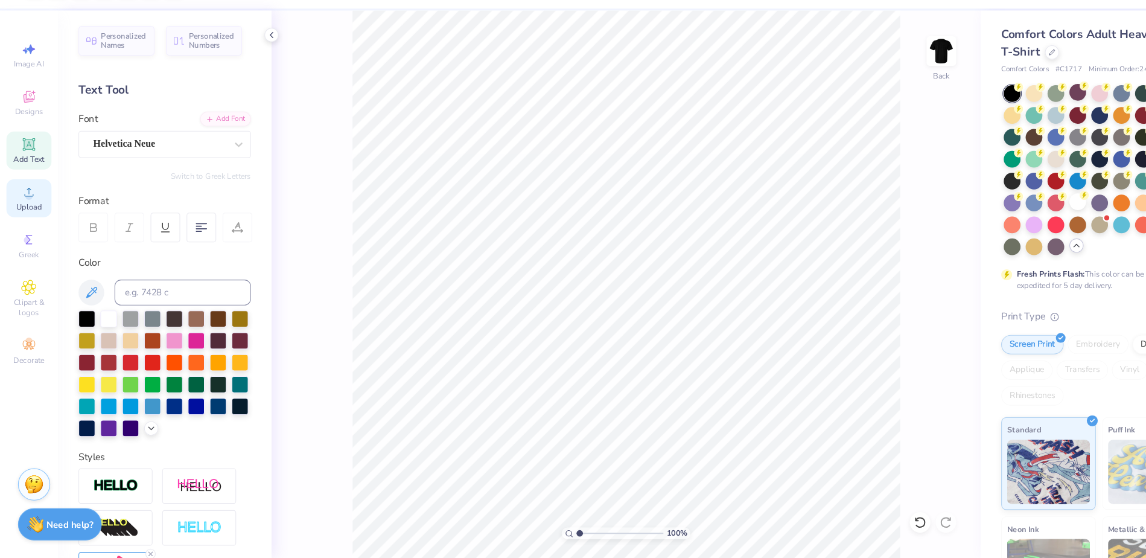
click at [28, 215] on circle at bounding box center [27, 218] width 7 height 7
click at [28, 129] on icon at bounding box center [27, 127] width 10 height 8
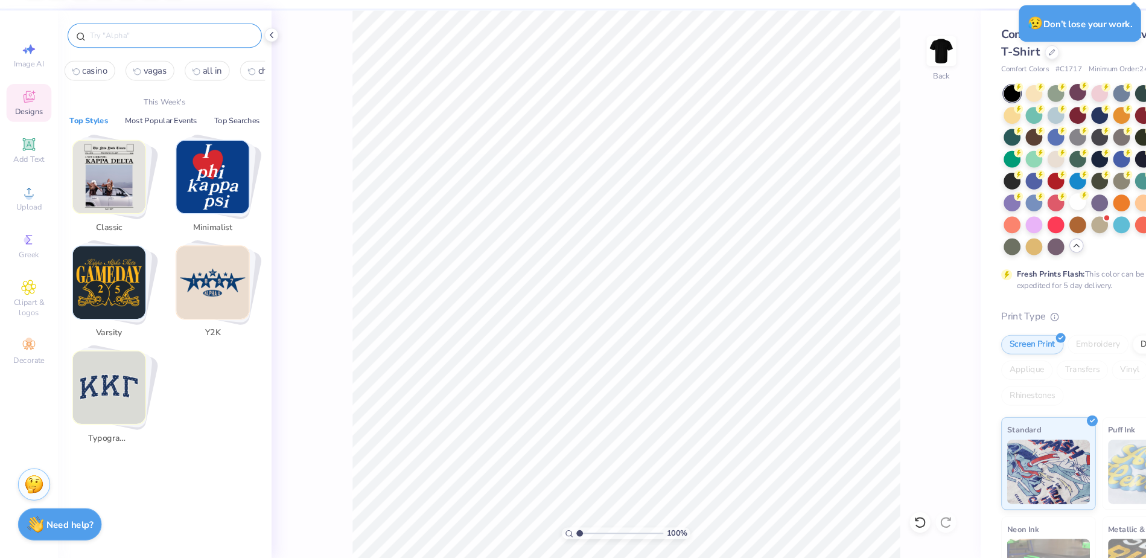
click at [139, 71] on input "text" at bounding box center [160, 68] width 155 height 12
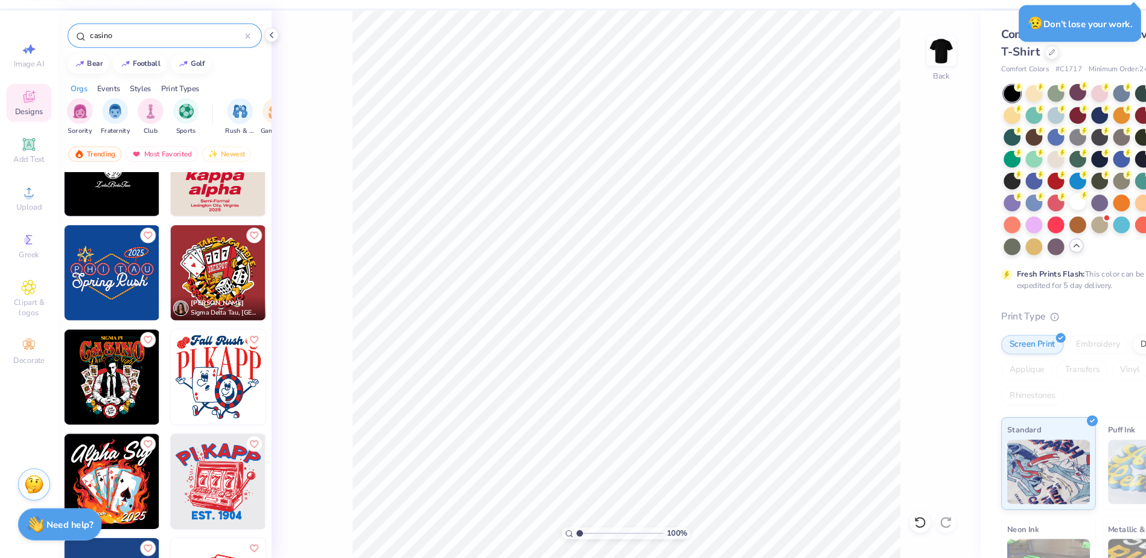
scroll to position [0, 0]
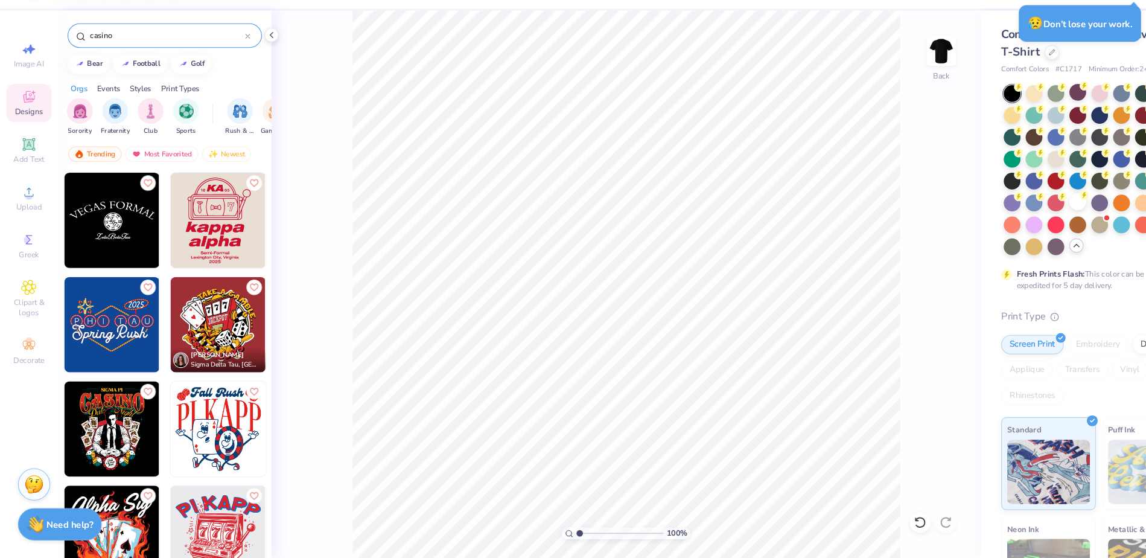
click at [209, 234] on img at bounding box center [204, 240] width 89 height 89
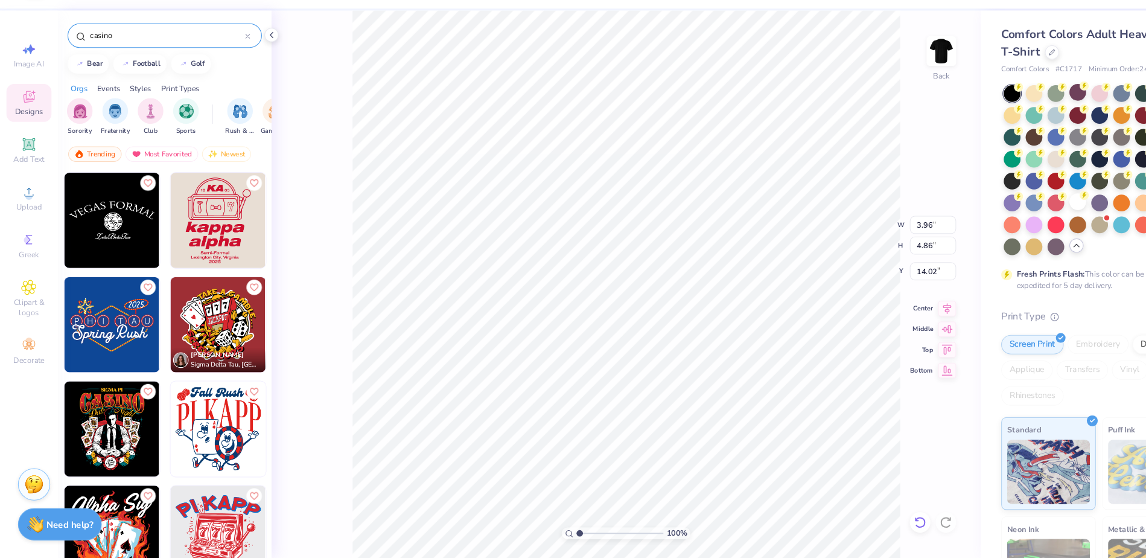
click at [746, 421] on icon at bounding box center [863, 524] width 12 height 12
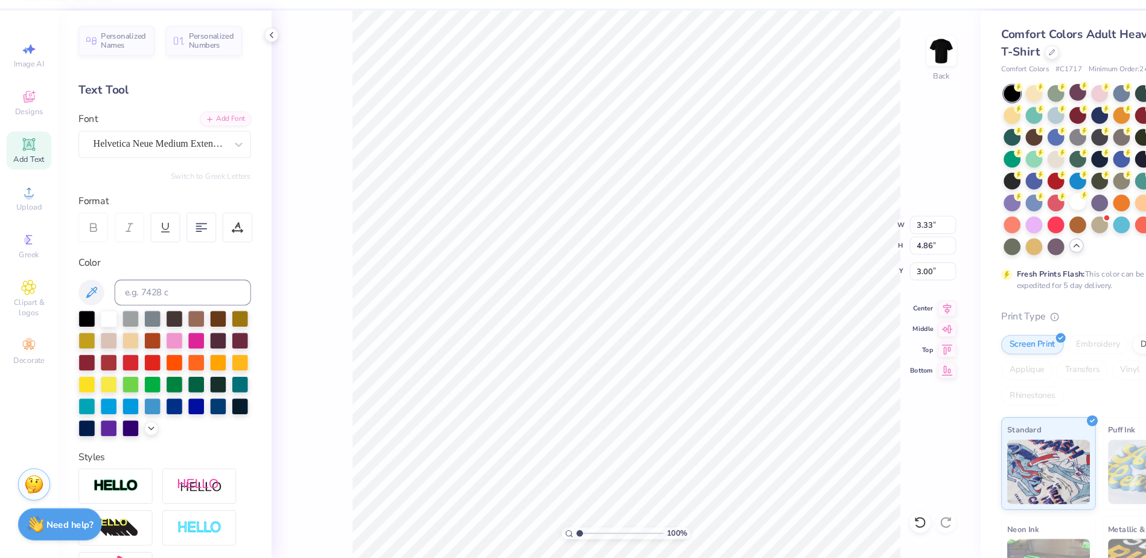
click at [746, 155] on div "100 % Back W 3.33 3.33 " H 4.86 4.86 " Y 3.00 3.00 " Center Middle Top Bottom" at bounding box center [587, 301] width 665 height 514
click at [746, 421] on icon at bounding box center [863, 523] width 10 height 11
click at [584, 421] on li "Bring Forward" at bounding box center [575, 498] width 95 height 24
click at [596, 265] on li "Cut" at bounding box center [583, 262] width 95 height 24
click at [600, 263] on li "Cut" at bounding box center [626, 262] width 95 height 24
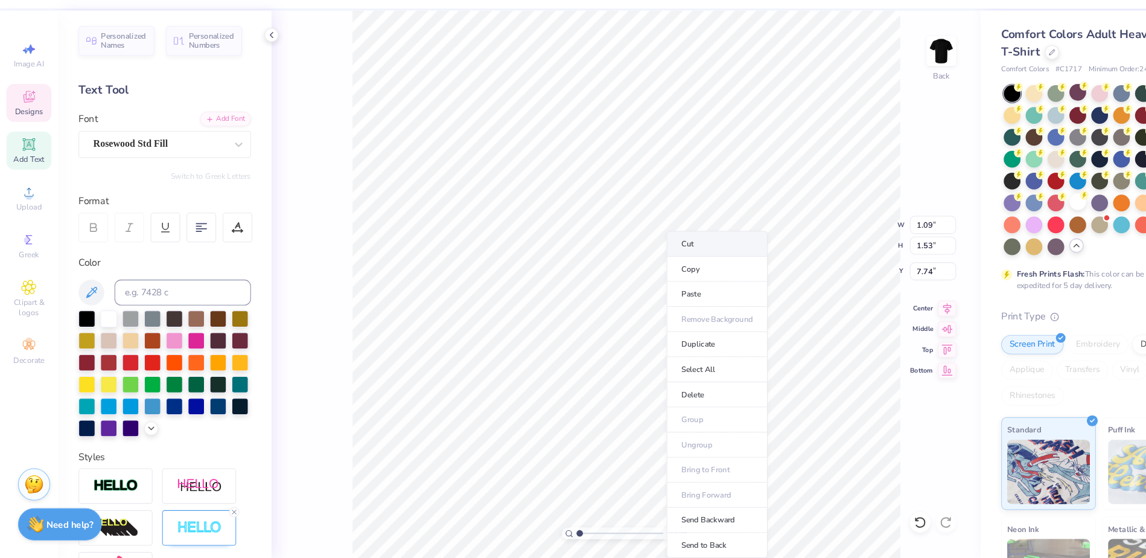
click at [645, 261] on li "Cut" at bounding box center [672, 262] width 95 height 24
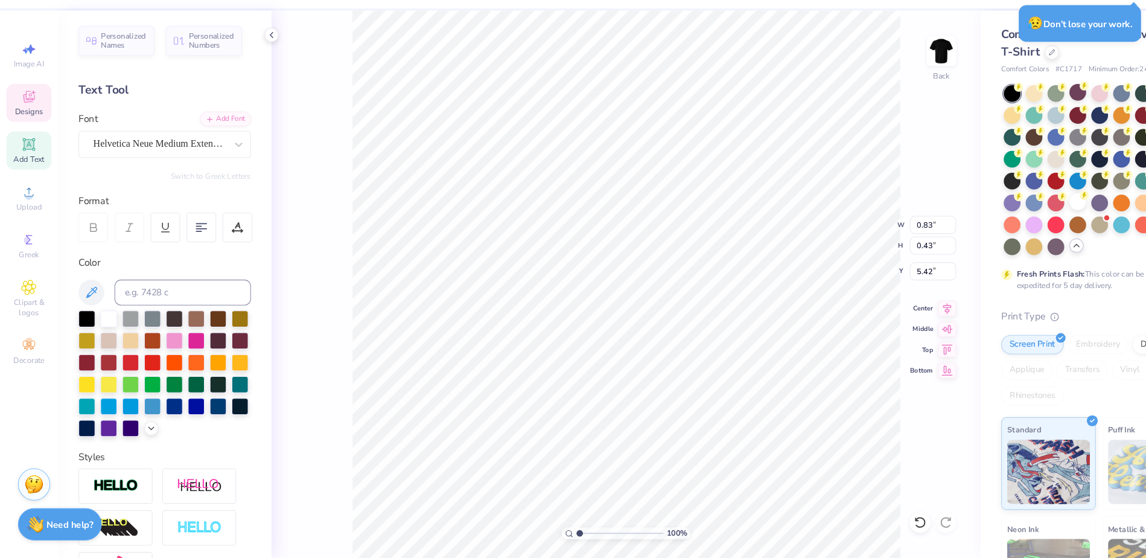
click at [746, 421] on div "100 % Back W 0.83 0.83 " H 0.43 0.43 " Y 5.42 5.42 " Center Middle Top Bottom" at bounding box center [587, 301] width 665 height 514
click at [746, 421] on icon at bounding box center [863, 524] width 12 height 12
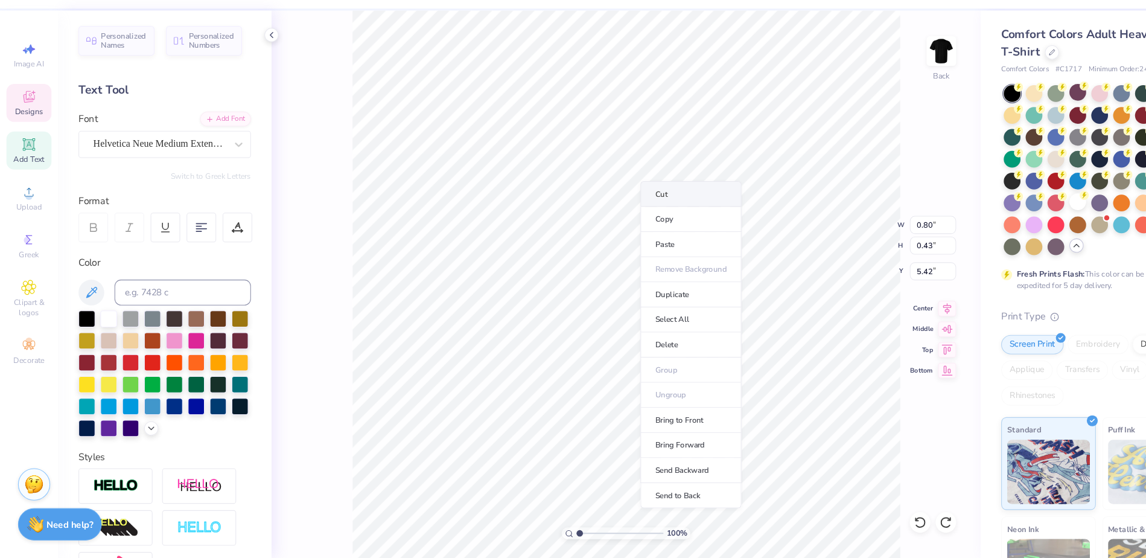
click at [639, 215] on li "Cut" at bounding box center [648, 216] width 95 height 24
click at [746, 167] on div "100 % Back W 0.70 0.70 " H 0.43 0.43 " Y 5.42 5.42 " Center Middle Top Bottom" at bounding box center [587, 301] width 665 height 514
click at [592, 392] on li "Bring to Front" at bounding box center [579, 394] width 95 height 24
click at [643, 360] on li "Duplicate" at bounding box center [626, 357] width 95 height 24
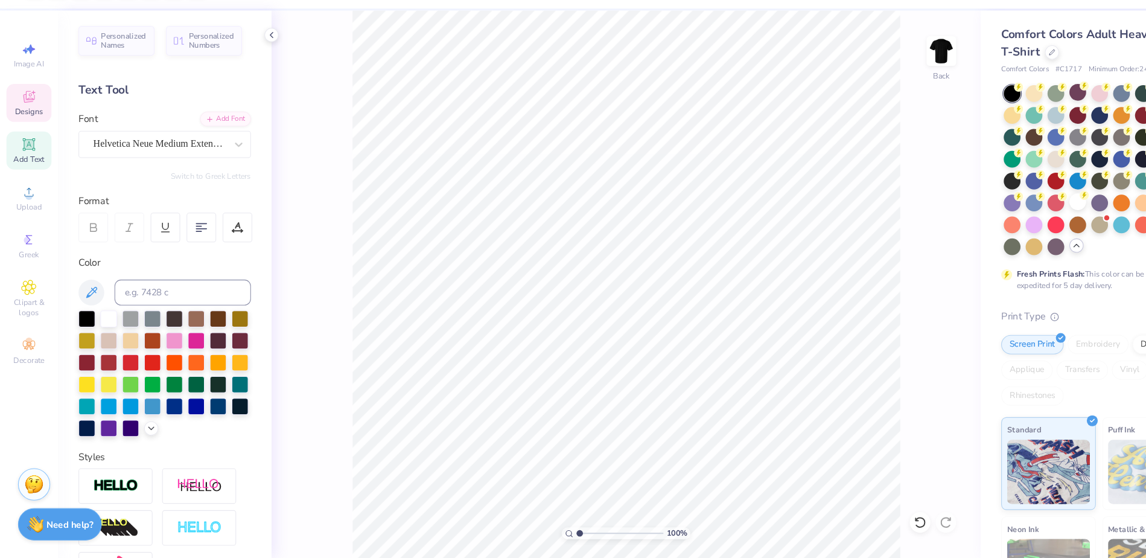
click at [27, 127] on icon at bounding box center [27, 125] width 11 height 11
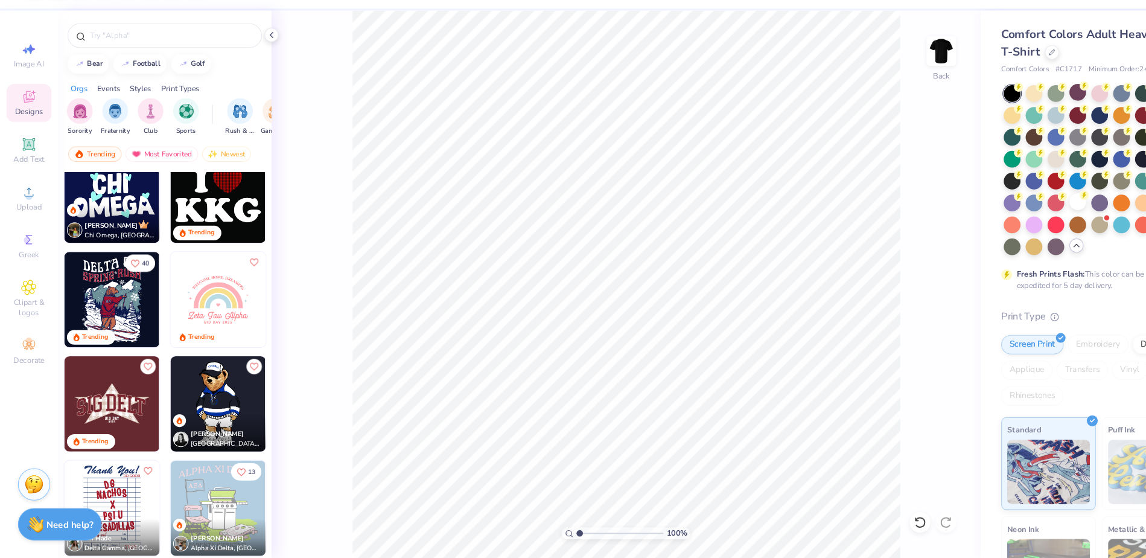
scroll to position [2767, 0]
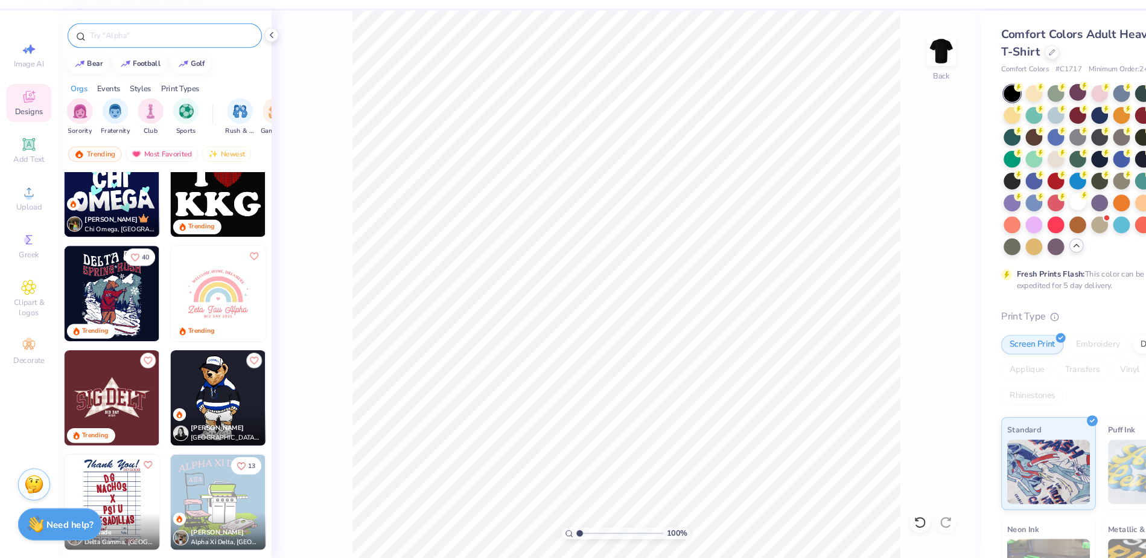
click at [138, 70] on input "text" at bounding box center [160, 68] width 155 height 12
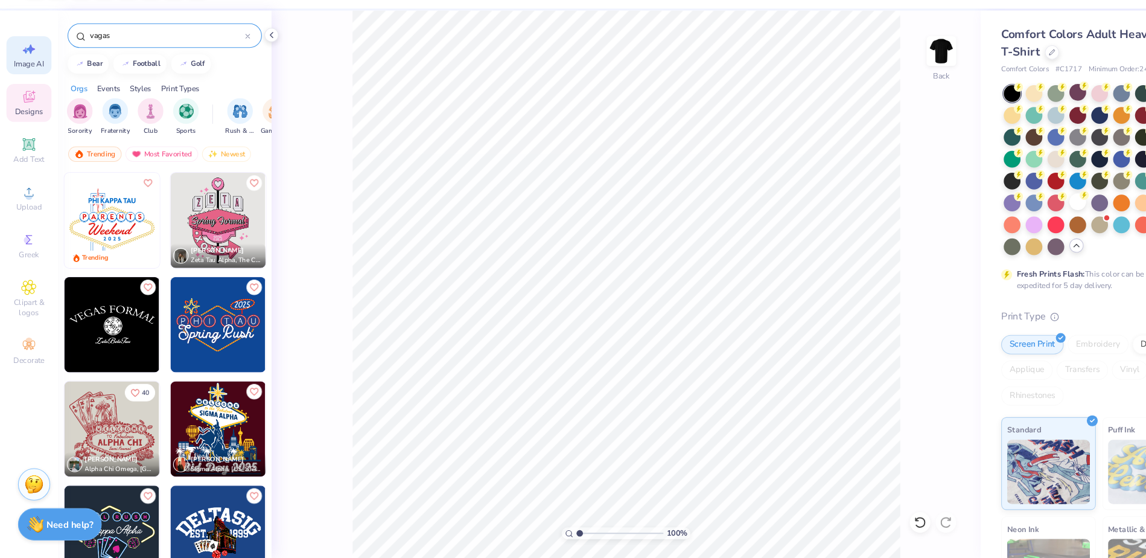
click at [31, 80] on icon at bounding box center [29, 80] width 8 height 9
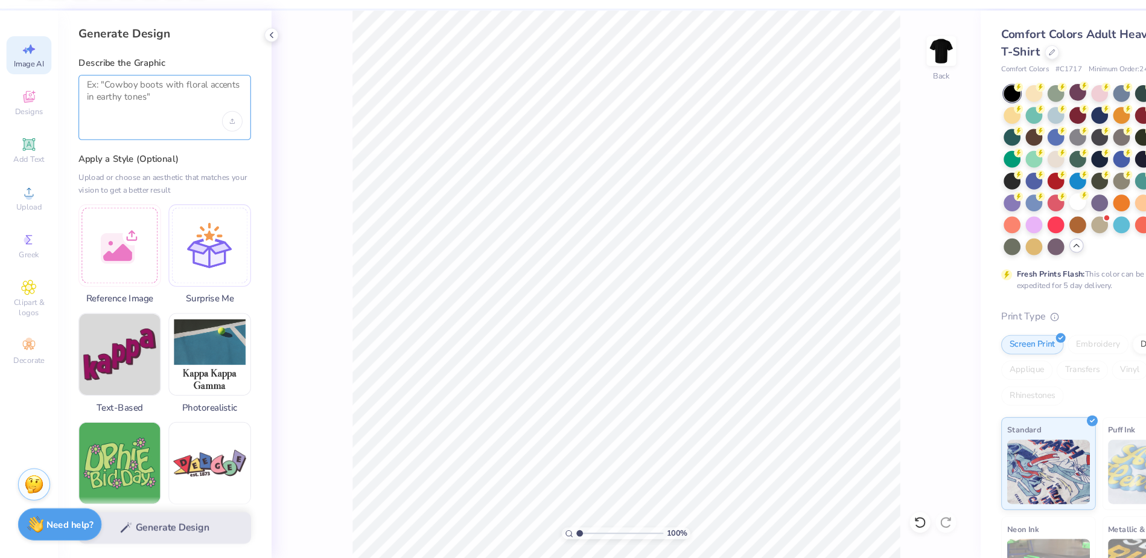
click at [134, 129] on textarea at bounding box center [154, 124] width 146 height 30
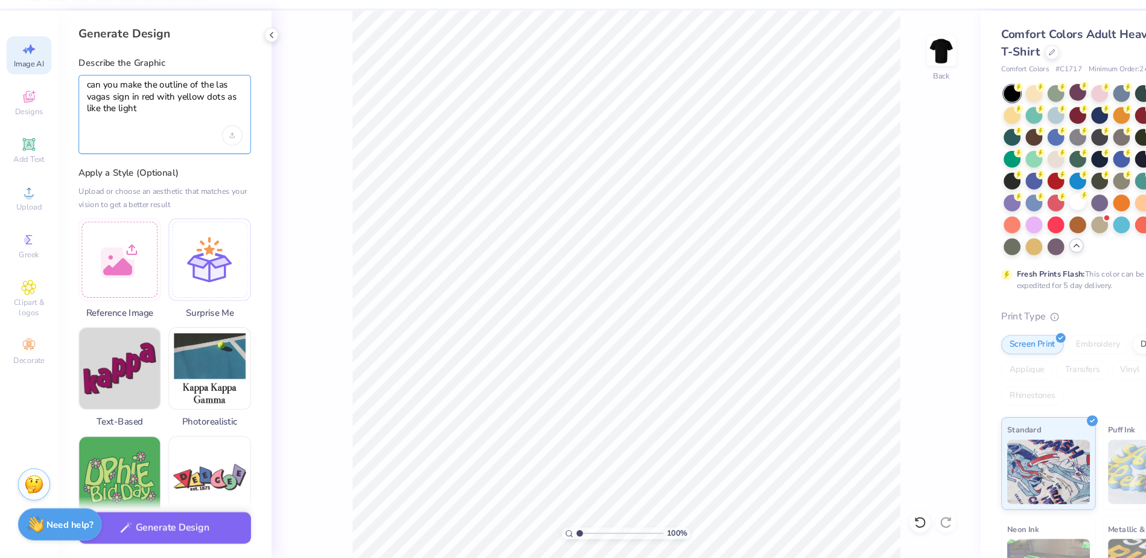
click at [167, 141] on textarea "can you make the outline of the las vagas sign in red with yellow dots as like …" at bounding box center [154, 130] width 146 height 43
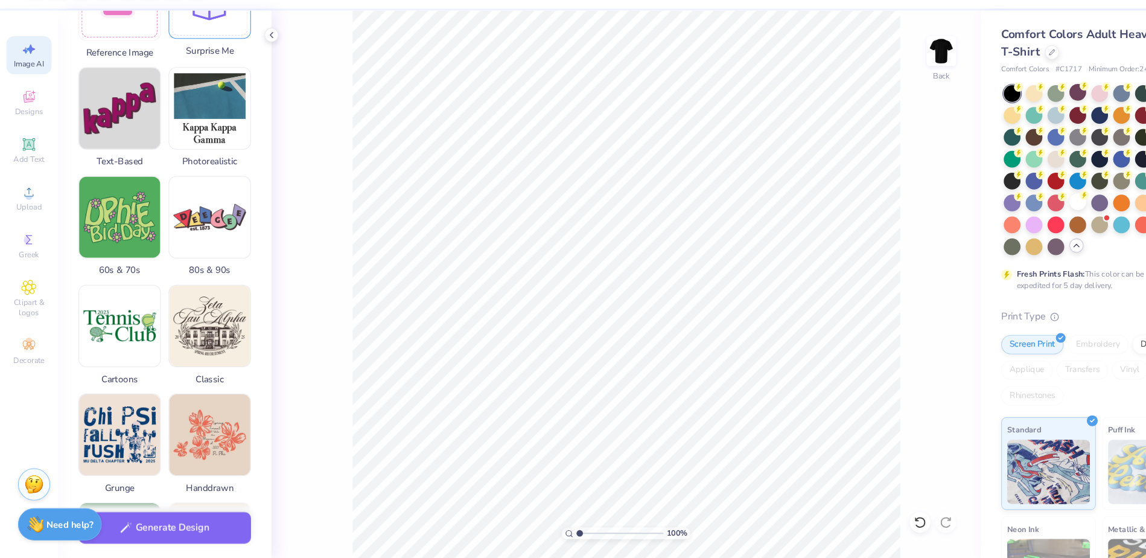
scroll to position [0, 0]
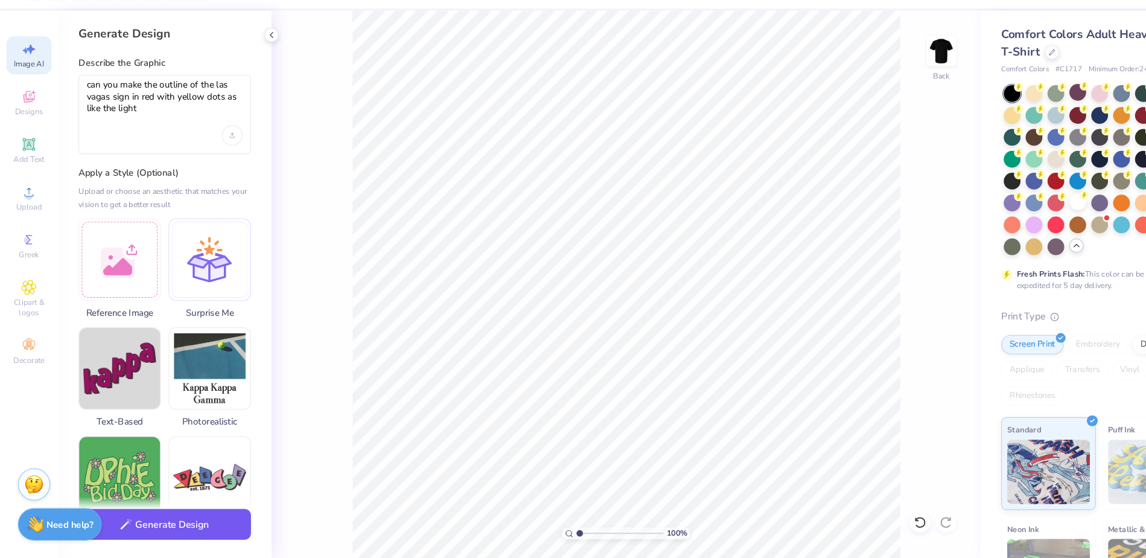
click at [199, 421] on button "Generate Design" at bounding box center [155, 526] width 162 height 30
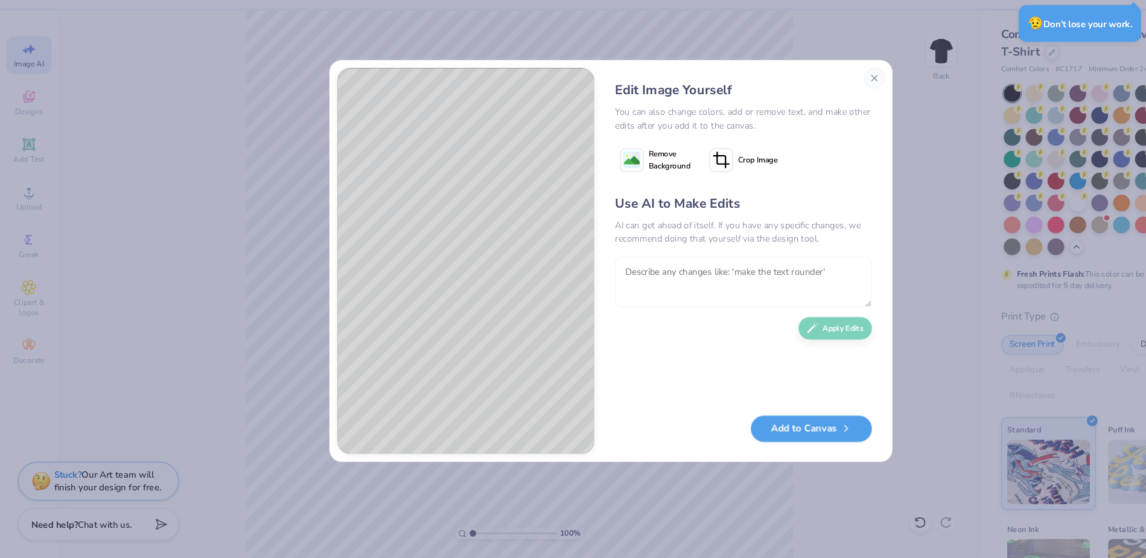
click at [627, 298] on textarea at bounding box center [697, 298] width 241 height 47
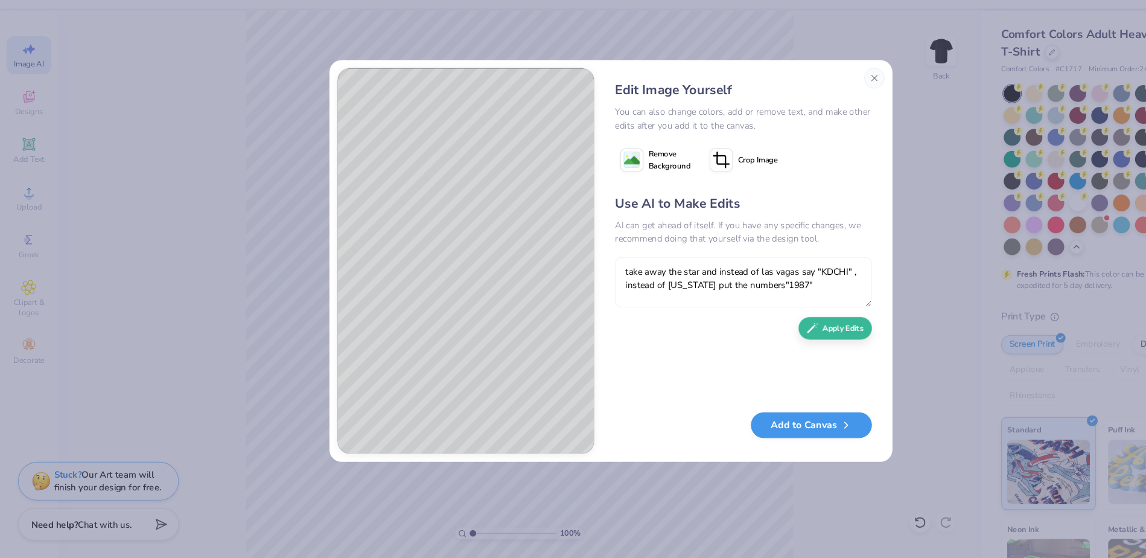
type textarea "take away the star and instead of las vagas say "KDCHI" , instead of [US_STATE]…"
click at [783, 430] on button "Add to Canvas" at bounding box center [760, 433] width 113 height 25
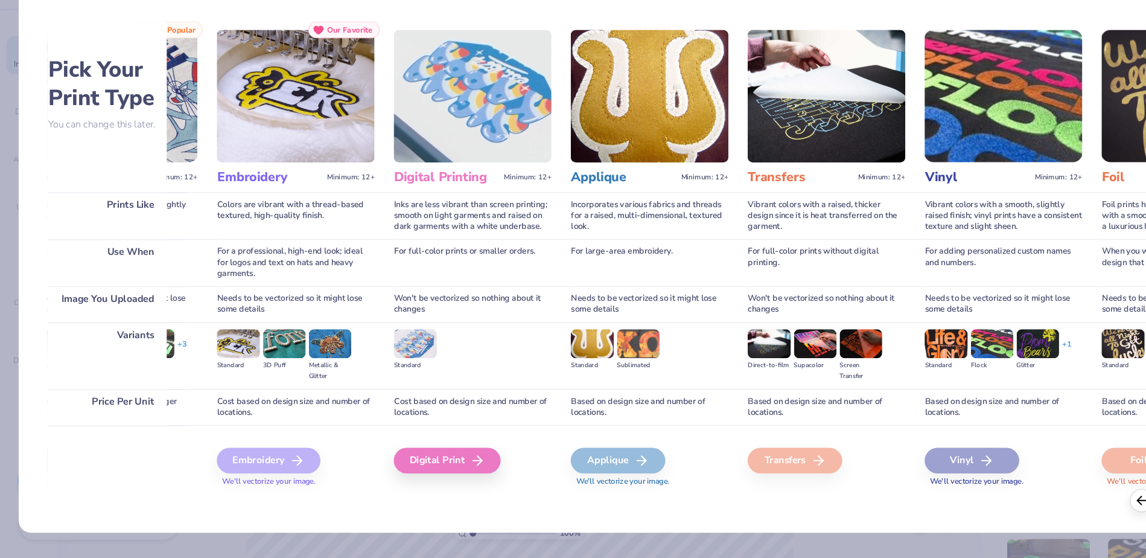
scroll to position [0, 401]
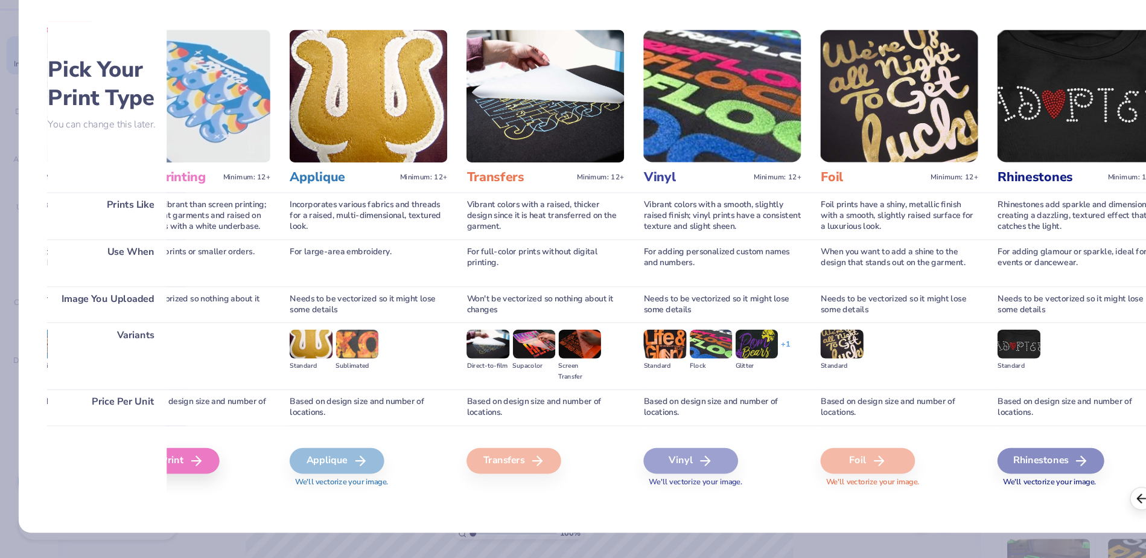
click at [1071, 502] on icon at bounding box center [1070, 501] width 13 height 13
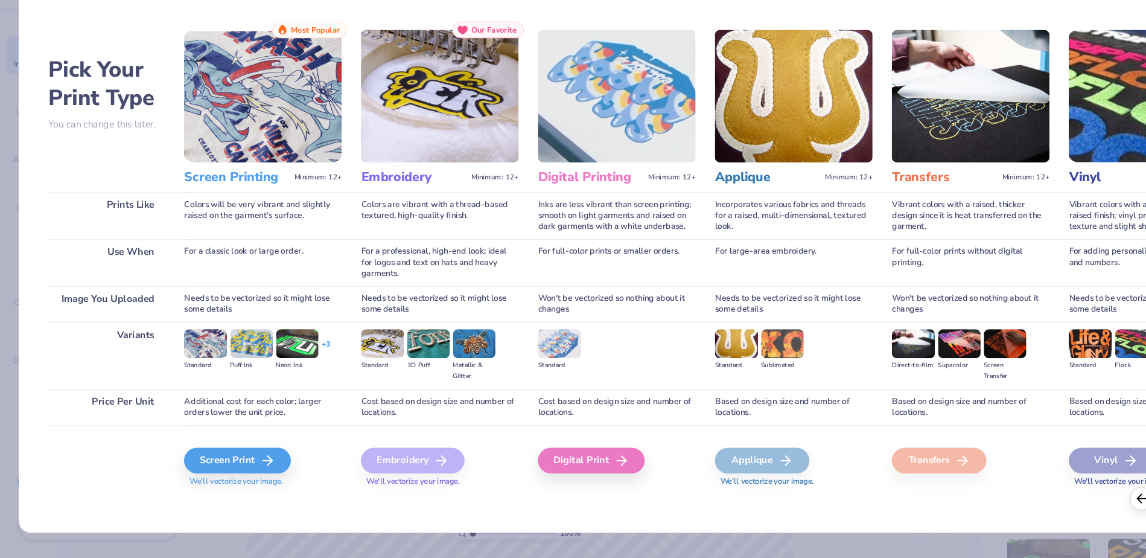
scroll to position [0, 0]
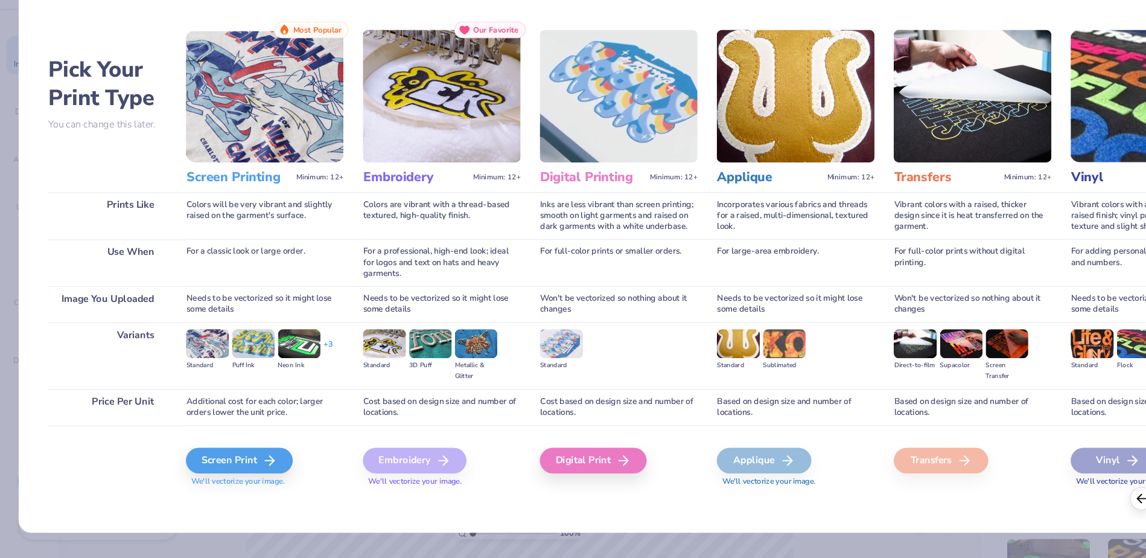
click at [1071, 502] on icon at bounding box center [1070, 501] width 13 height 13
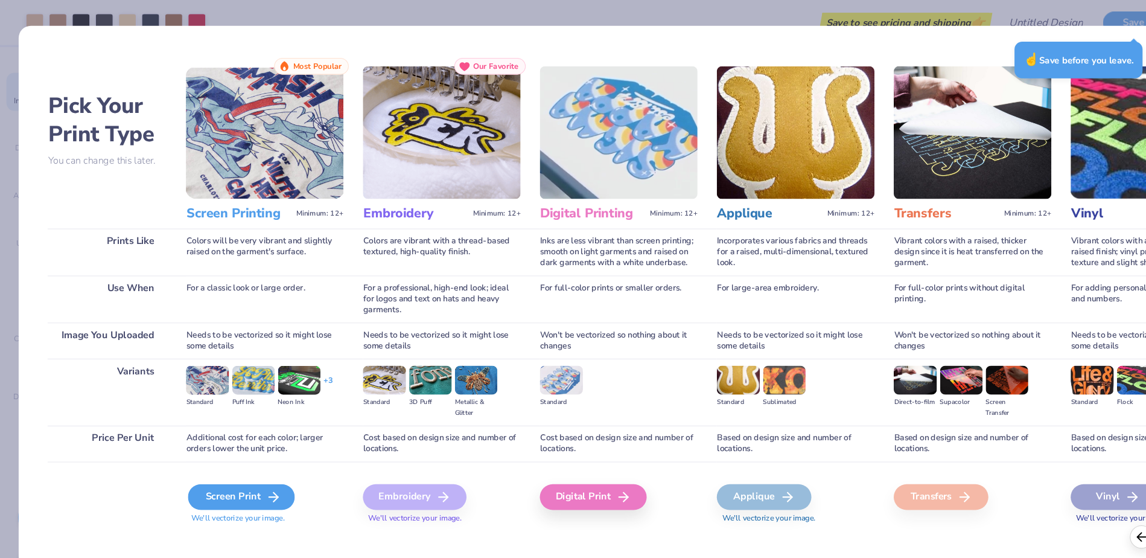
click at [228, 474] on div "Screen Print" at bounding box center [226, 466] width 100 height 24
click at [253, 465] on icon at bounding box center [256, 466] width 14 height 14
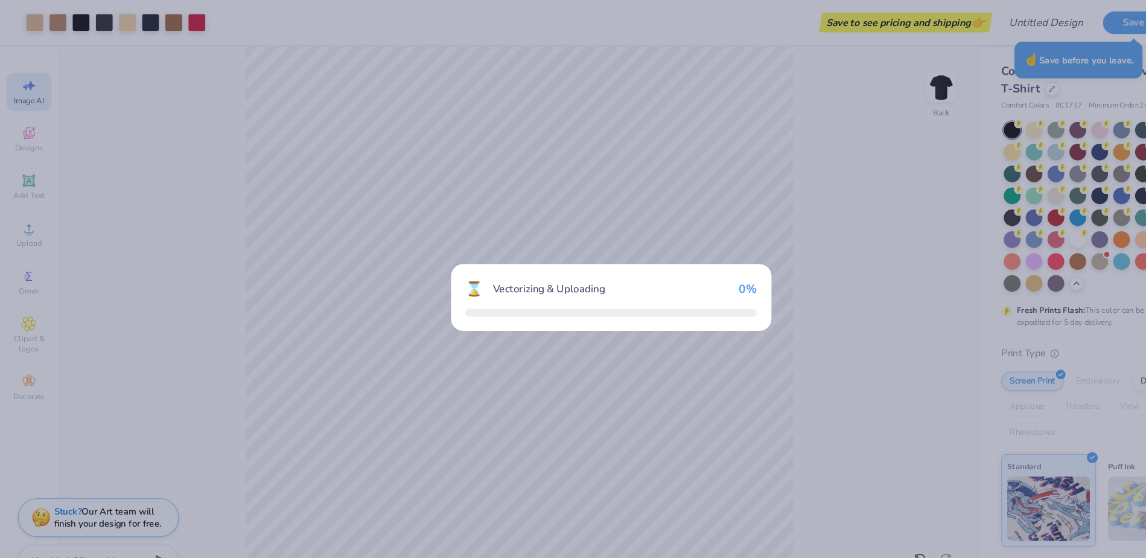
drag, startPoint x: 512, startPoint y: 36, endPoint x: 657, endPoint y: 21, distance: 146.2
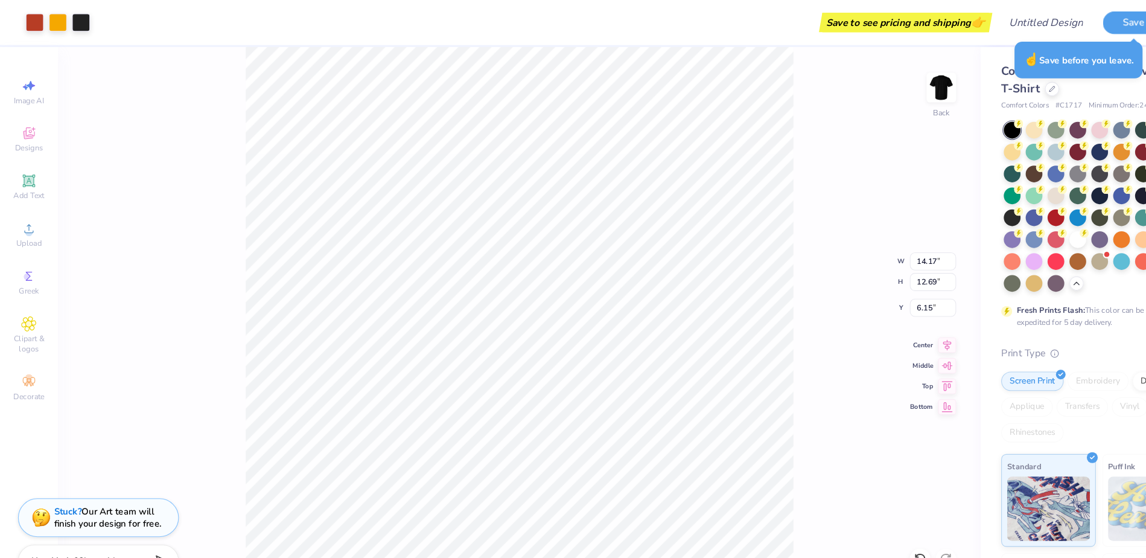
click at [525, 352] on div at bounding box center [573, 279] width 1146 height 558
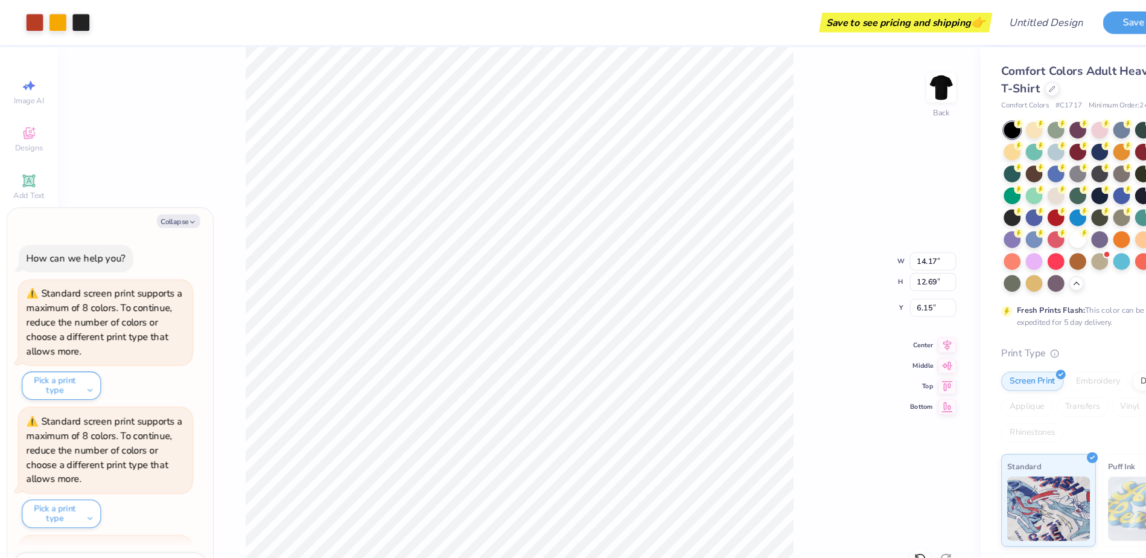
scroll to position [230, 0]
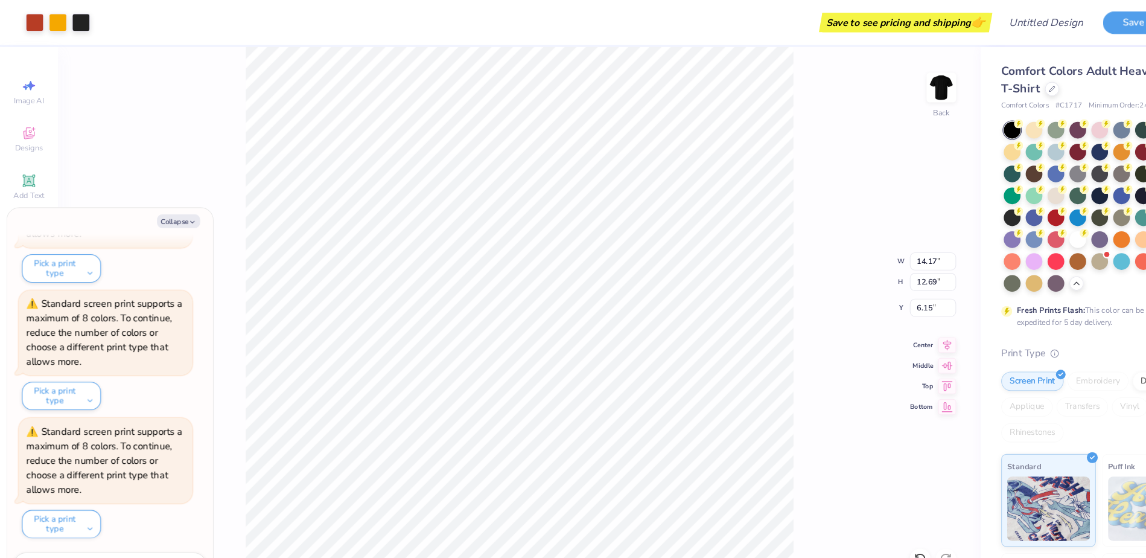
type textarea "x"
type input "1.35"
type input "1.56"
type input "14.00"
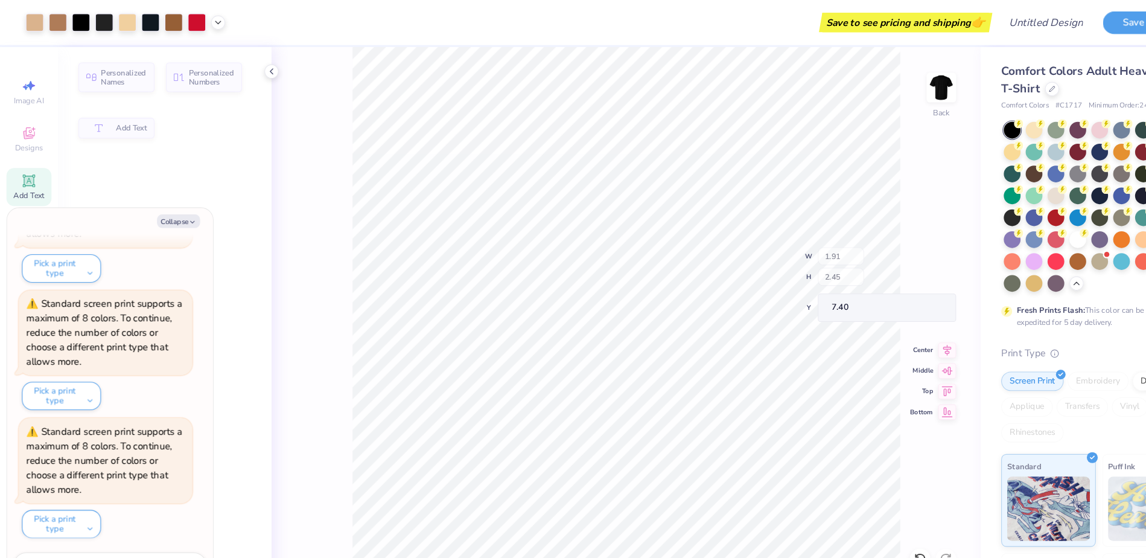
type textarea "x"
type input "7.34"
click at [256, 67] on icon at bounding box center [255, 67] width 10 height 10
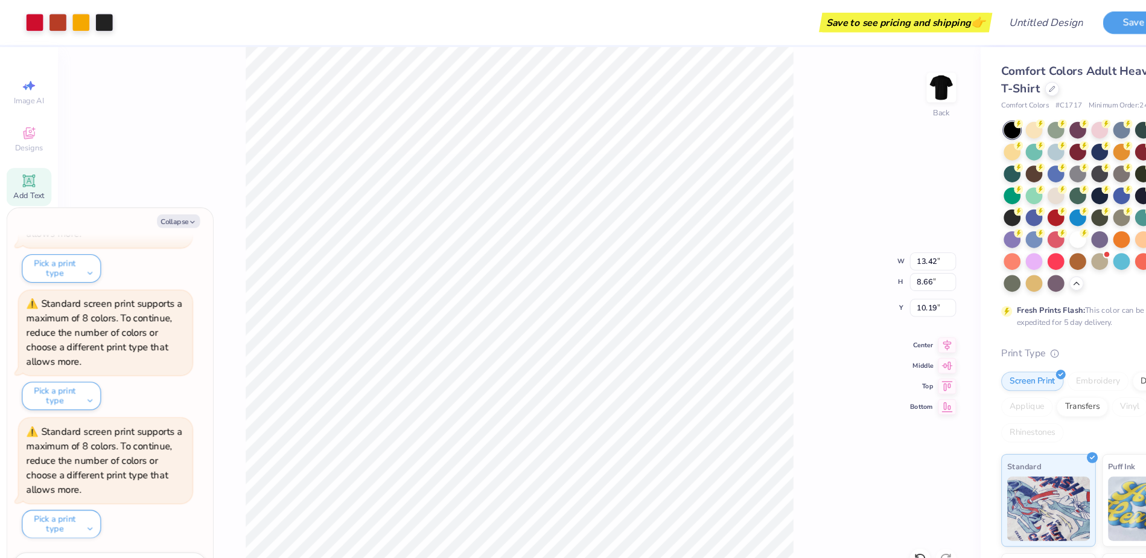
type textarea "x"
type input "2.80"
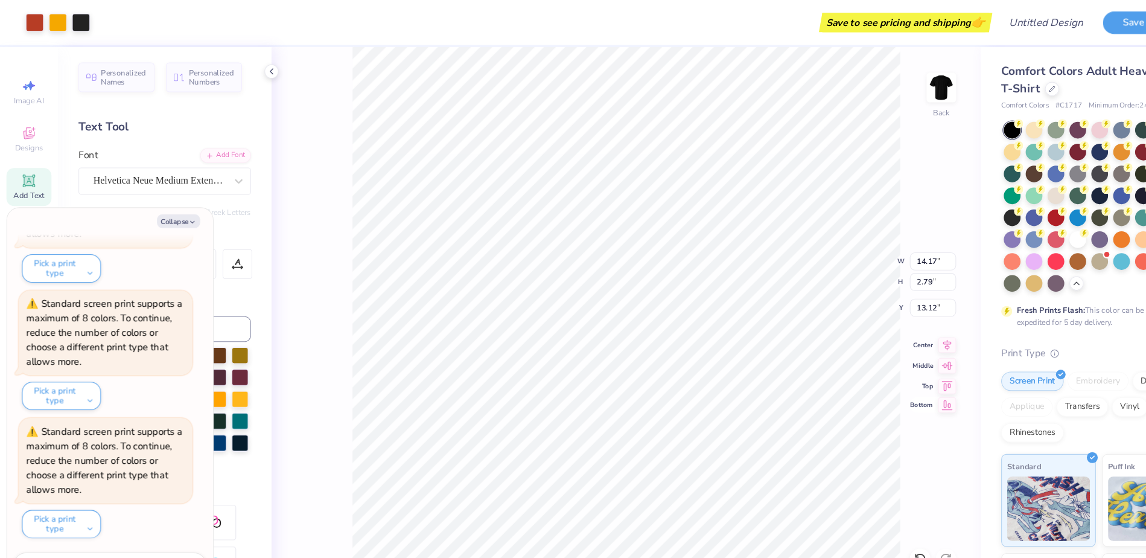
type textarea "x"
type input "5.77"
type textarea "x"
type input "13.42"
type input "5.66"
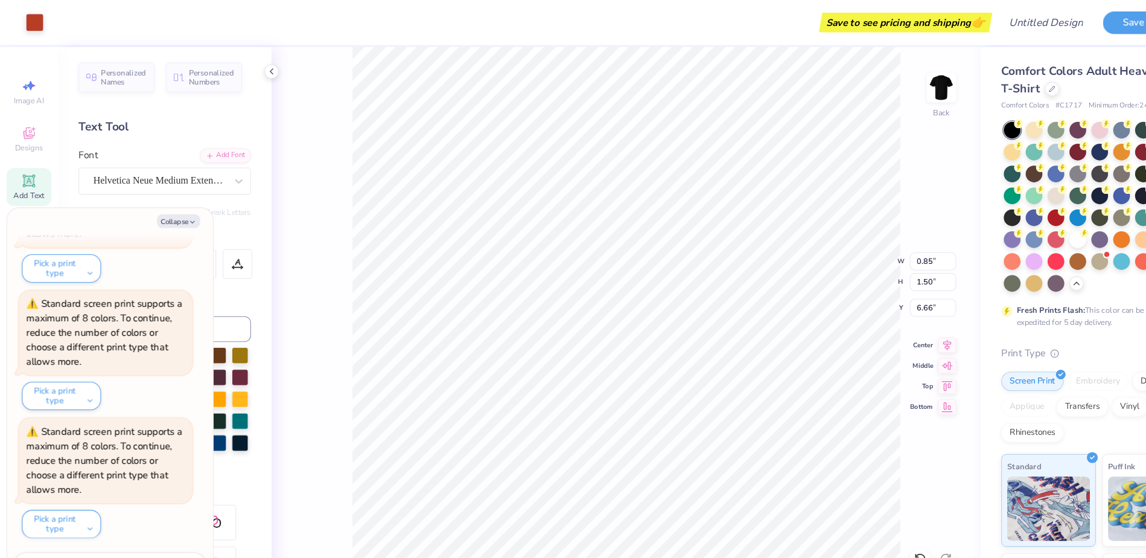
type input "5.28"
click at [864, 520] on icon at bounding box center [863, 523] width 10 height 11
click at [864, 518] on icon at bounding box center [863, 524] width 12 height 12
type textarea "x"
type input "5.32"
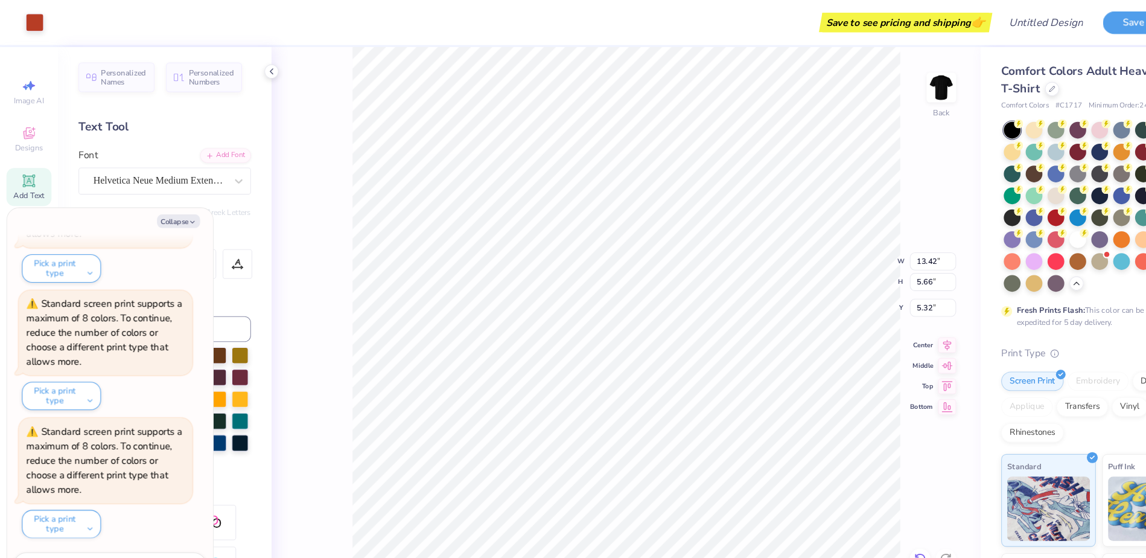
type textarea "x"
click at [25, 90] on span "Image AI" at bounding box center [27, 94] width 28 height 10
select select "4"
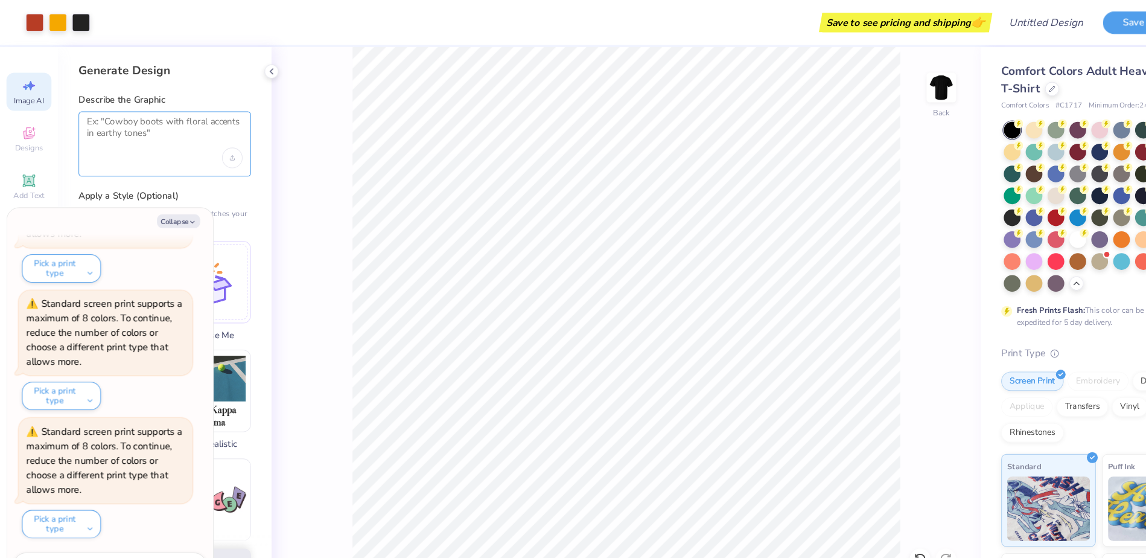
click at [123, 113] on textarea at bounding box center [154, 124] width 146 height 30
click at [177, 207] on icon "button" at bounding box center [180, 208] width 7 height 7
type textarea "x"
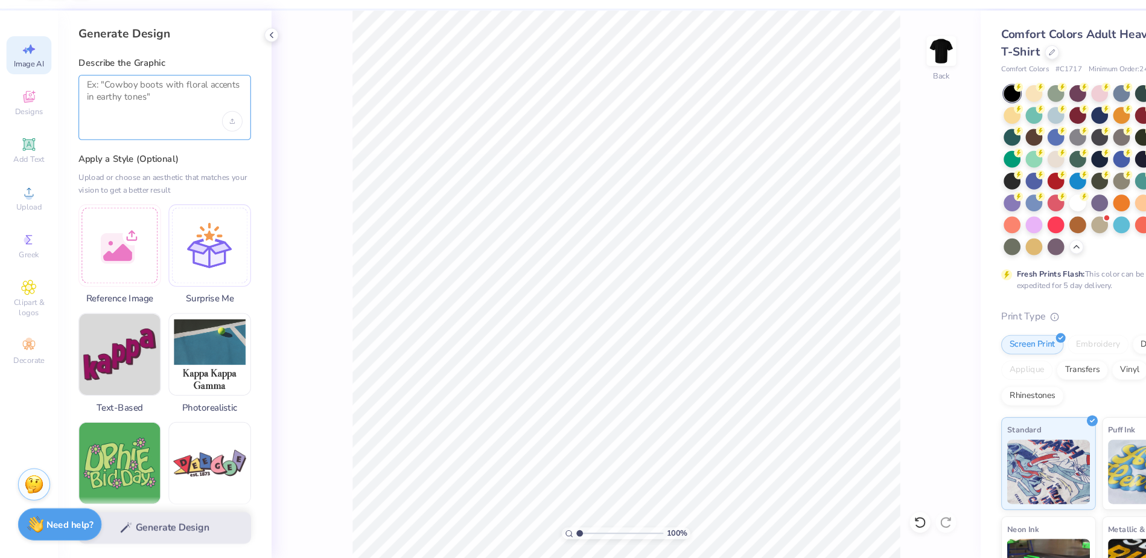
click at [156, 127] on textarea at bounding box center [154, 124] width 146 height 30
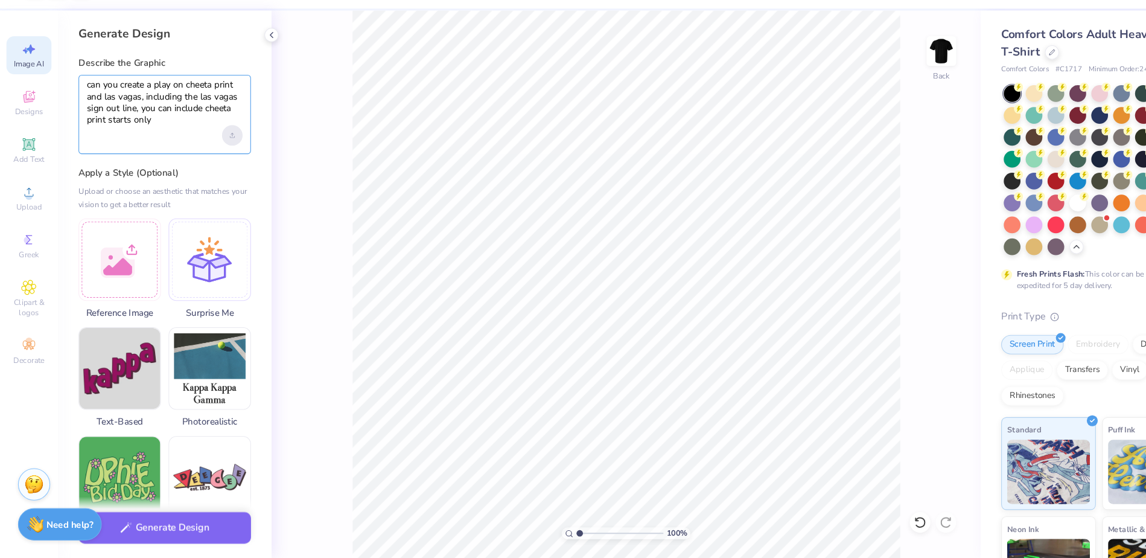
type textarea "can you create a play on cheeta print and las vagas, including the las vagas si…"
click at [217, 161] on icon "Upload image" at bounding box center [217, 161] width 5 height 5
click at [176, 139] on textarea "can you create a play on cheeta print and las vagas, including the las vagas si…" at bounding box center [154, 130] width 146 height 43
click at [155, 147] on textarea "can you create a play on cheeta print and las vagas, including the las vagas si…" at bounding box center [154, 130] width 146 height 43
click at [167, 530] on button "Generate Design" at bounding box center [155, 526] width 162 height 30
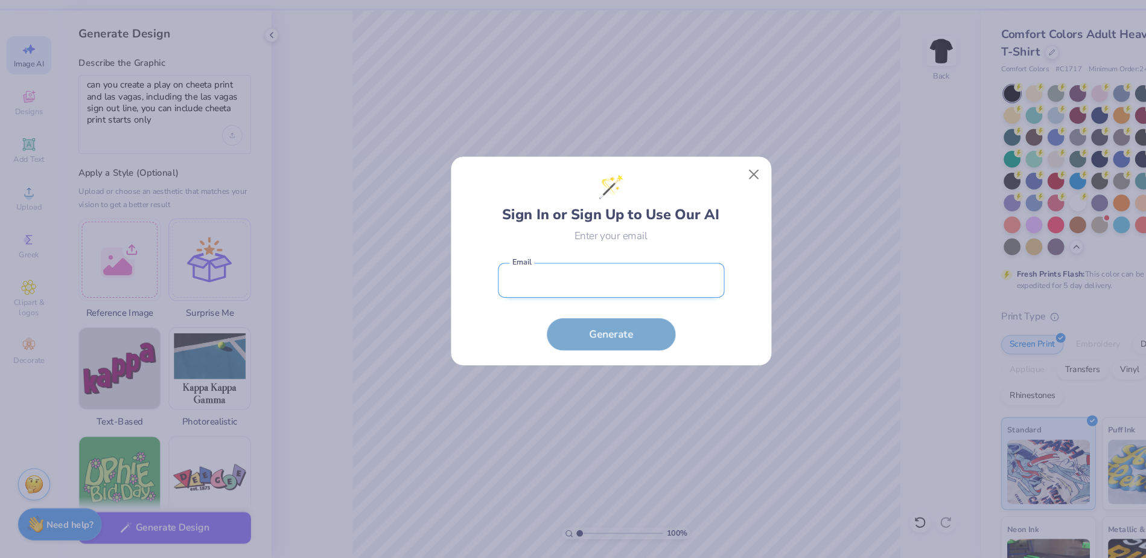
click at [501, 290] on input "email" at bounding box center [573, 297] width 212 height 33
type input "[EMAIL_ADDRESS][DOMAIN_NAME]"
click at [571, 349] on button "Generate" at bounding box center [573, 345] width 121 height 30
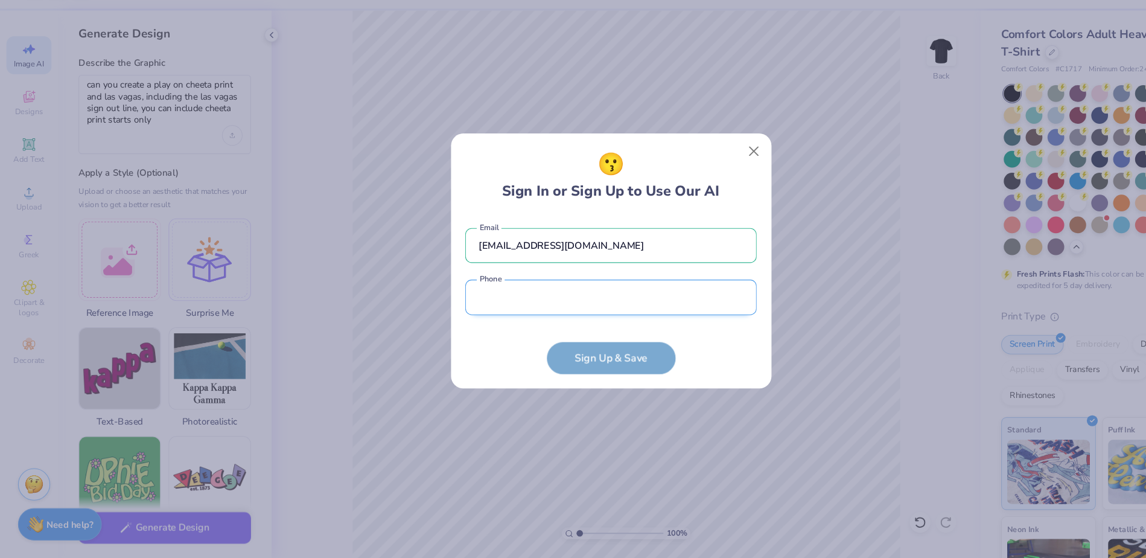
click at [573, 316] on input "tel" at bounding box center [572, 312] width 273 height 33
type input "[PHONE_NUMBER]"
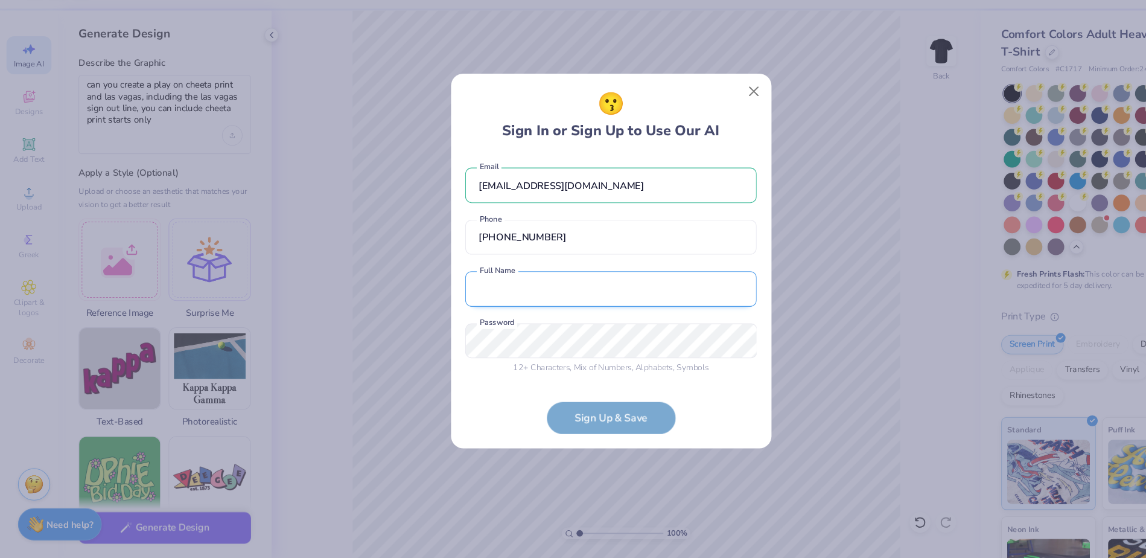
click at [517, 317] on input "text" at bounding box center [572, 305] width 273 height 33
type input "[PERSON_NAME]"
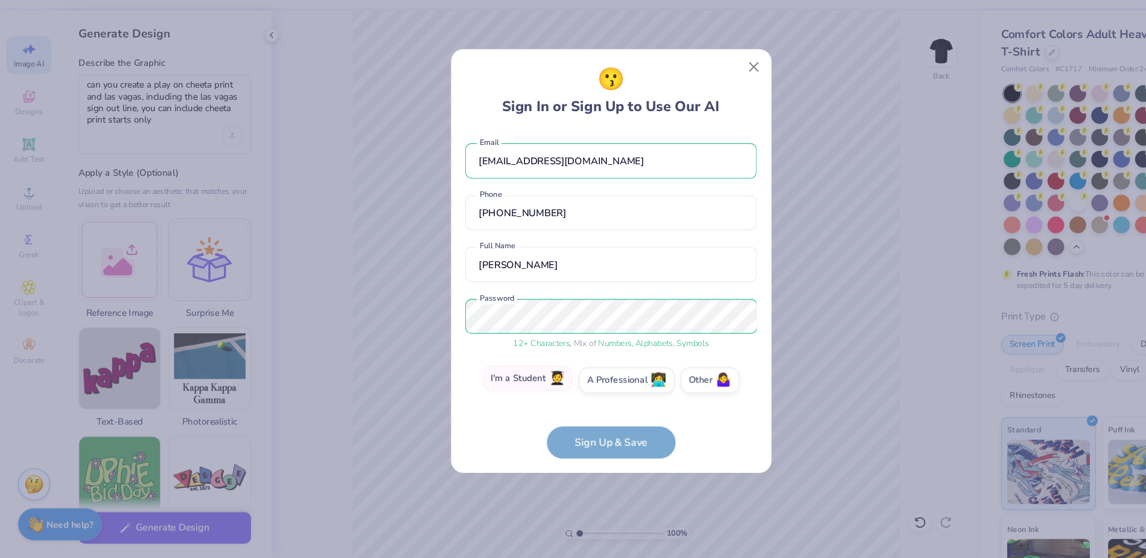
click at [518, 389] on label "I'm a Student 🧑‍🎓" at bounding box center [495, 389] width 85 height 24
click at [569, 389] on input "I'm a Student 🧑‍🎓" at bounding box center [573, 393] width 8 height 8
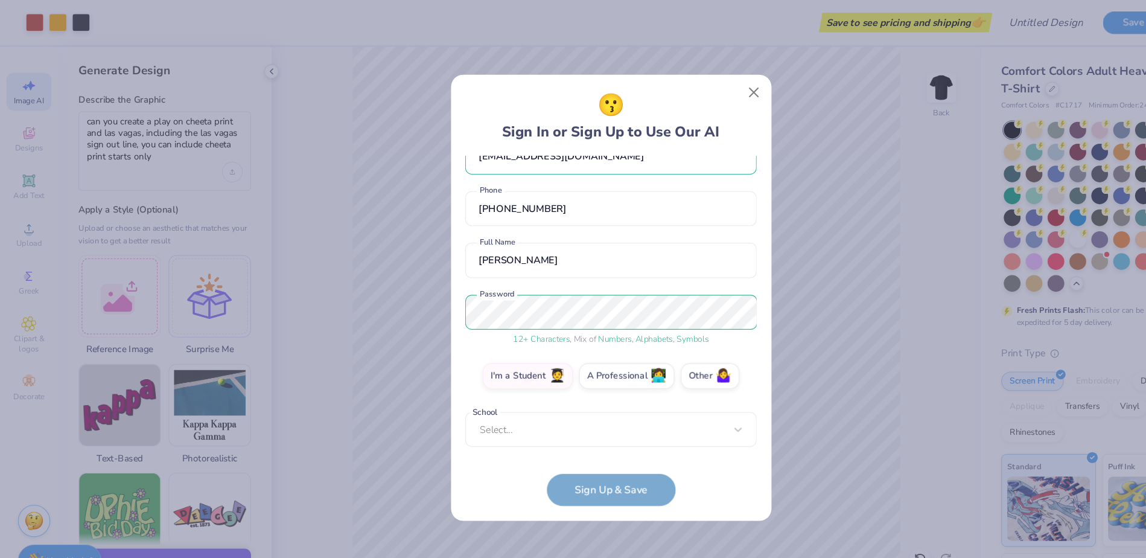
scroll to position [22, 0]
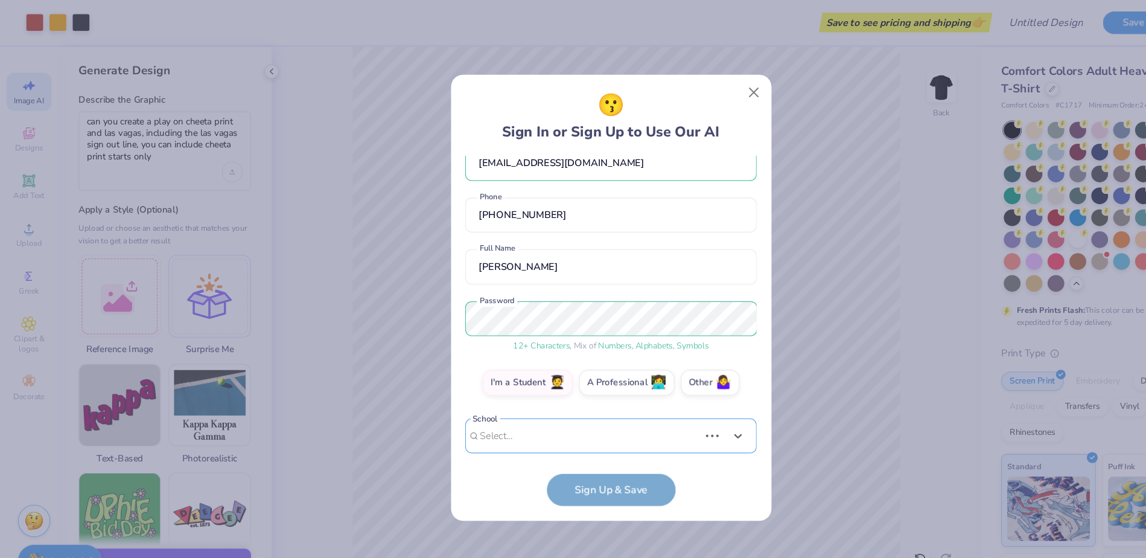
click at [543, 409] on div "Use Up and Down to choose options, press Enter to select the currently focused …" at bounding box center [572, 426] width 273 height 69
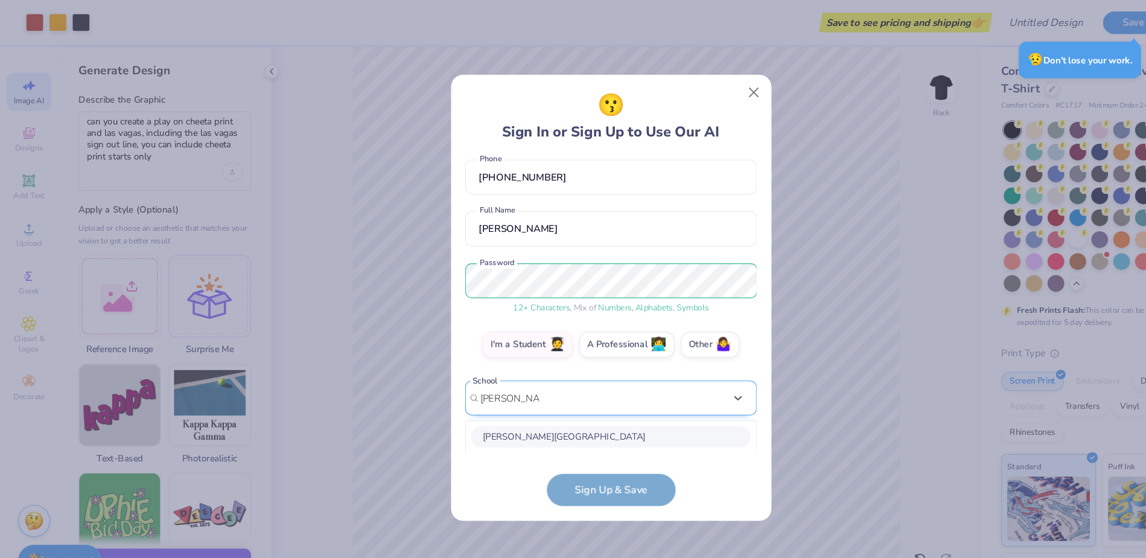
scroll to position [208, 0]
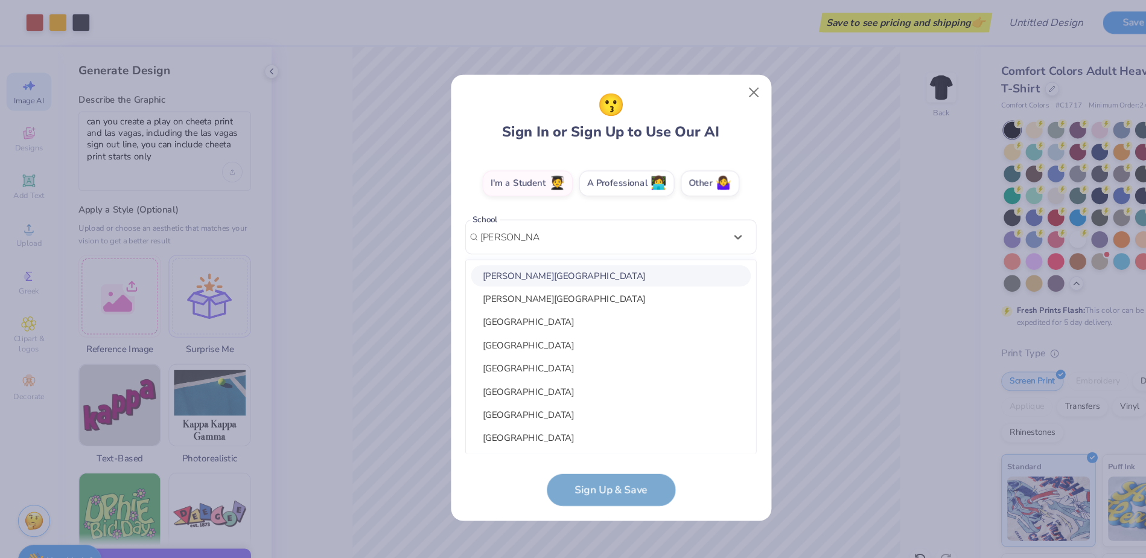
click at [537, 262] on div "[PERSON_NAME][GEOGRAPHIC_DATA]" at bounding box center [573, 259] width 263 height 20
type input "[PERSON_NAME] state"
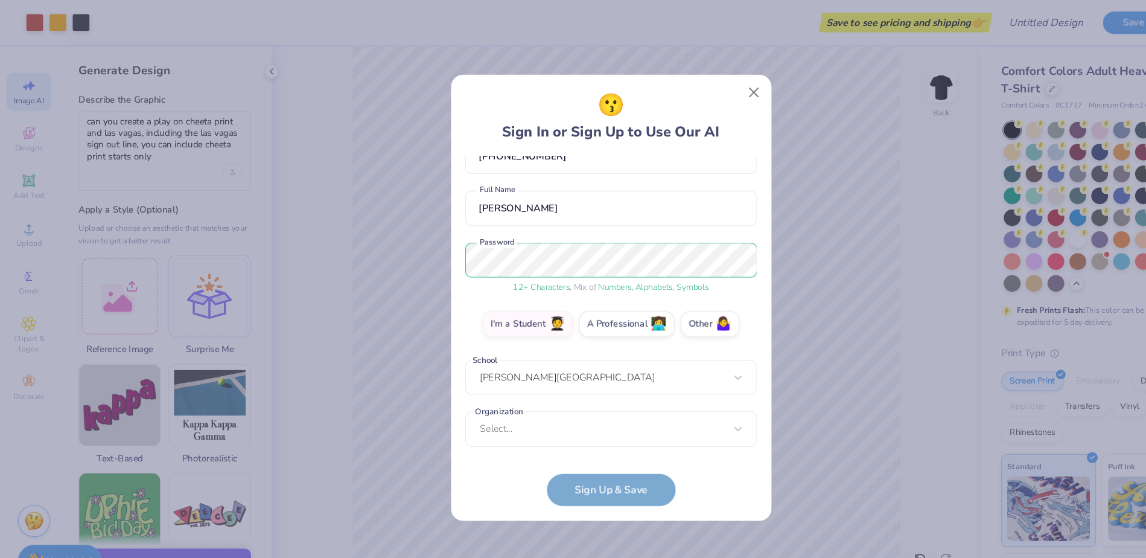
scroll to position [76, 0]
click at [566, 458] on form "[EMAIL_ADDRESS][DOMAIN_NAME] Email [PHONE_NUMBER] Phone [PERSON_NAME] Full Name…" at bounding box center [572, 310] width 273 height 328
click at [610, 404] on div "Select..." at bounding box center [572, 402] width 273 height 33
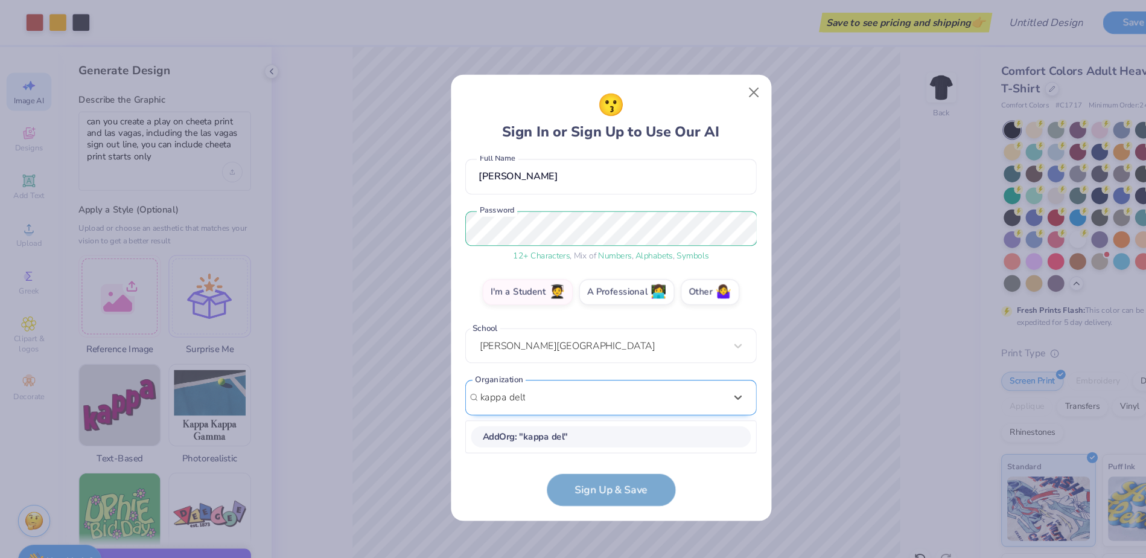
scroll to position [105, 0]
type input "kappa delta chi"
click at [570, 458] on form "[EMAIL_ADDRESS][DOMAIN_NAME] Email [PHONE_NUMBER] Phone [PERSON_NAME] Full Name…" at bounding box center [572, 310] width 273 height 328
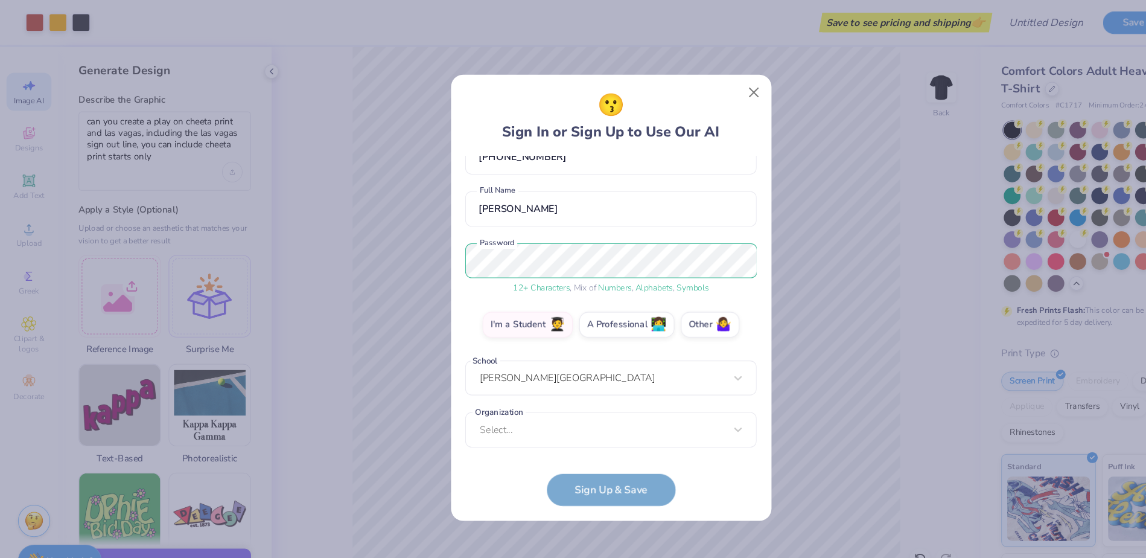
scroll to position [70, 0]
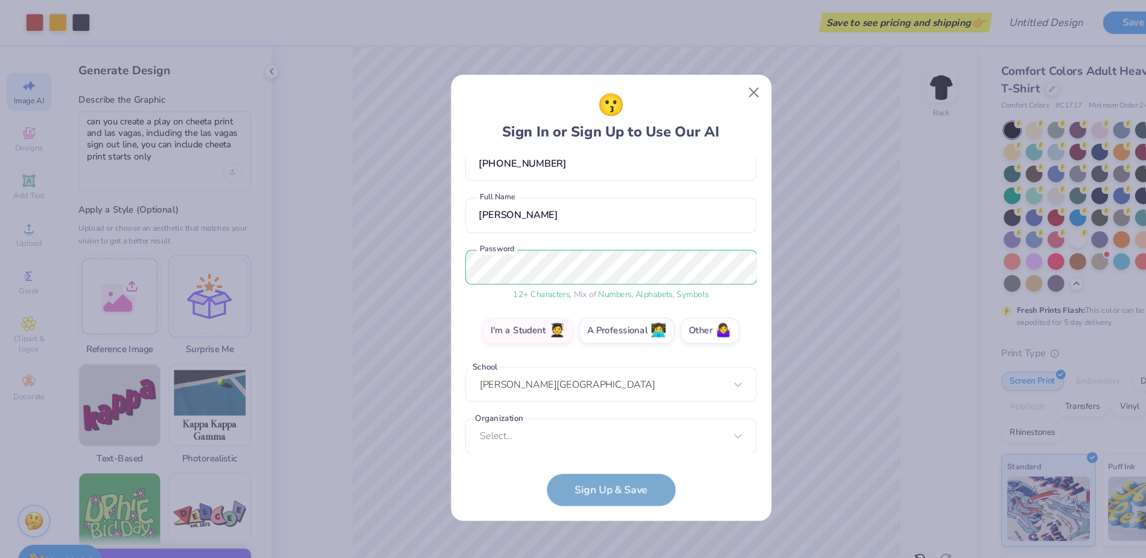
click at [550, 455] on form "[EMAIL_ADDRESS][DOMAIN_NAME] Email [PHONE_NUMBER] Phone [PERSON_NAME] Full Name…" at bounding box center [572, 310] width 273 height 328
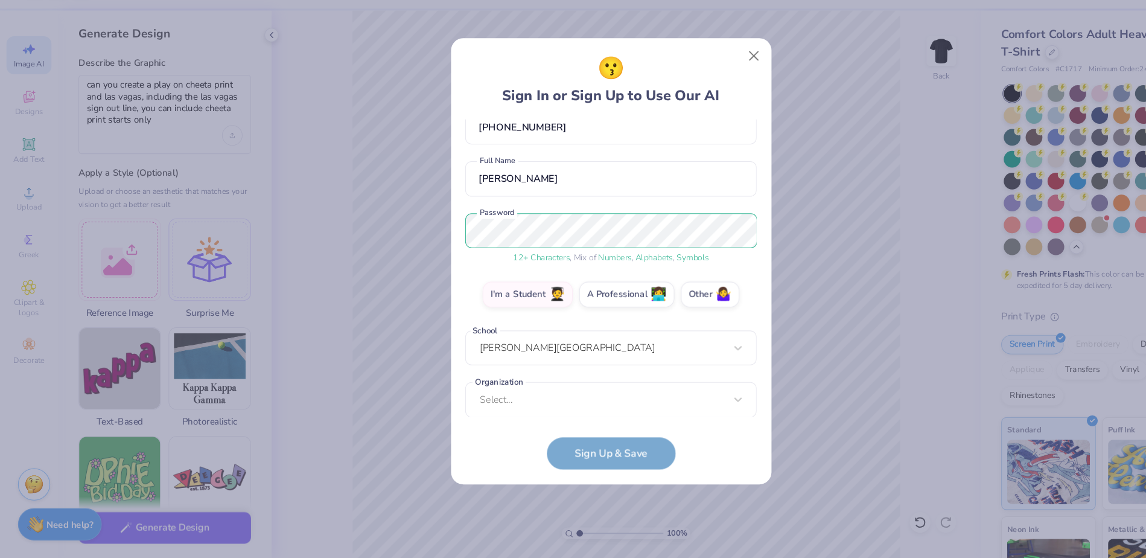
click at [605, 462] on form "[EMAIL_ADDRESS][DOMAIN_NAME] Email [PHONE_NUMBER] Phone [PERSON_NAME] Full Name…" at bounding box center [572, 310] width 273 height 328
